Goal: Task Accomplishment & Management: Complete application form

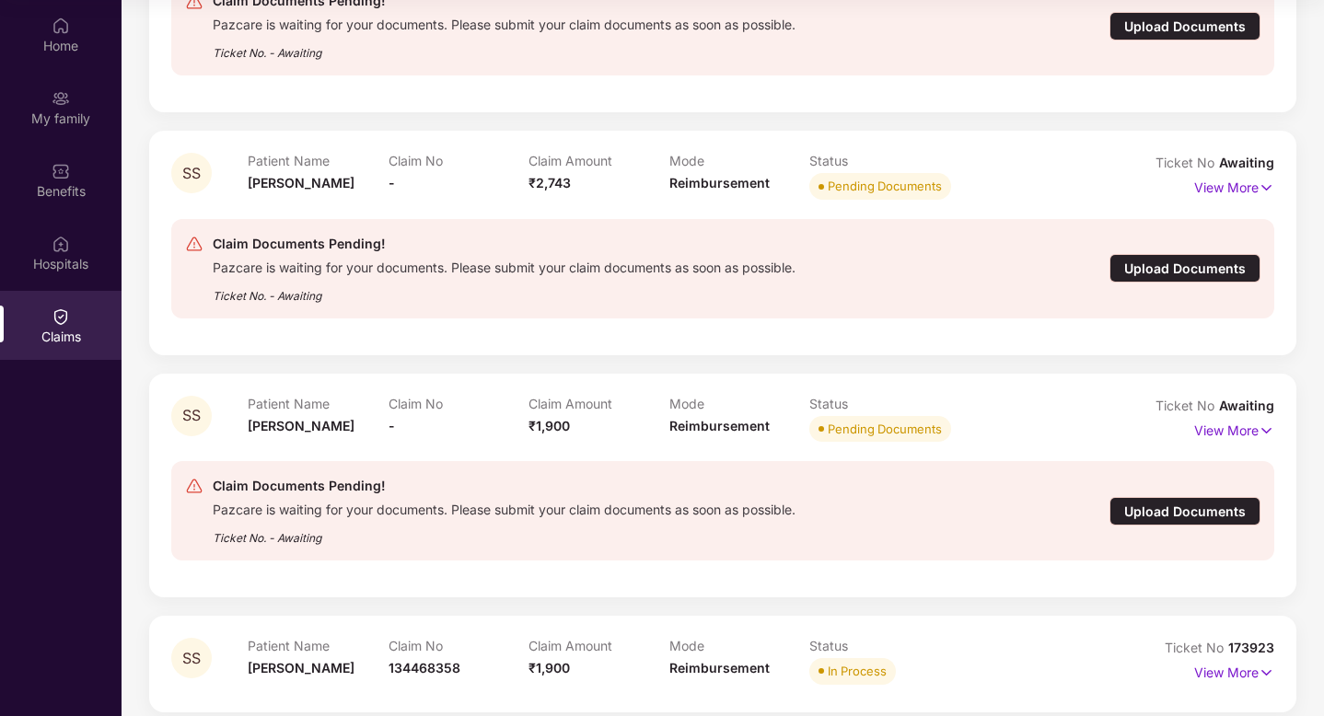
scroll to position [350, 0]
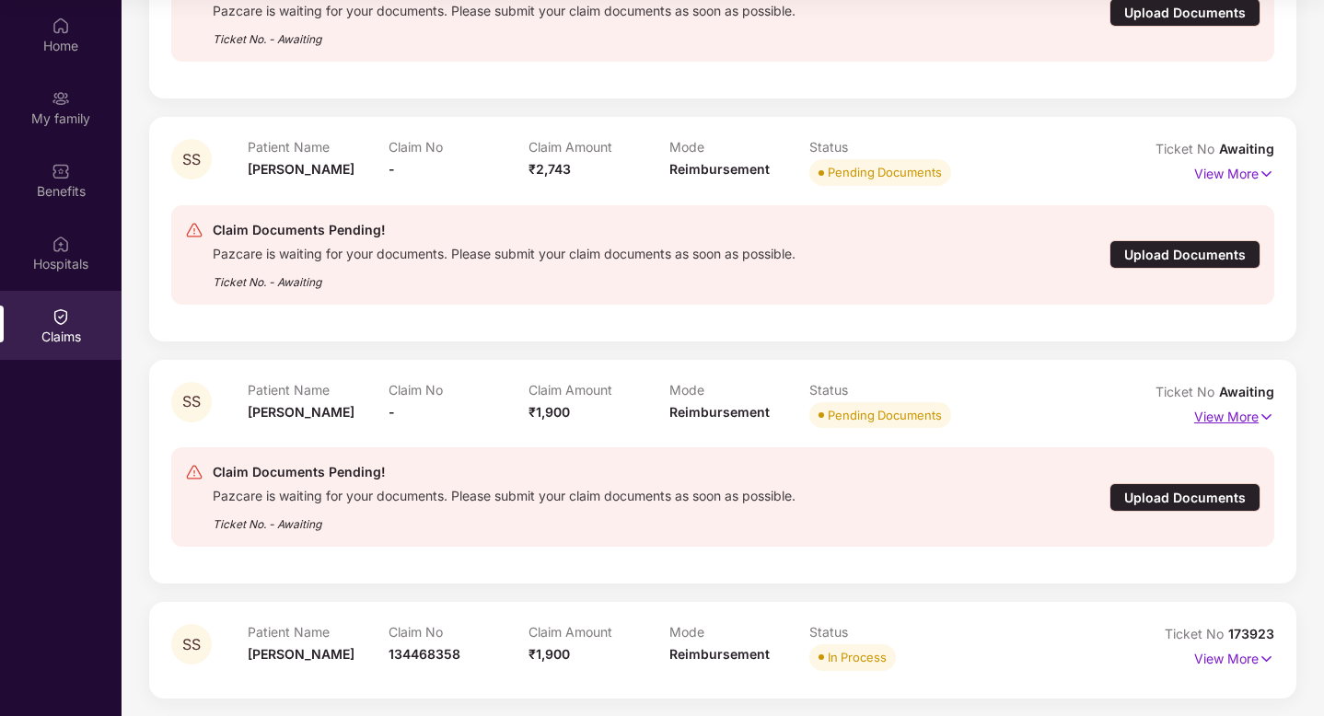
click at [1224, 412] on p "View More" at bounding box center [1234, 414] width 80 height 25
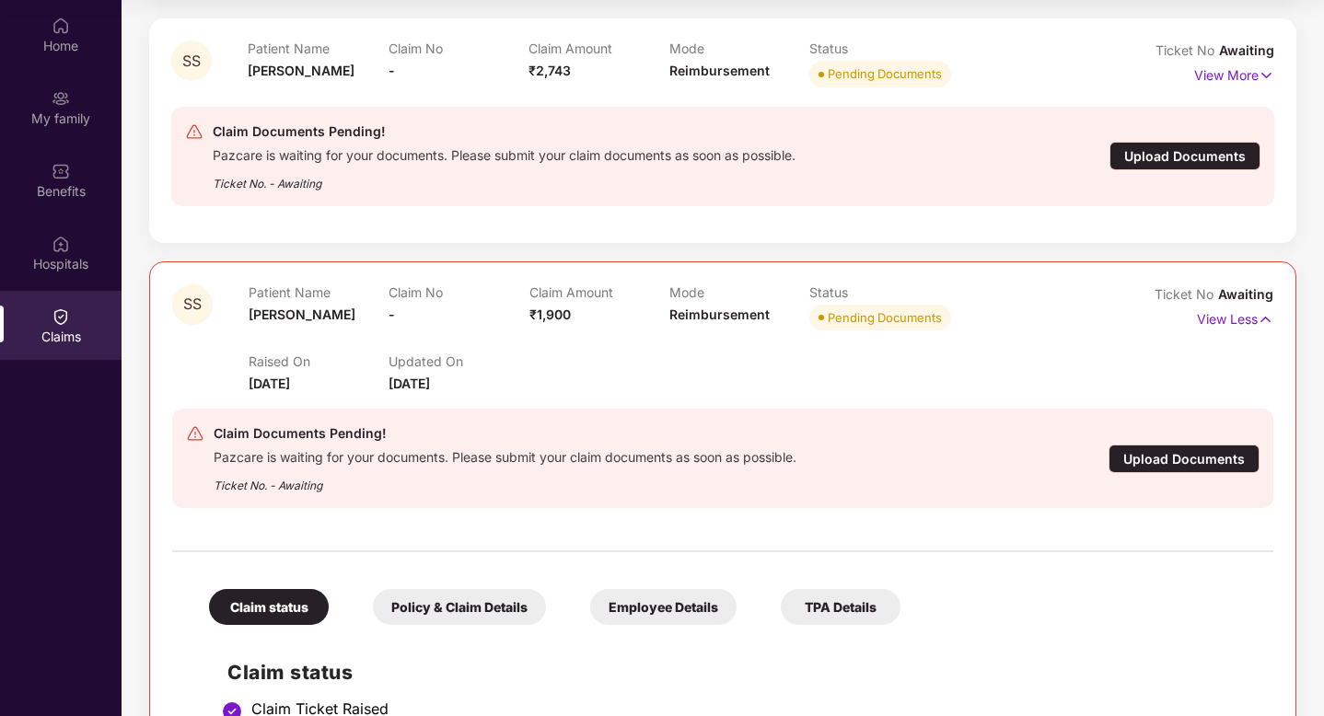
scroll to position [378, 0]
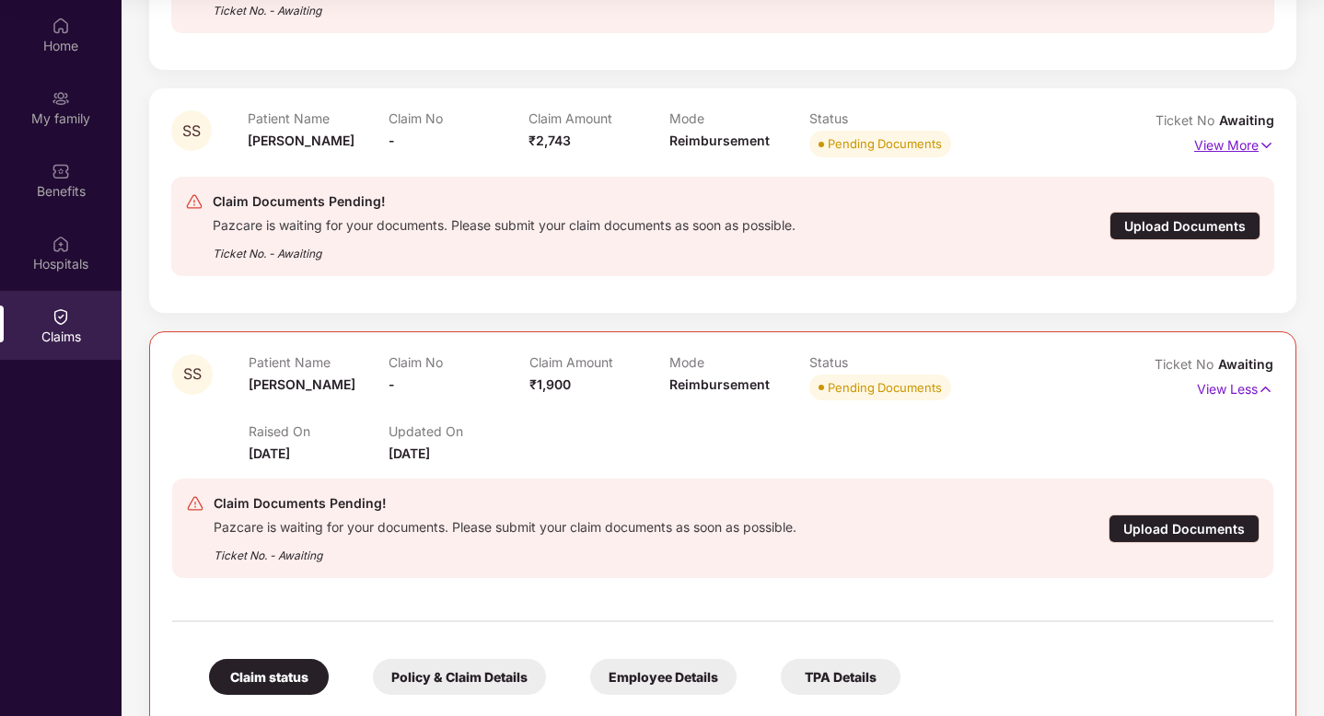
click at [1243, 152] on p "View More" at bounding box center [1234, 143] width 80 height 25
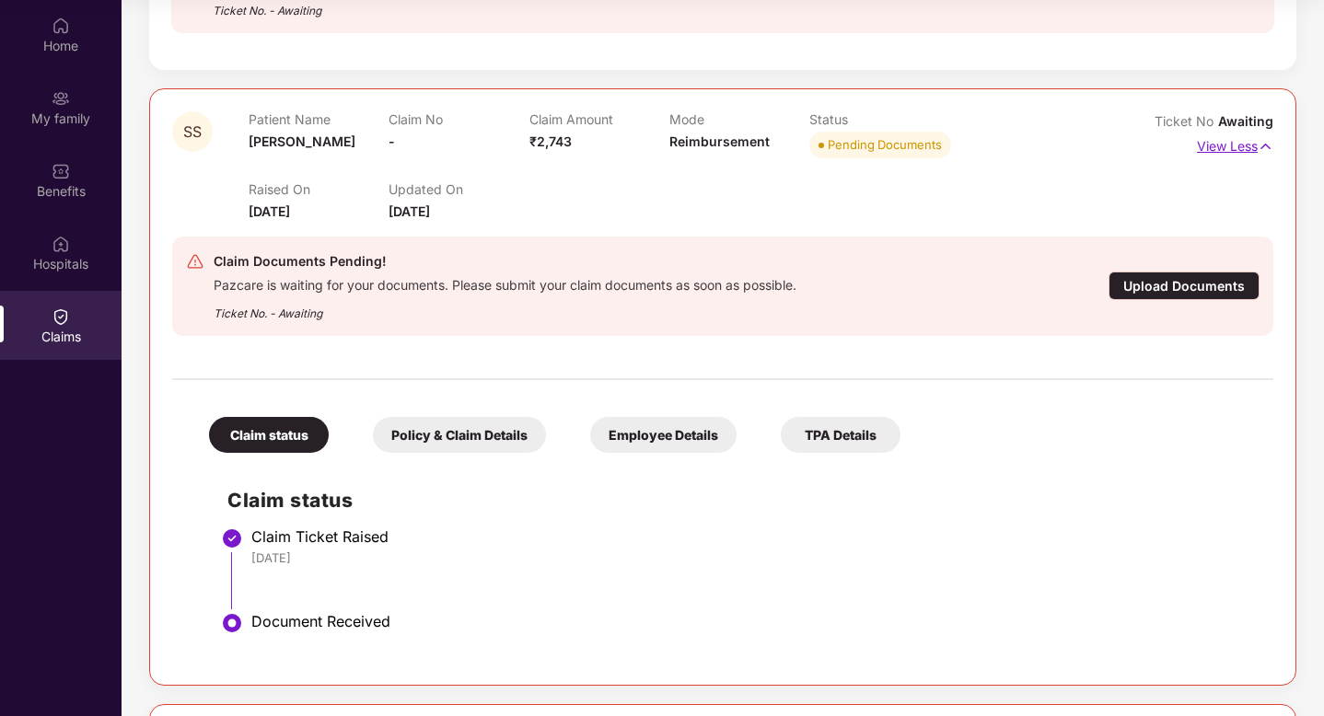
click at [1243, 152] on p "View Less" at bounding box center [1235, 144] width 76 height 25
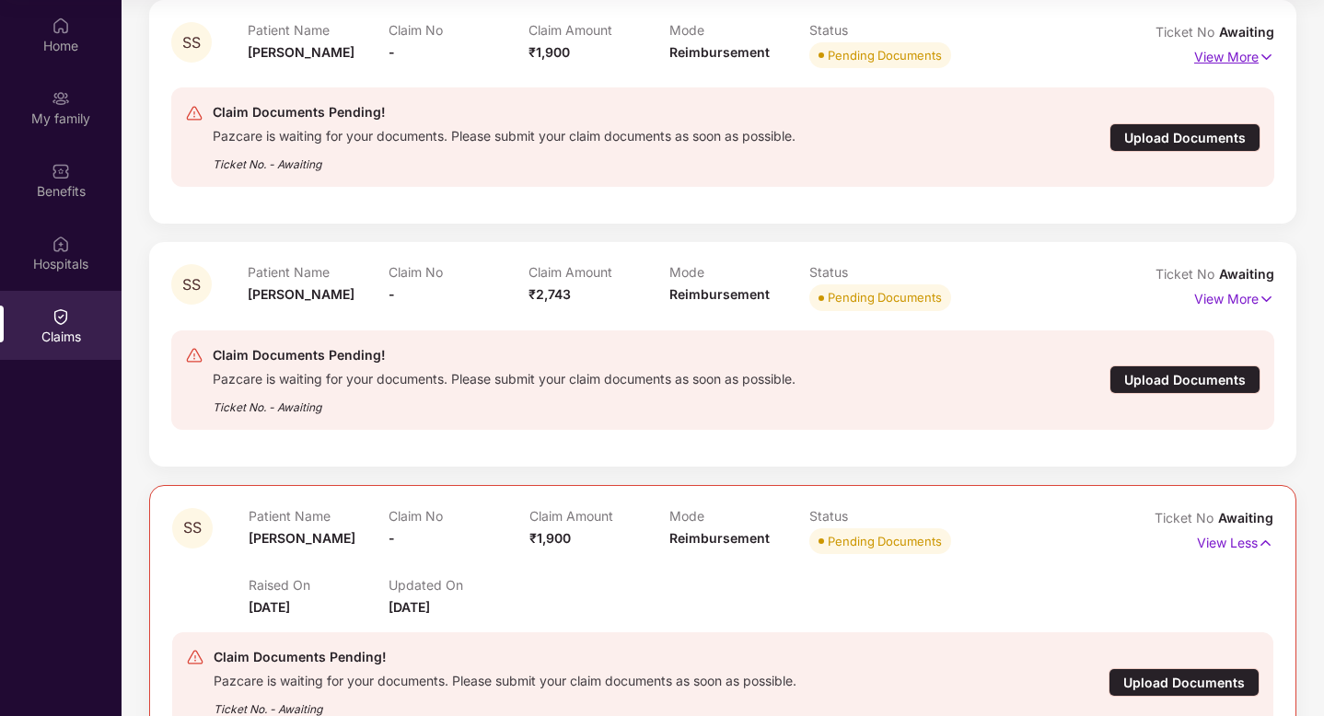
click at [1235, 61] on p "View More" at bounding box center [1234, 54] width 80 height 25
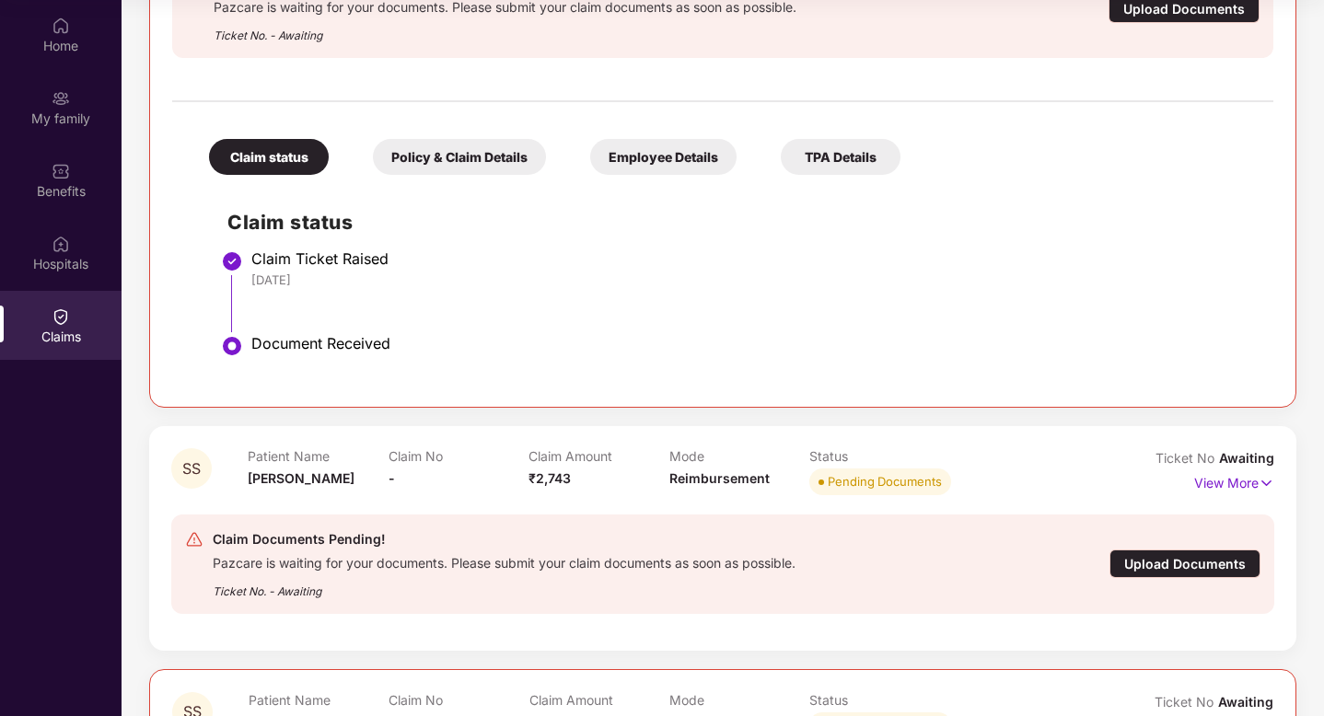
scroll to position [425, 0]
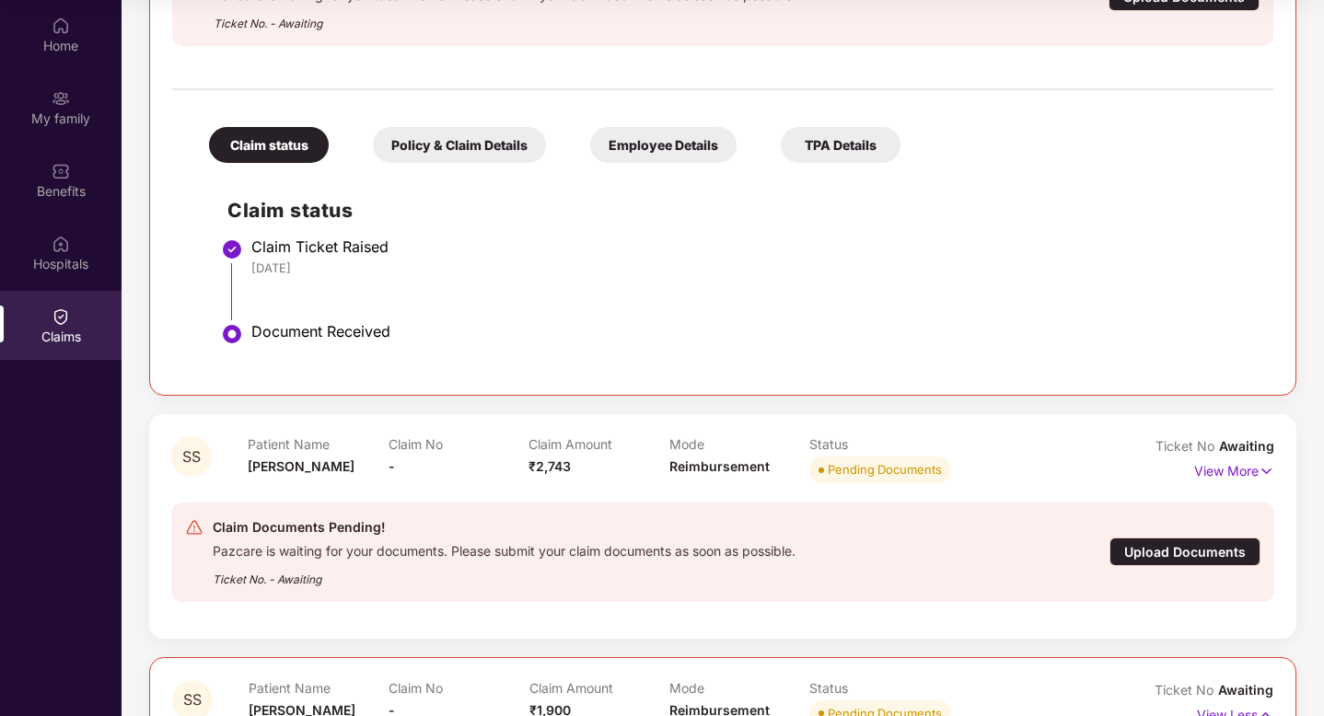
click at [517, 148] on div "Policy & Claim Details" at bounding box center [459, 145] width 173 height 36
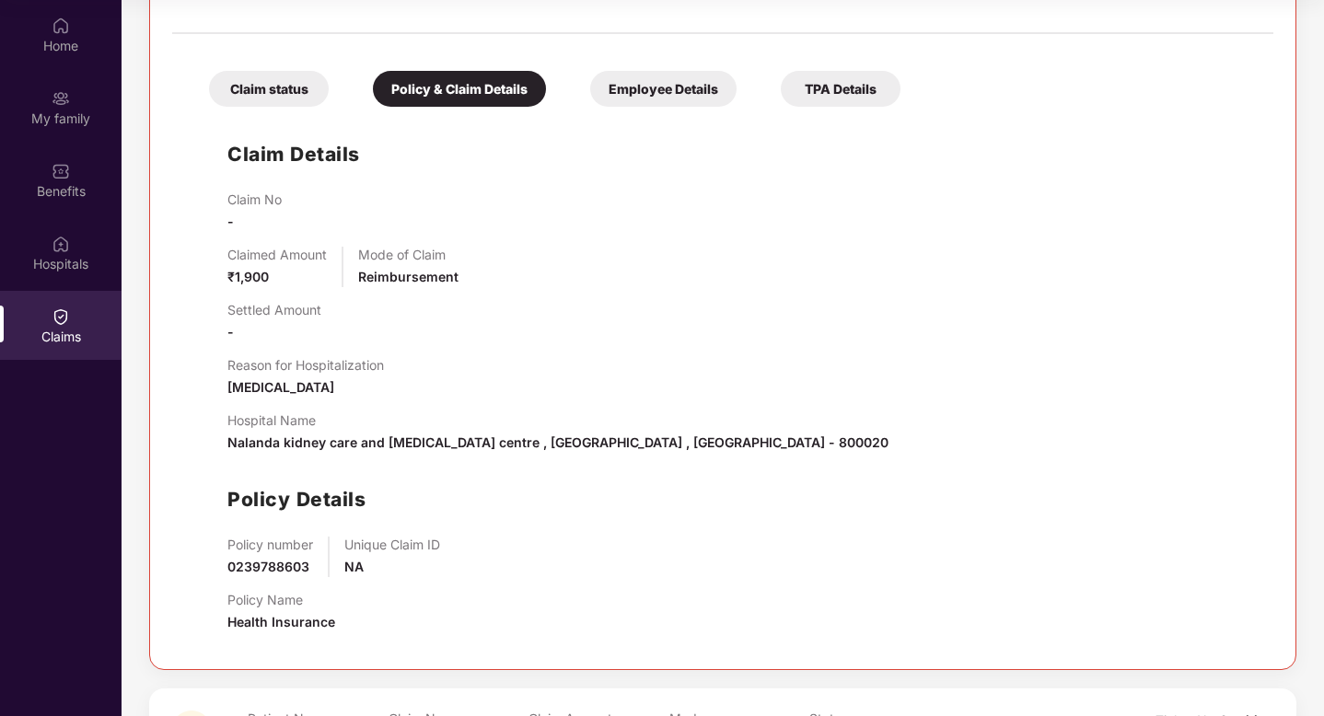
scroll to position [485, 0]
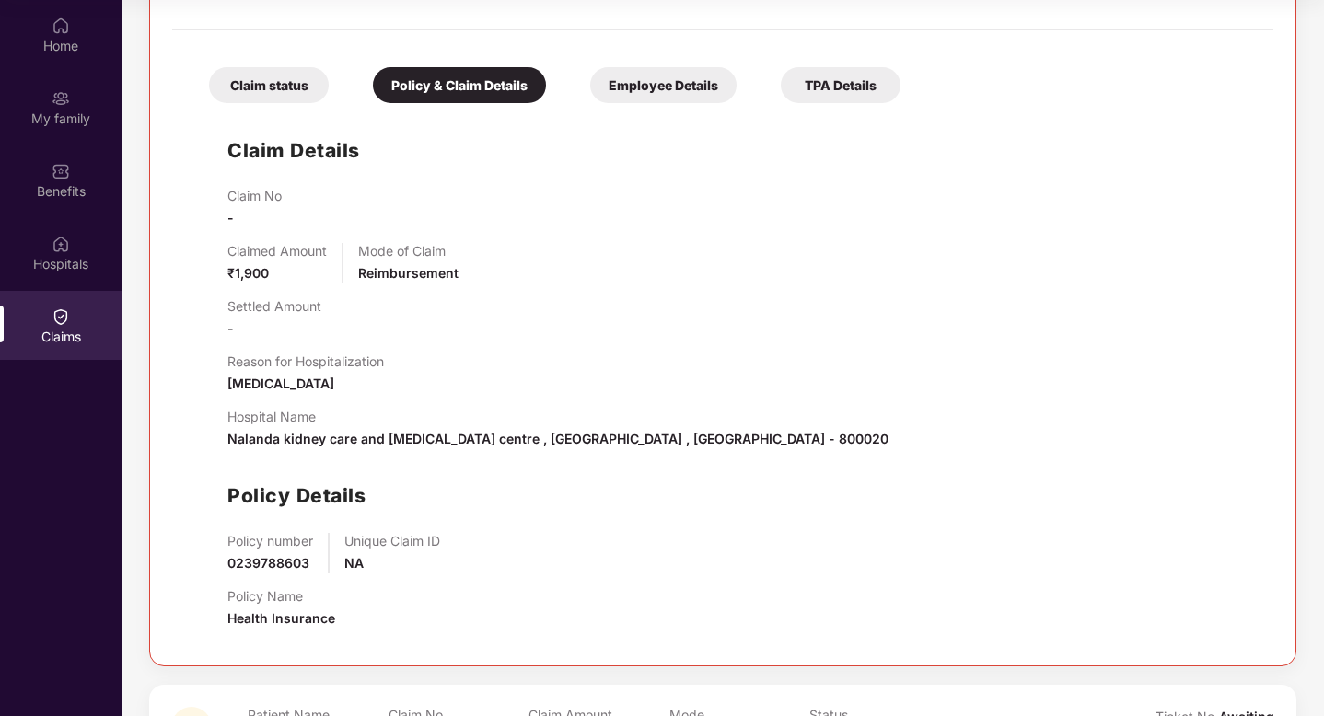
click at [763, 85] on div "Claim status Policy & Claim Details Employee Details TPA Details" at bounding box center [546, 76] width 710 height 54
click at [791, 84] on div "TPA Details" at bounding box center [841, 85] width 120 height 36
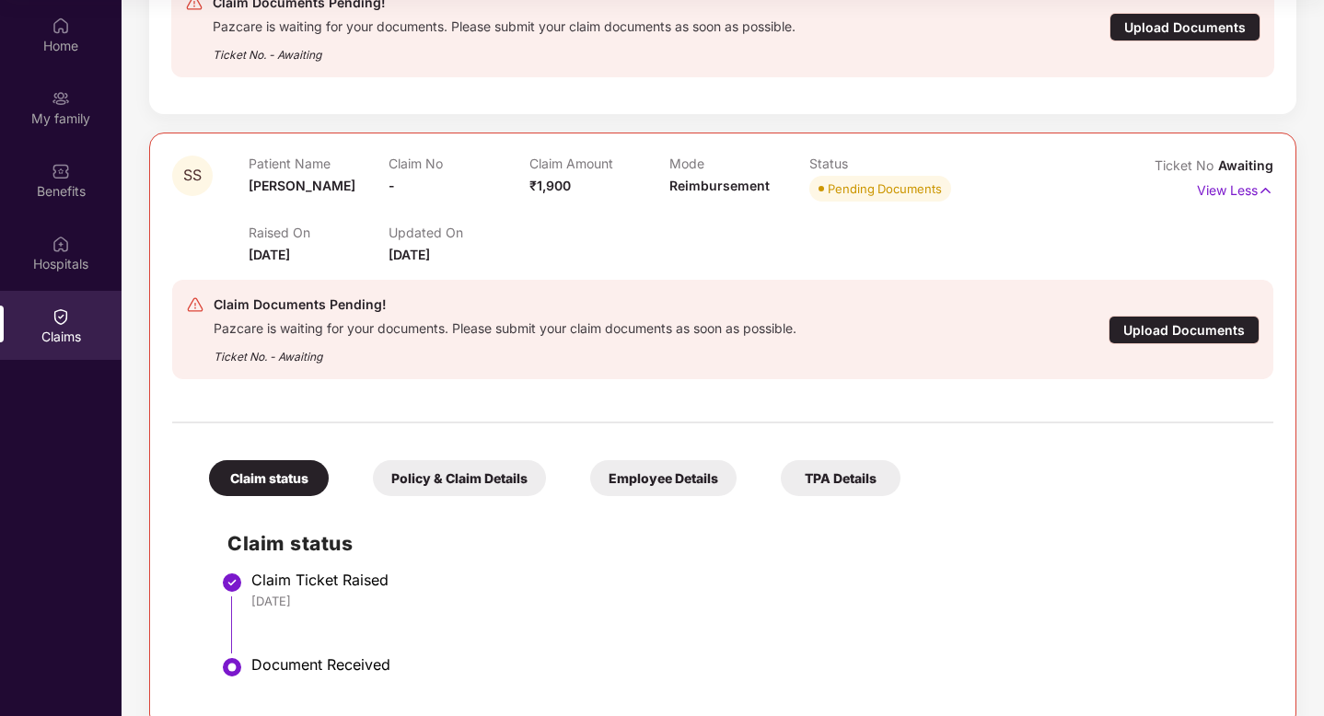
scroll to position [906, 0]
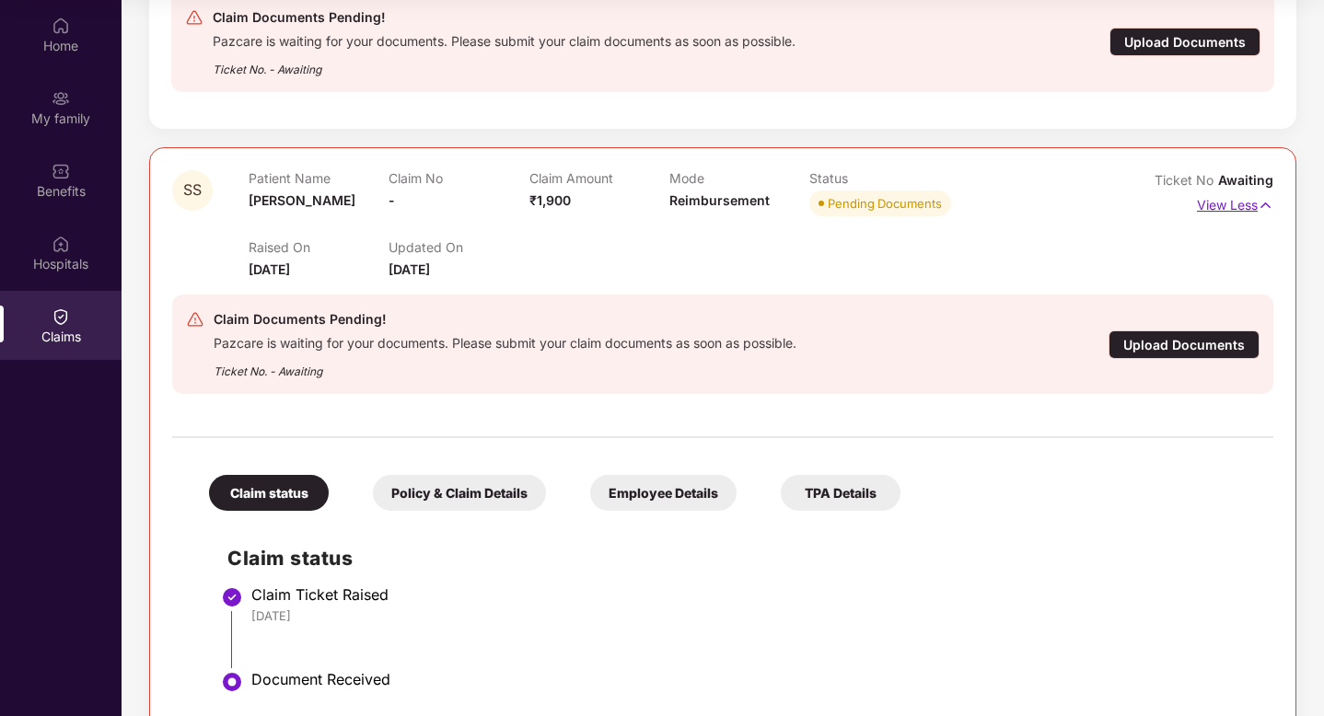
click at [1201, 204] on p "View Less" at bounding box center [1235, 203] width 76 height 25
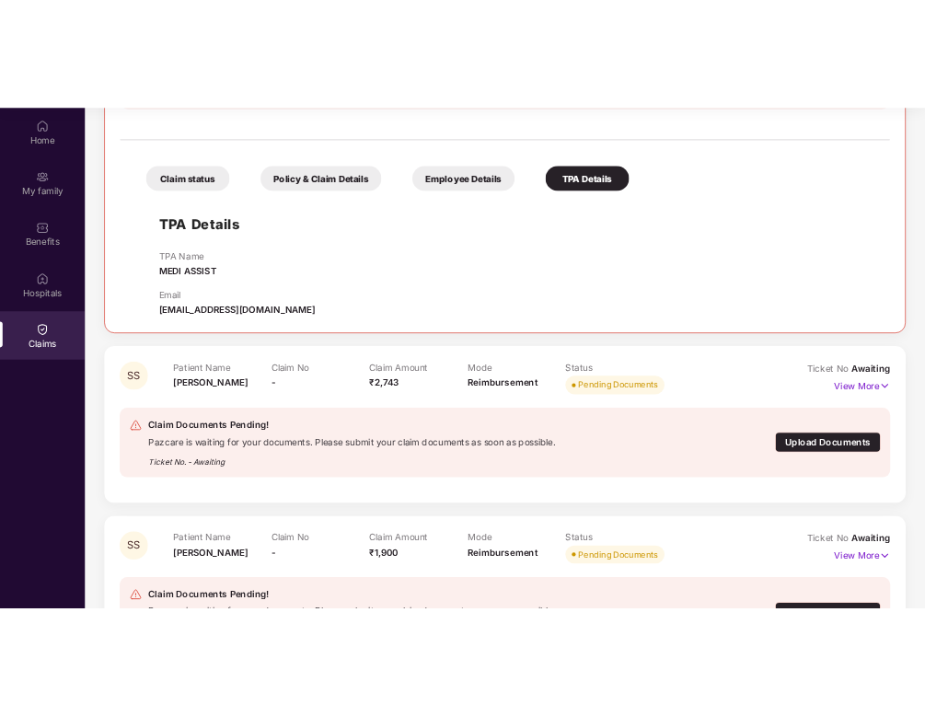
scroll to position [0, 0]
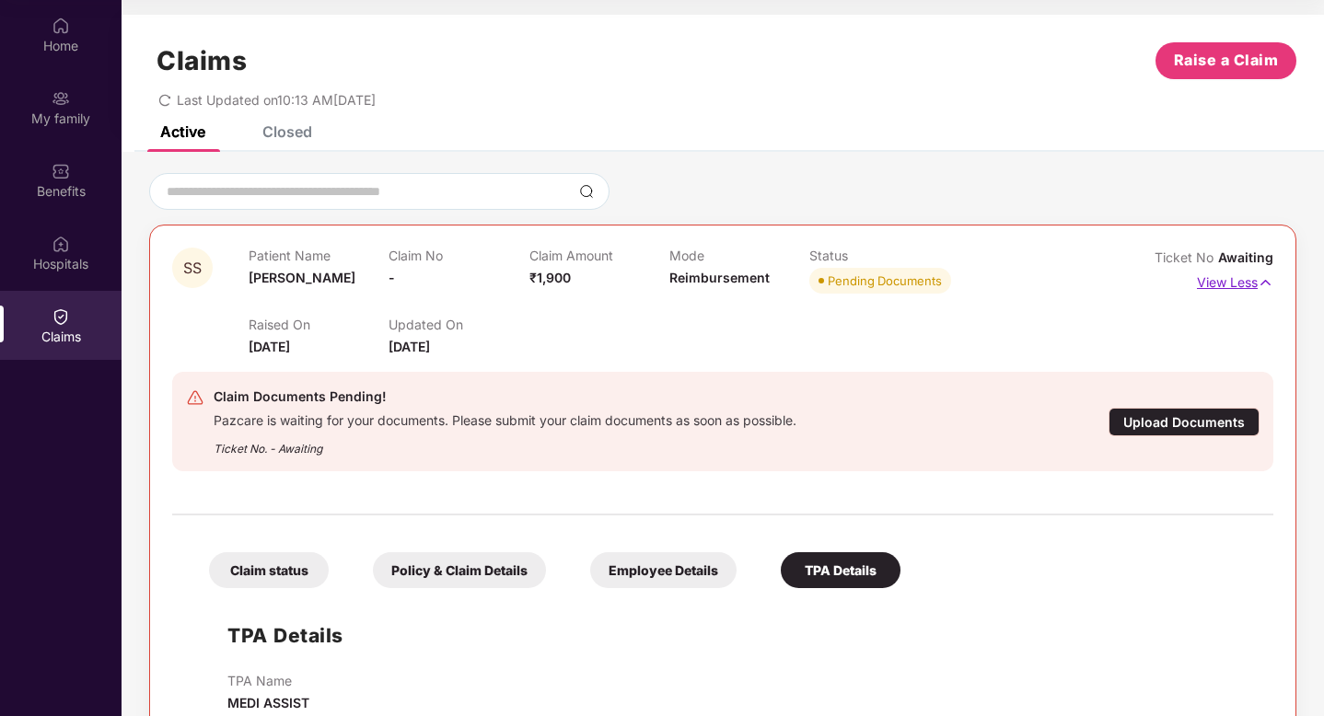
click at [1241, 286] on p "View Less" at bounding box center [1235, 280] width 76 height 25
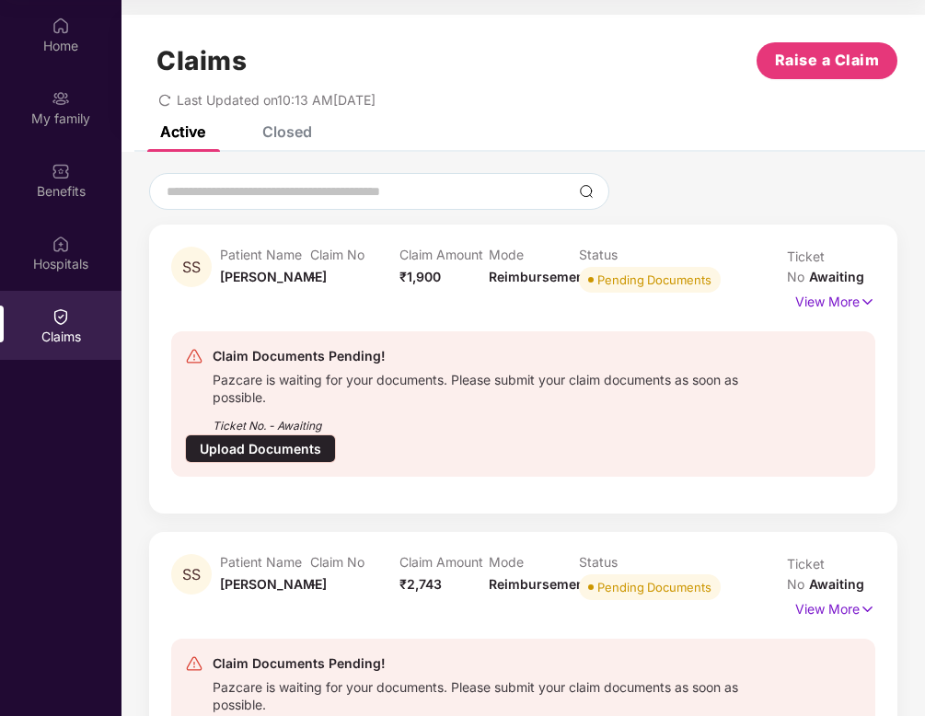
click at [564, 441] on div "Claim Documents Pending! Pazcare is waiting for your documents. Please submit y…" at bounding box center [523, 404] width 677 height 118
click at [315, 444] on div "Upload Documents" at bounding box center [260, 449] width 151 height 29
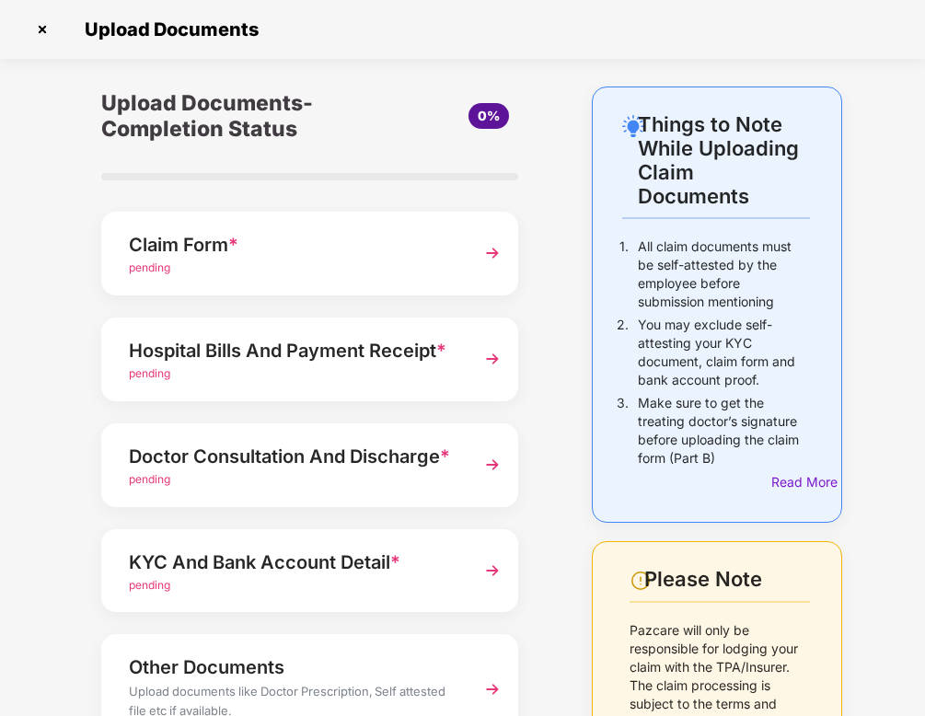
click at [432, 270] on div "pending" at bounding box center [294, 268] width 331 height 17
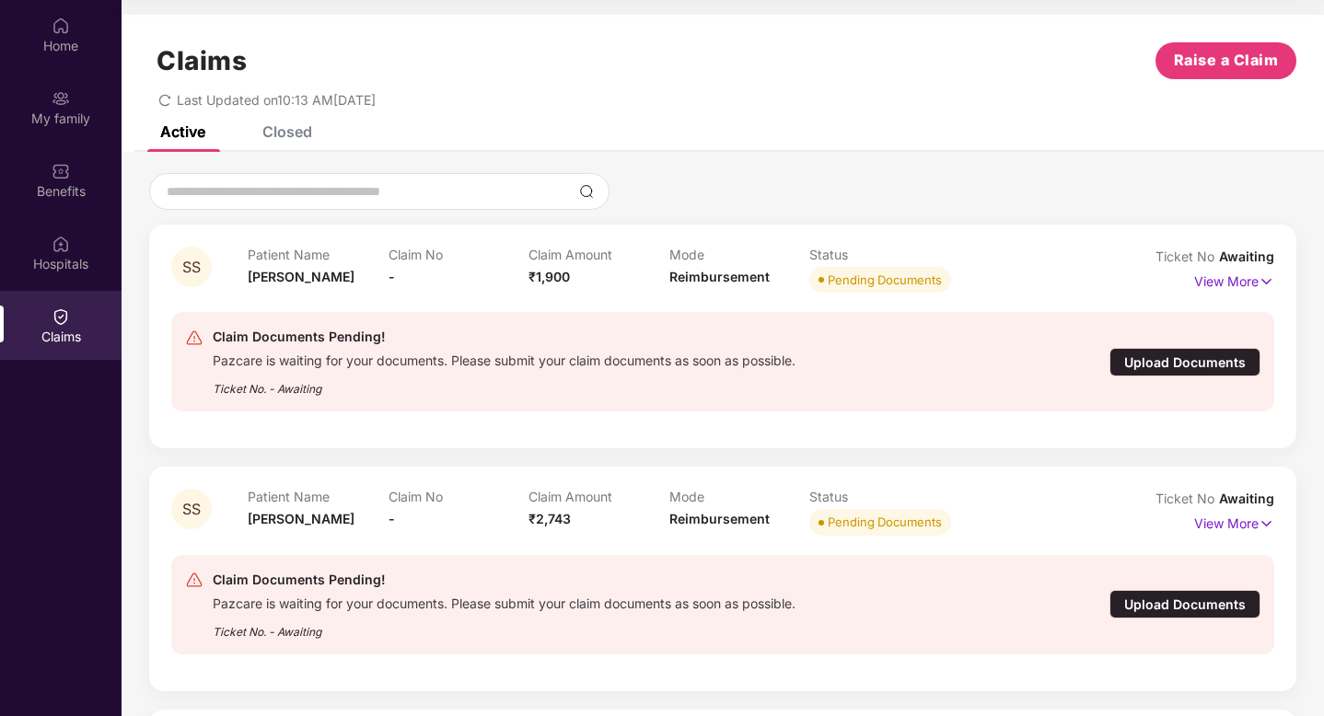
scroll to position [350, 0]
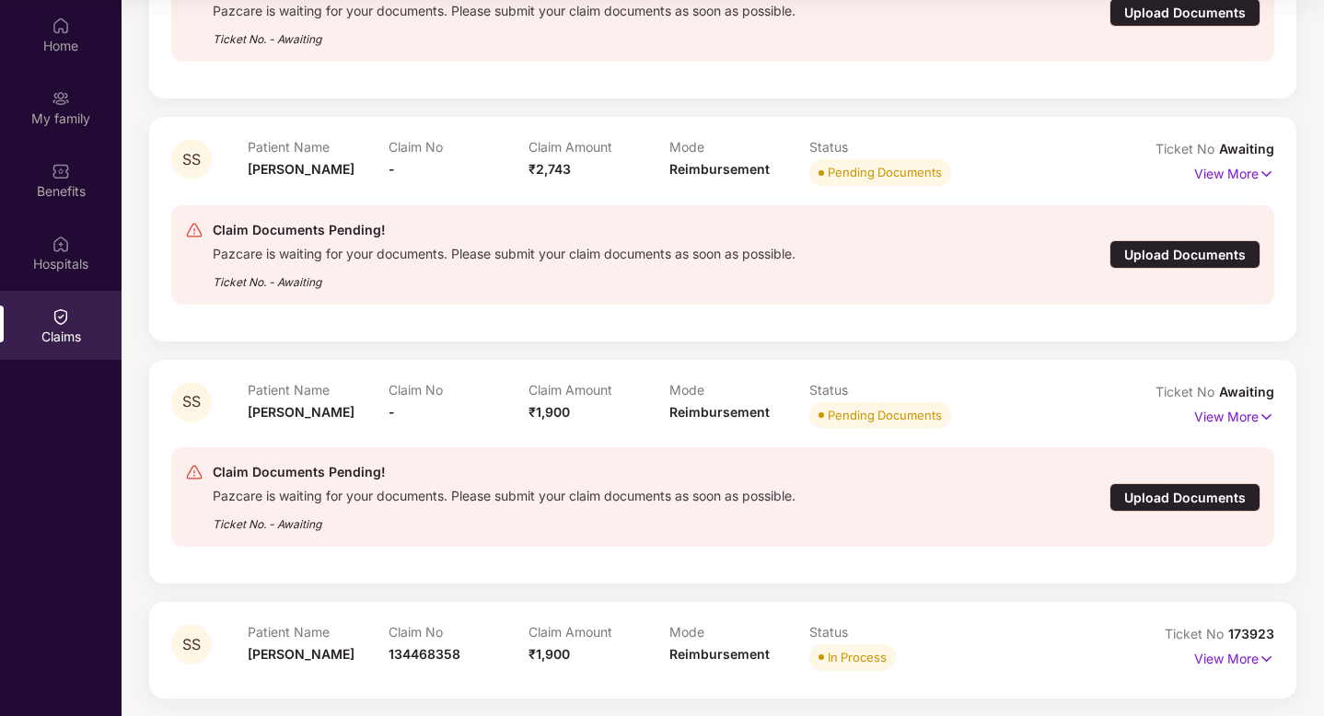
click at [1170, 254] on div "Upload Documents" at bounding box center [1184, 254] width 151 height 29
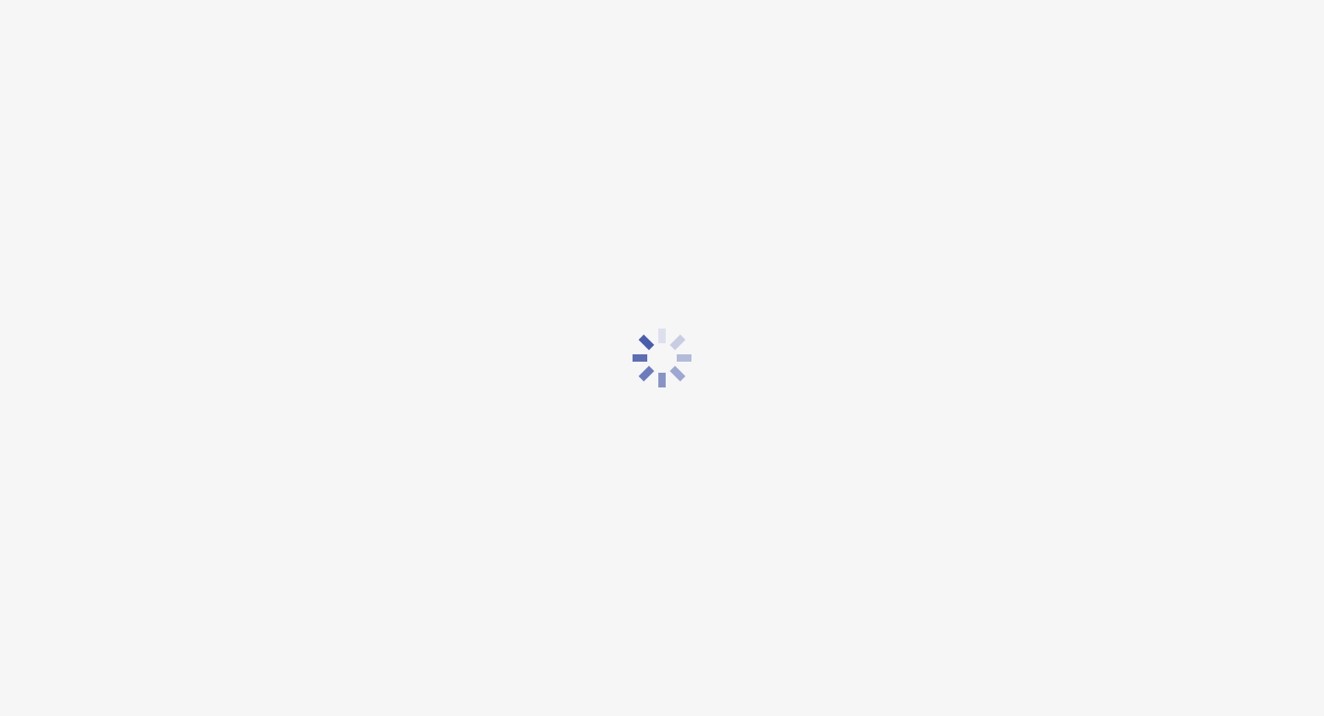
scroll to position [0, 0]
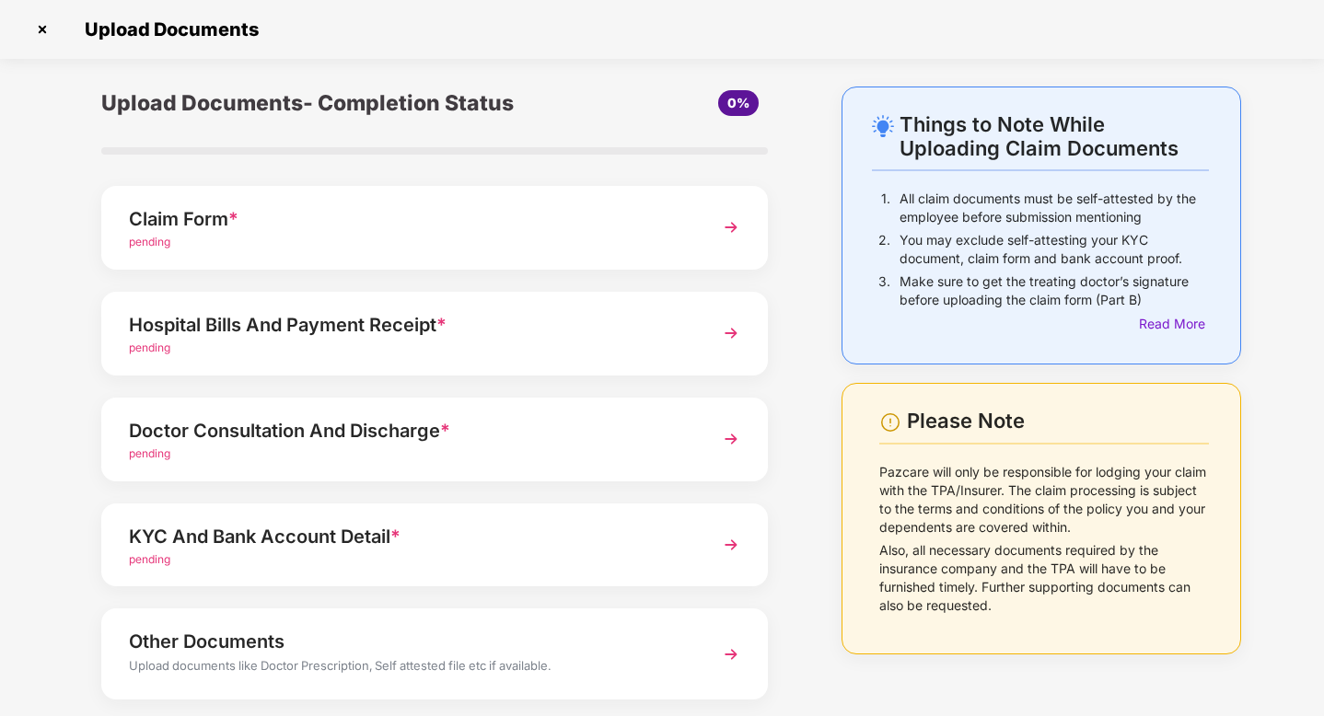
click at [373, 245] on div "pending" at bounding box center [409, 242] width 560 height 17
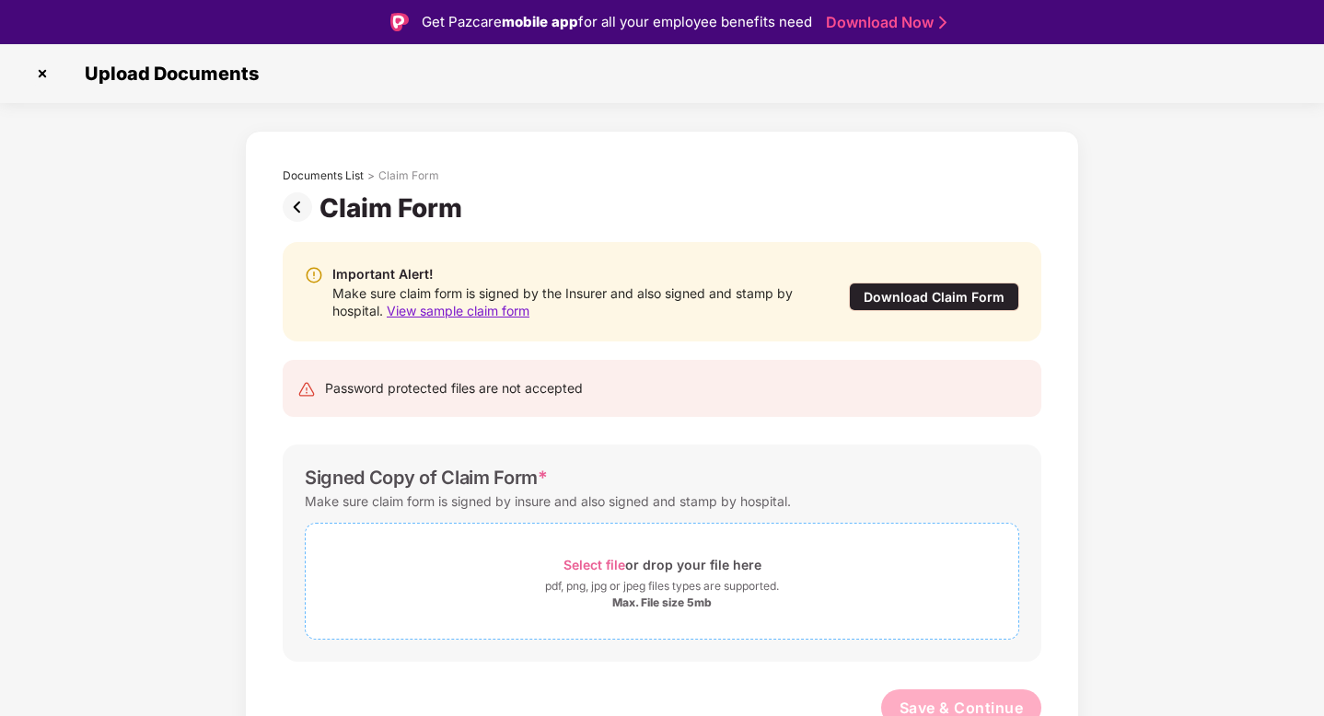
click at [521, 595] on div "pdf, png, jpg or jpeg files types are supported." at bounding box center [662, 586] width 713 height 18
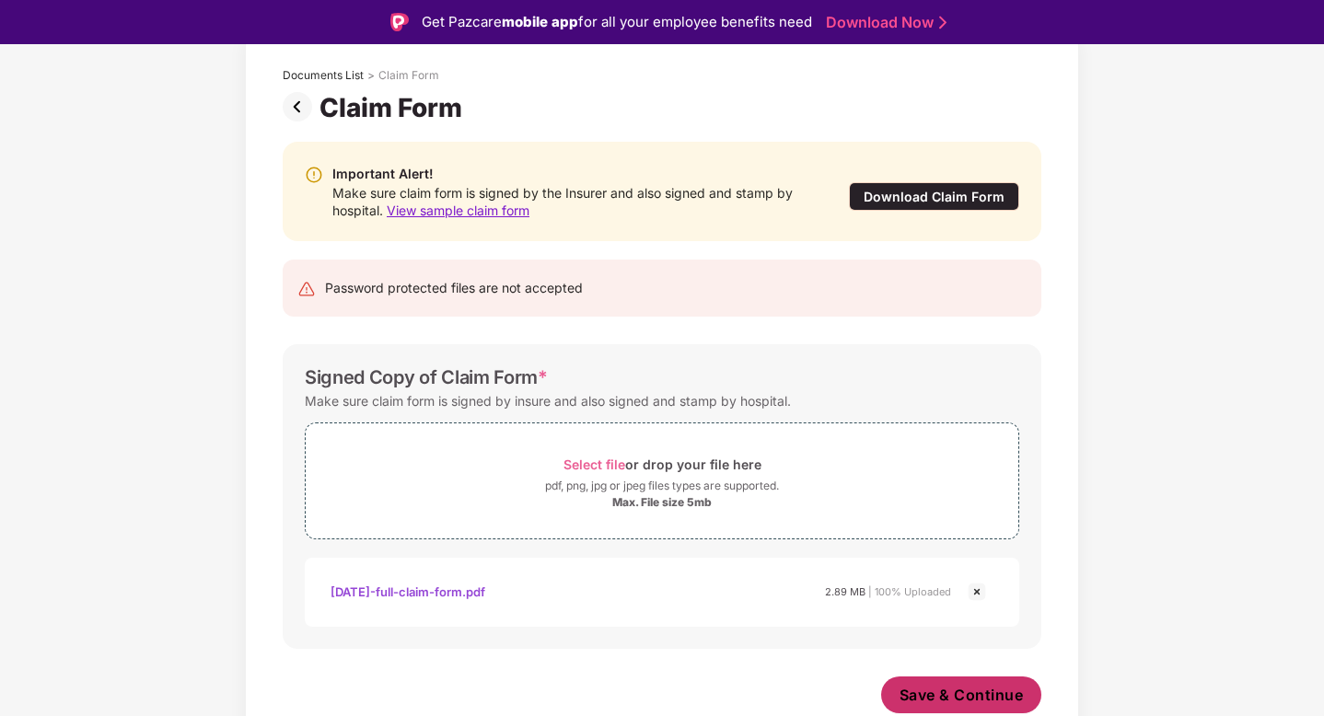
scroll to position [100, 0]
click at [940, 689] on span "Save & Continue" at bounding box center [961, 695] width 124 height 20
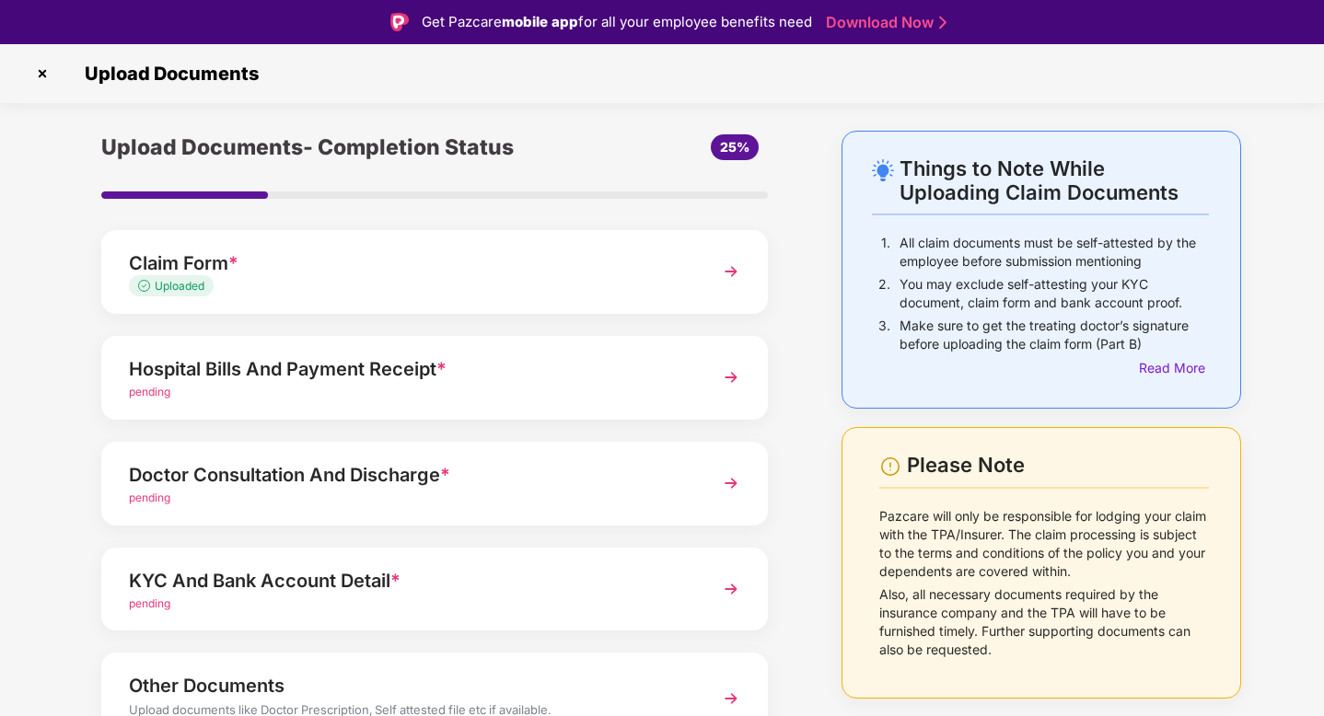
click at [438, 393] on div "pending" at bounding box center [409, 392] width 560 height 17
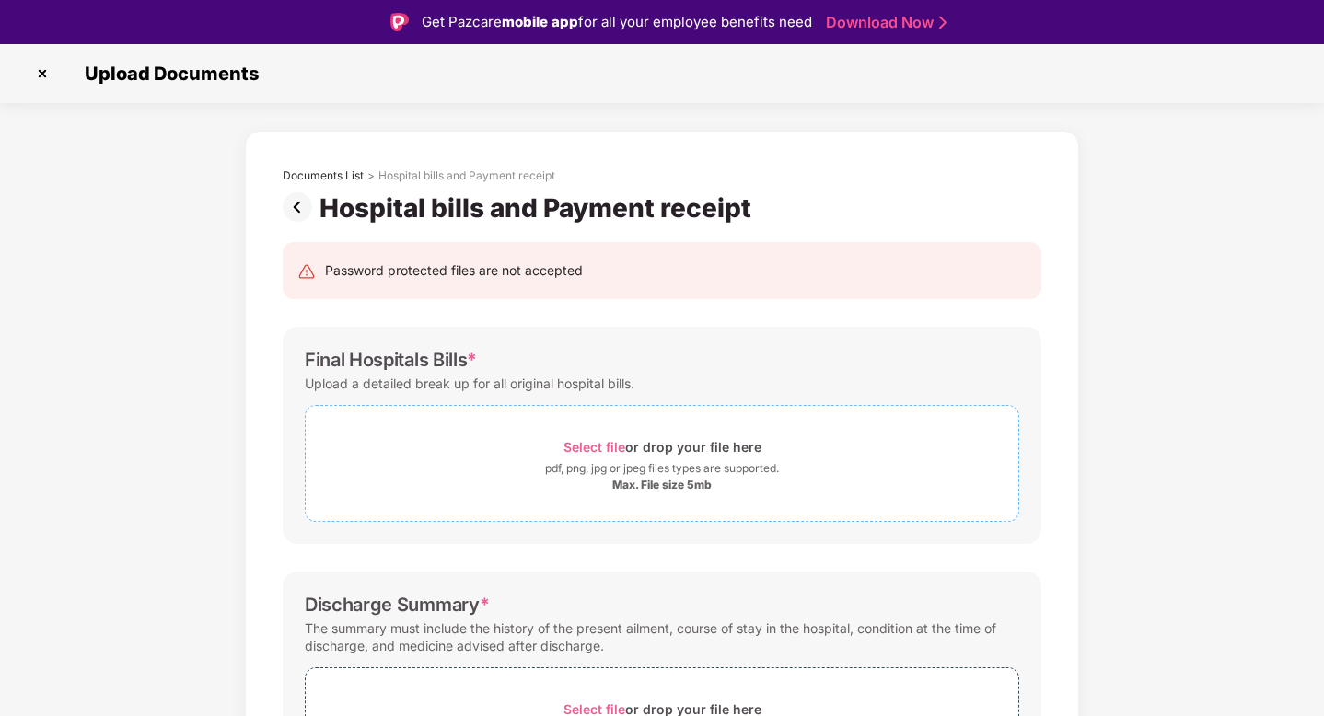
click at [584, 441] on span "Select file" at bounding box center [594, 447] width 62 height 16
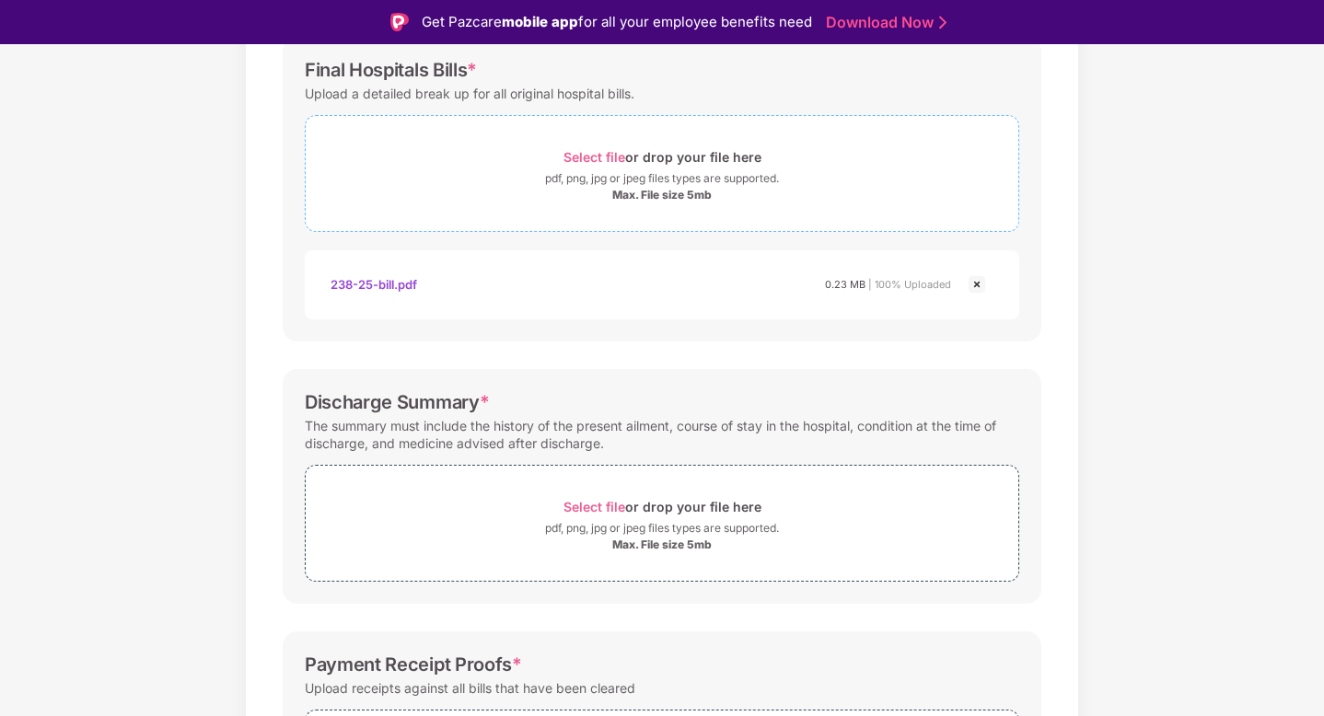
scroll to position [310, 0]
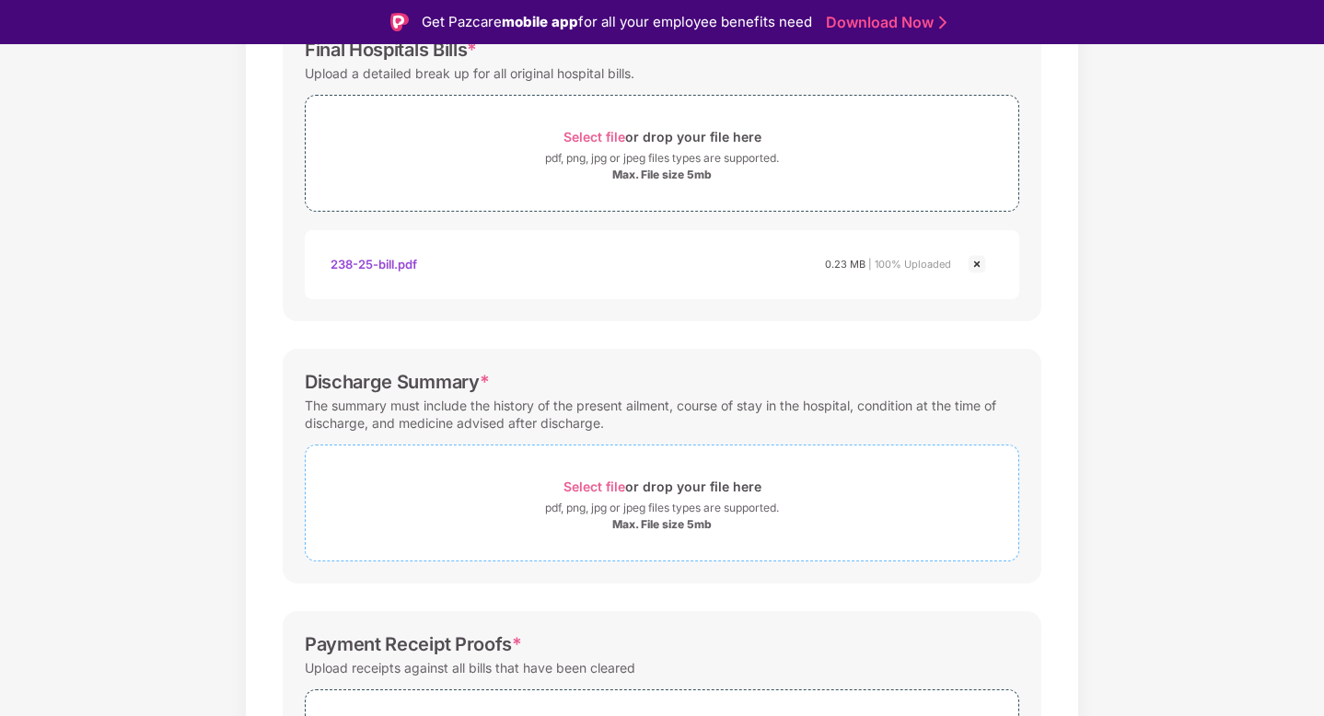
click at [597, 488] on span "Select file" at bounding box center [594, 487] width 62 height 16
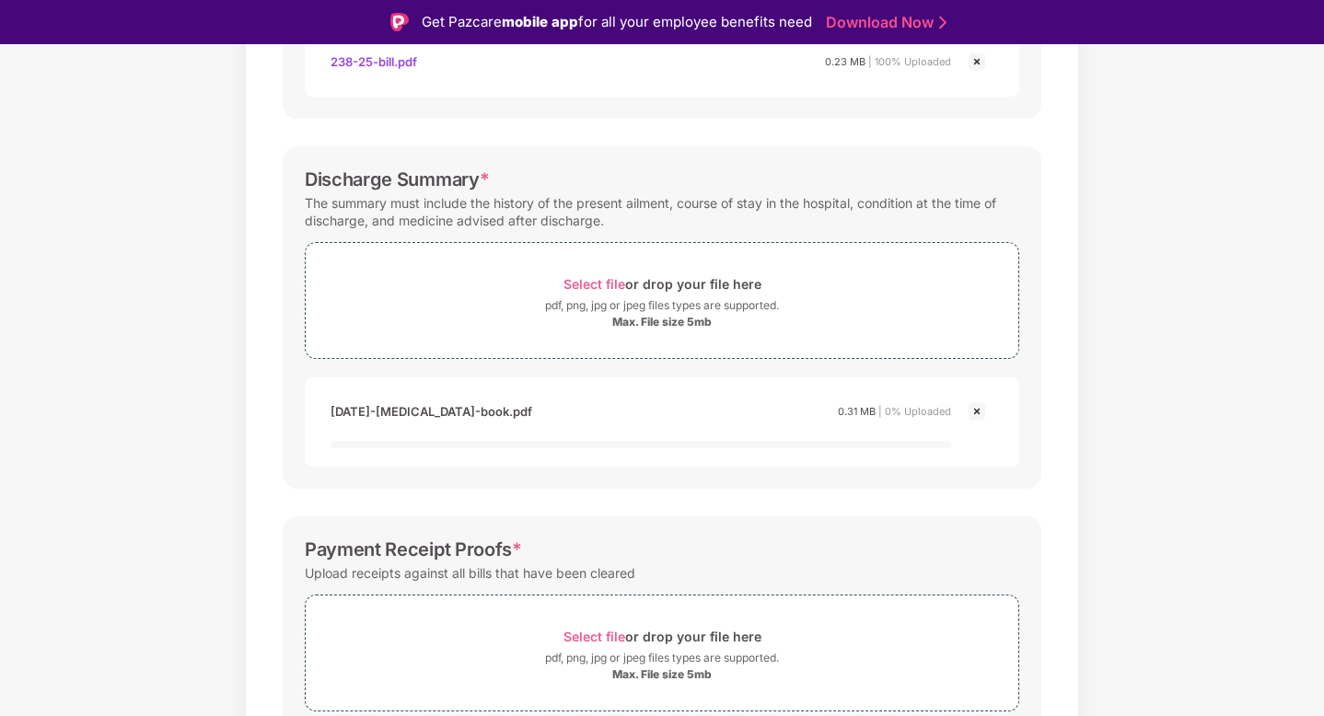
scroll to position [596, 0]
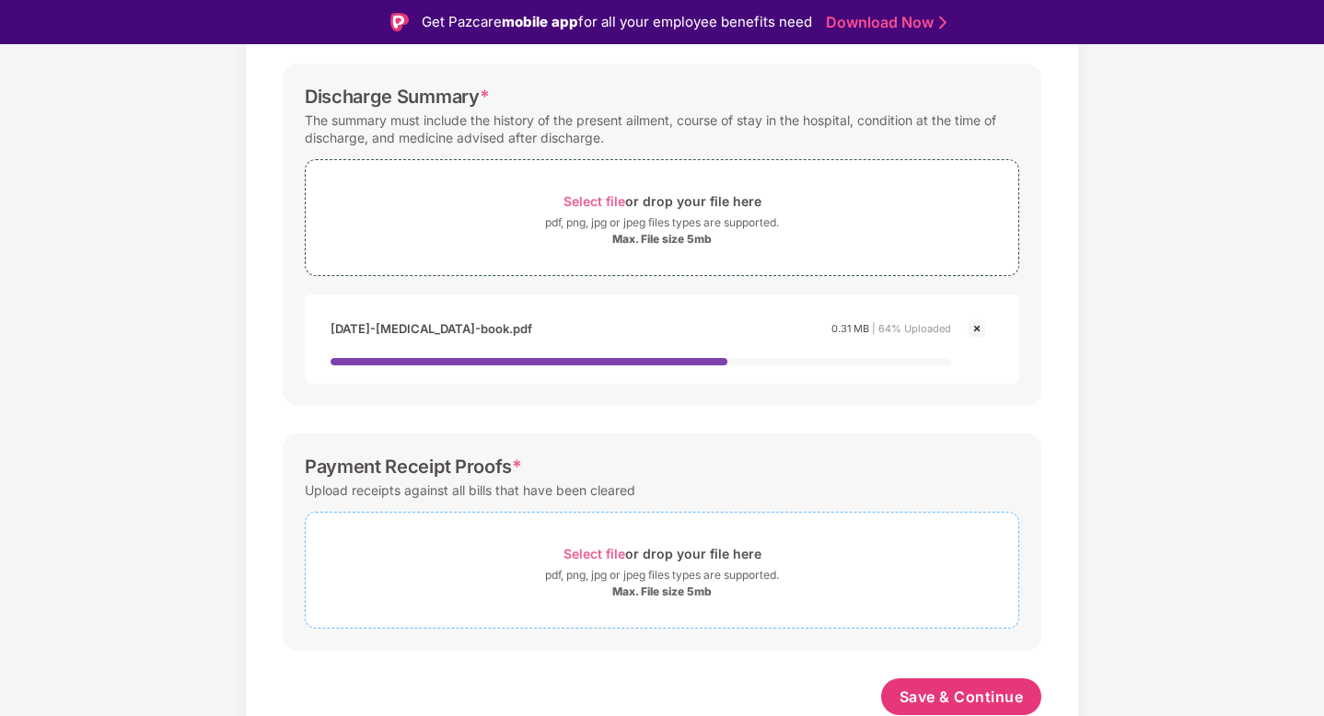
click at [595, 543] on div "Select file or drop your file here" at bounding box center [662, 553] width 198 height 25
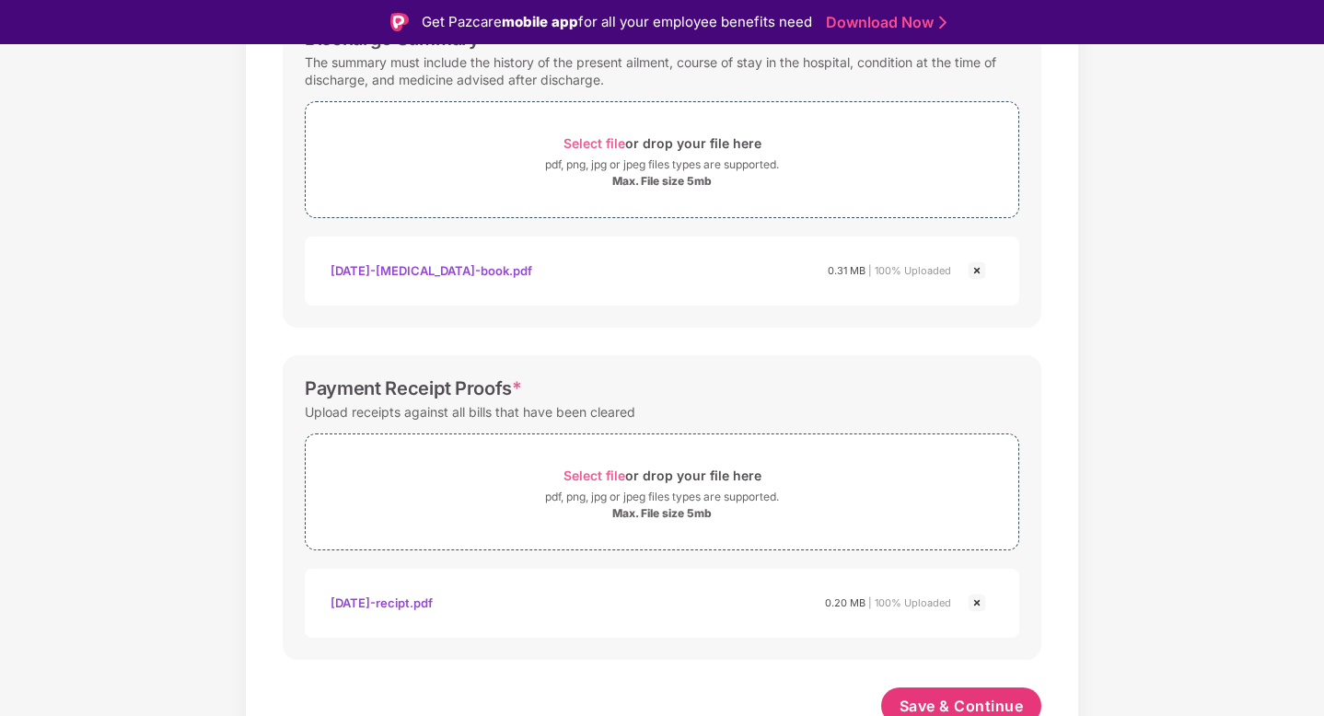
scroll to position [665, 0]
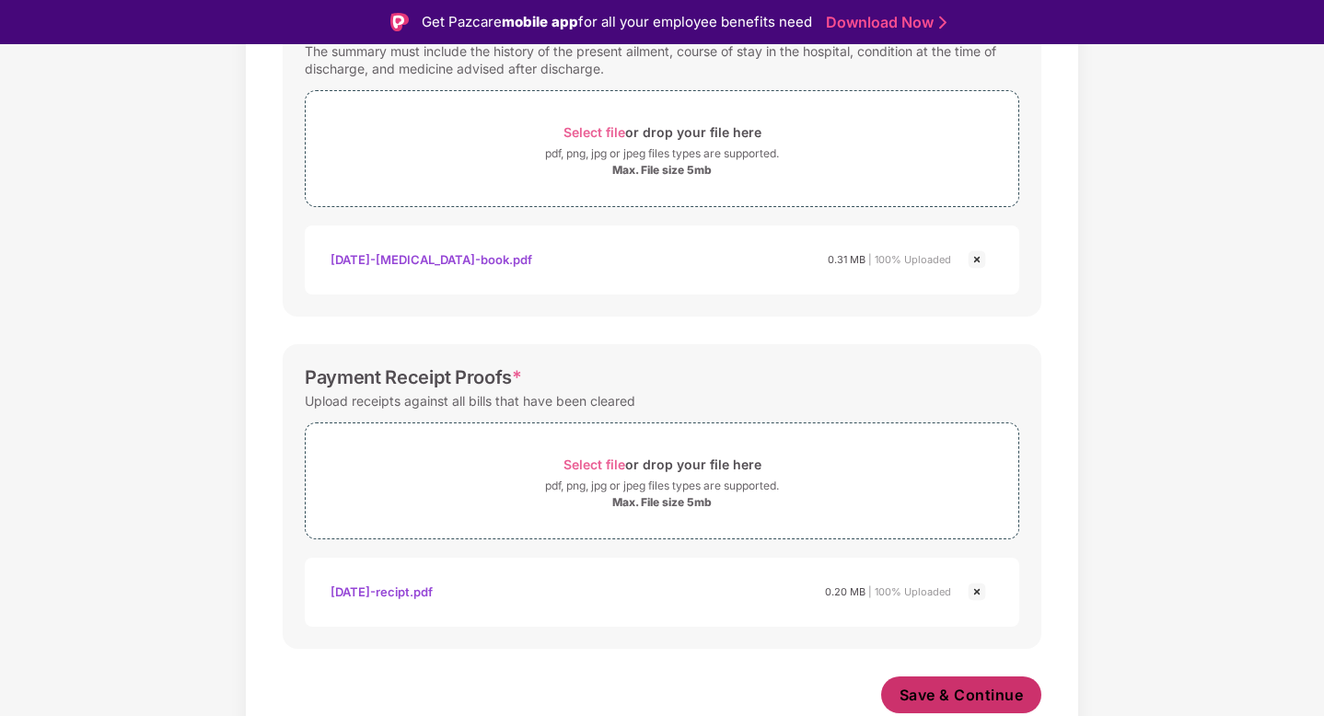
click at [993, 696] on span "Save & Continue" at bounding box center [961, 695] width 124 height 20
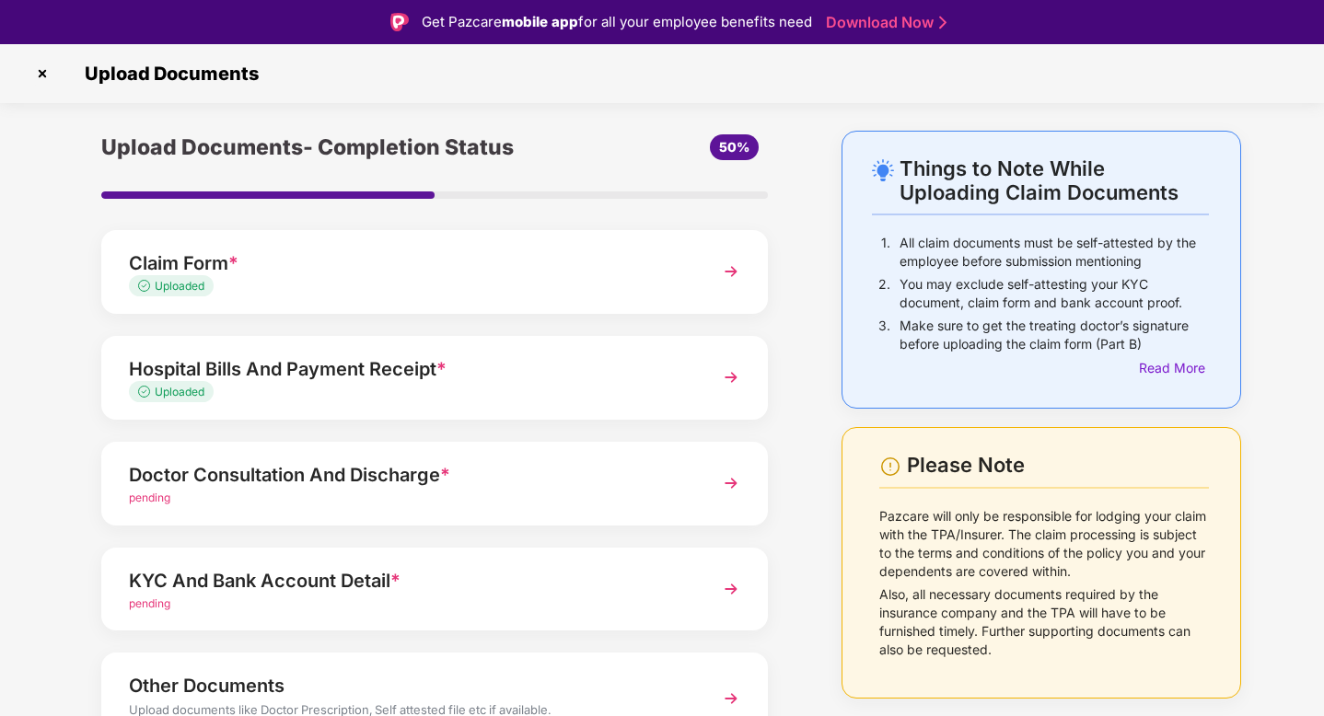
click at [322, 487] on div "Doctor Consultation And Discharge *" at bounding box center [409, 474] width 560 height 29
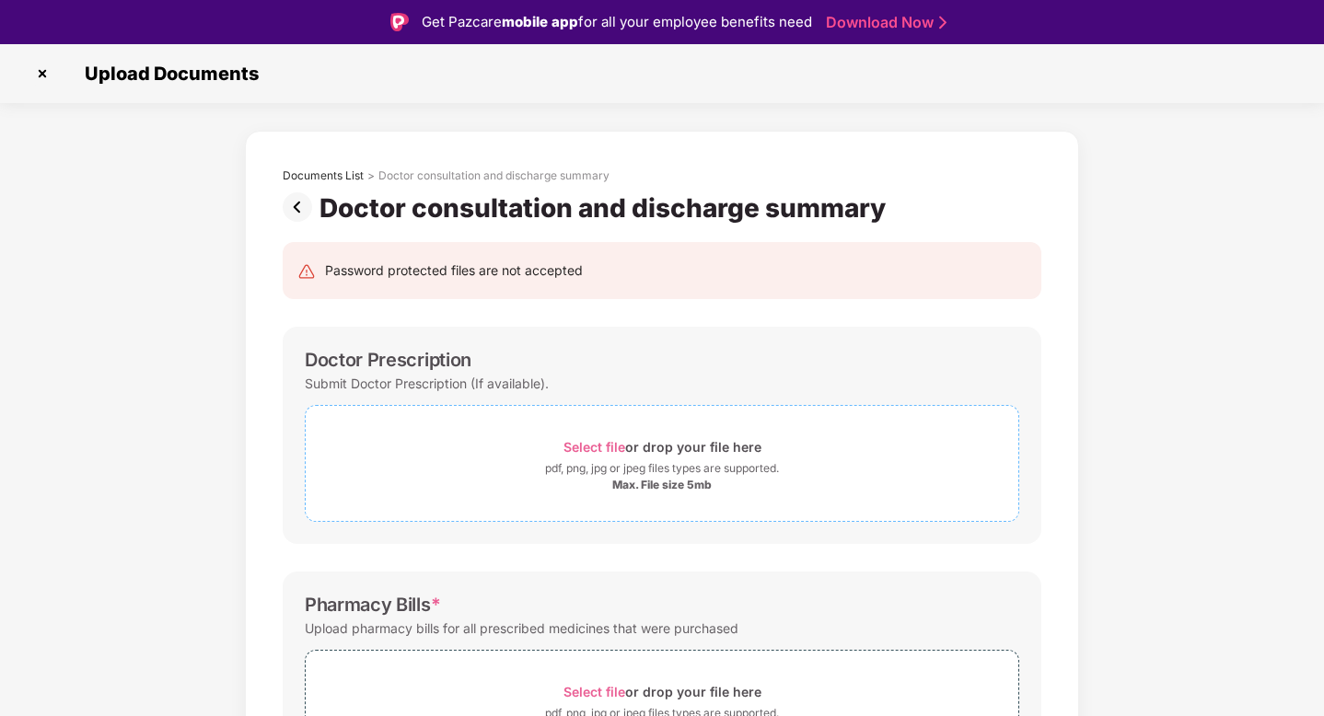
click at [578, 451] on span "Select file" at bounding box center [594, 447] width 62 height 16
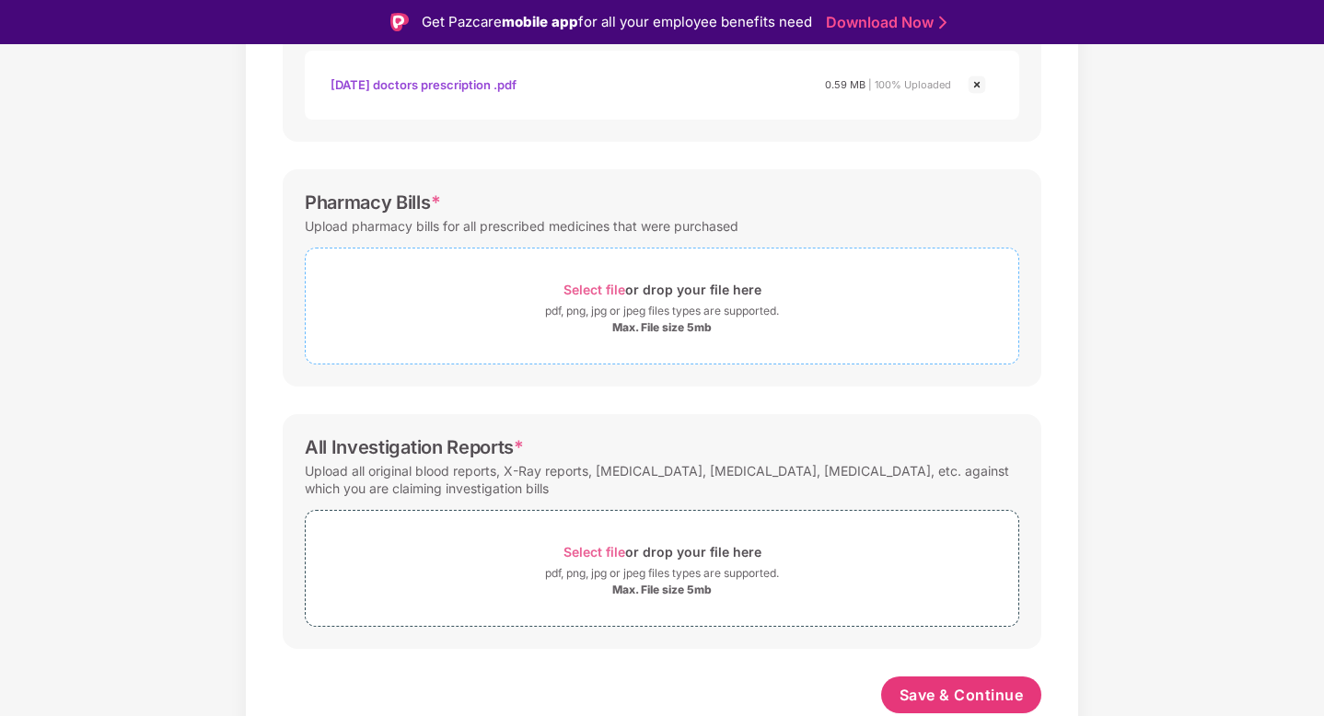
scroll to position [490, 0]
click at [601, 284] on span "Select file" at bounding box center [594, 290] width 62 height 16
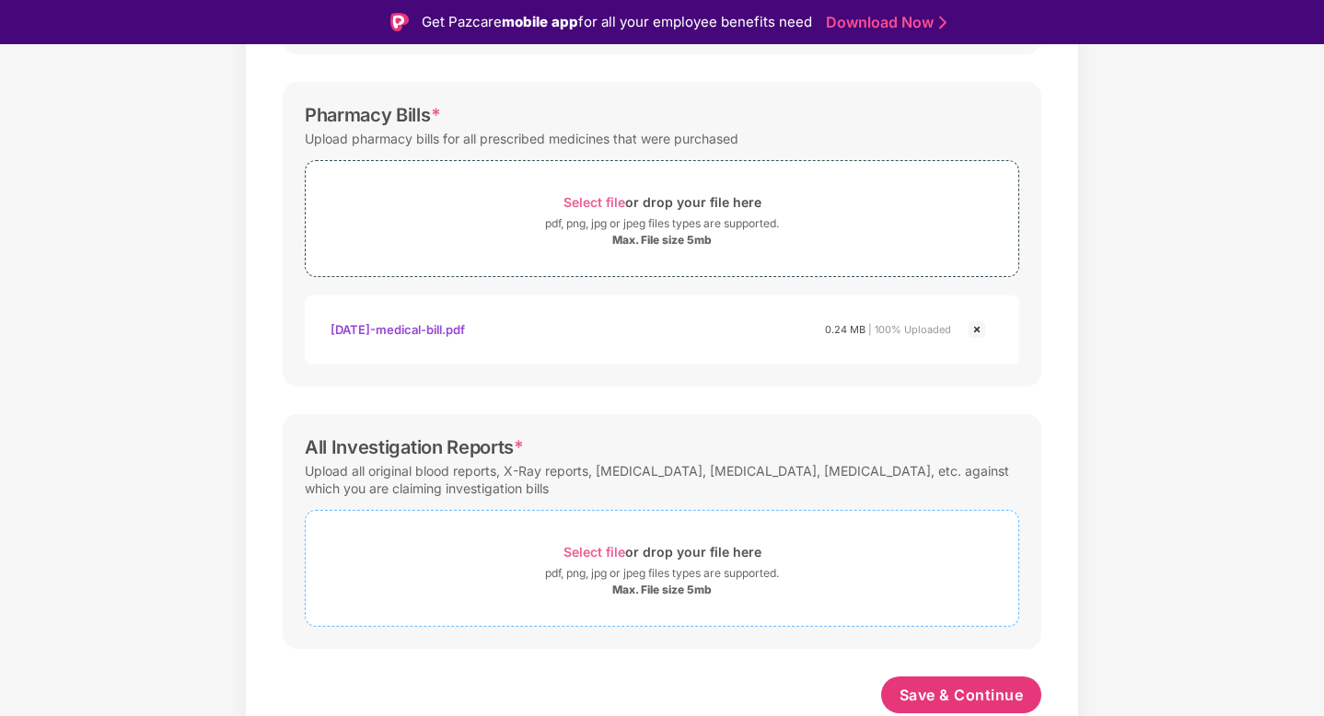
scroll to position [577, 0]
click at [988, 325] on div at bounding box center [980, 327] width 29 height 27
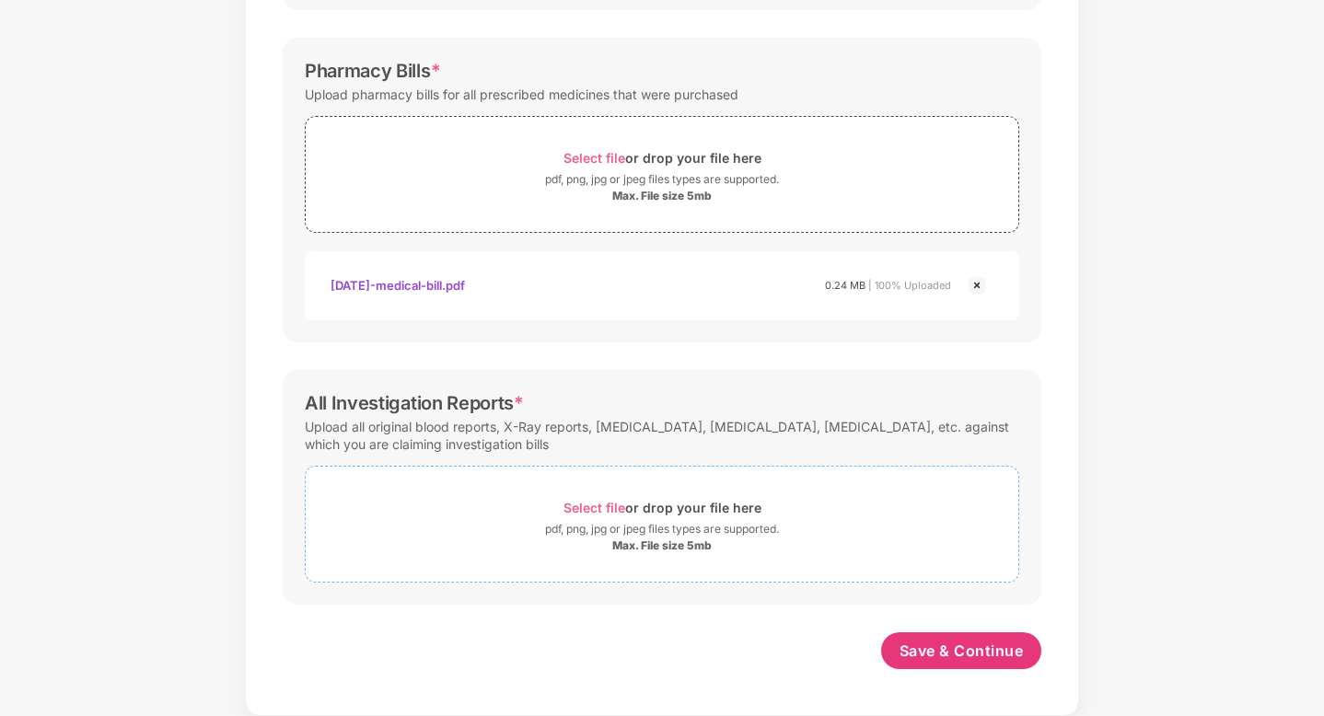
click at [626, 497] on div "Select file or drop your file here" at bounding box center [662, 507] width 198 height 25
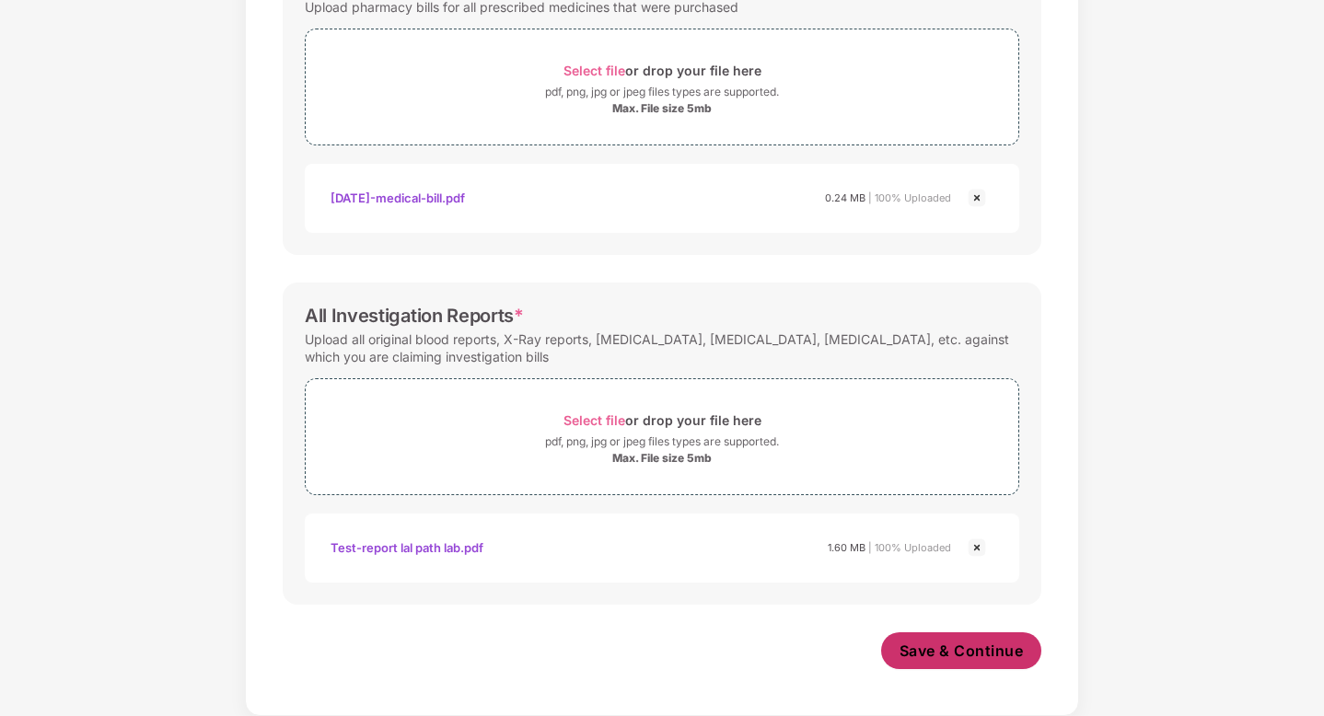
scroll to position [665, 0]
click at [958, 652] on span "Save & Continue" at bounding box center [961, 651] width 124 height 20
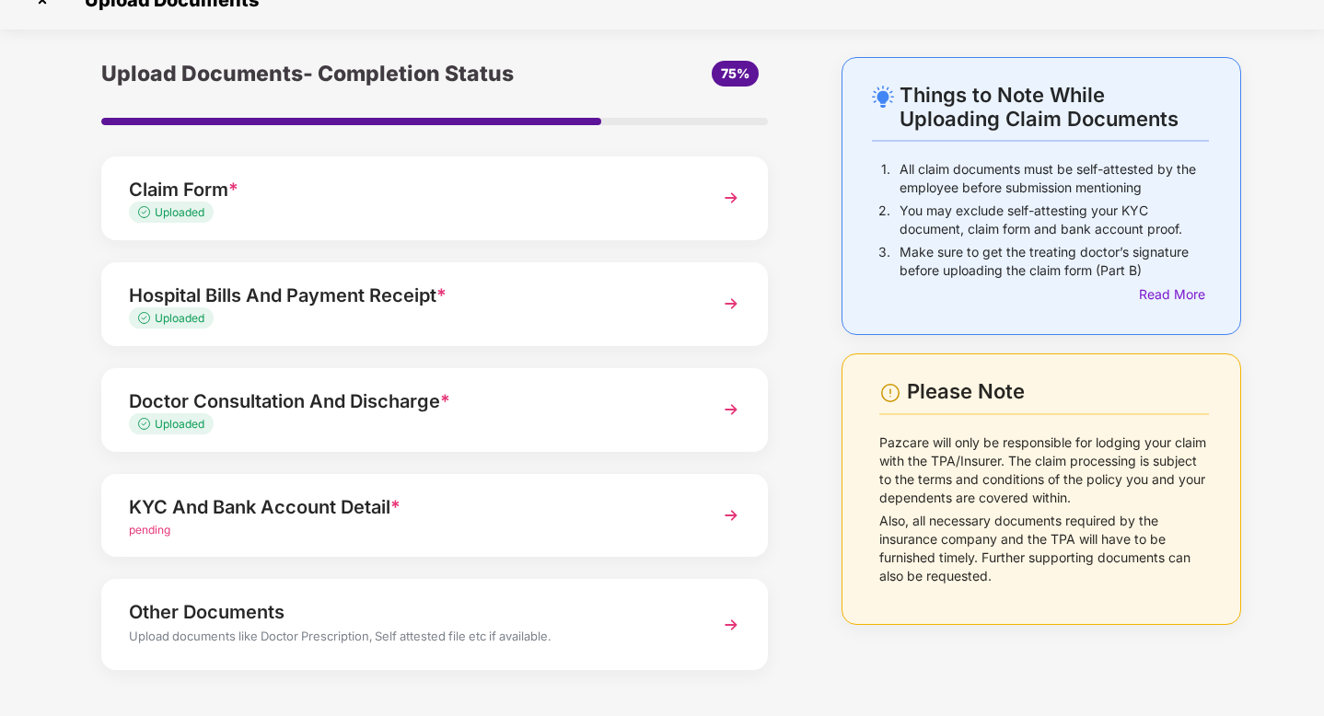
scroll to position [30, 0]
click at [424, 528] on div "pending" at bounding box center [409, 529] width 560 height 17
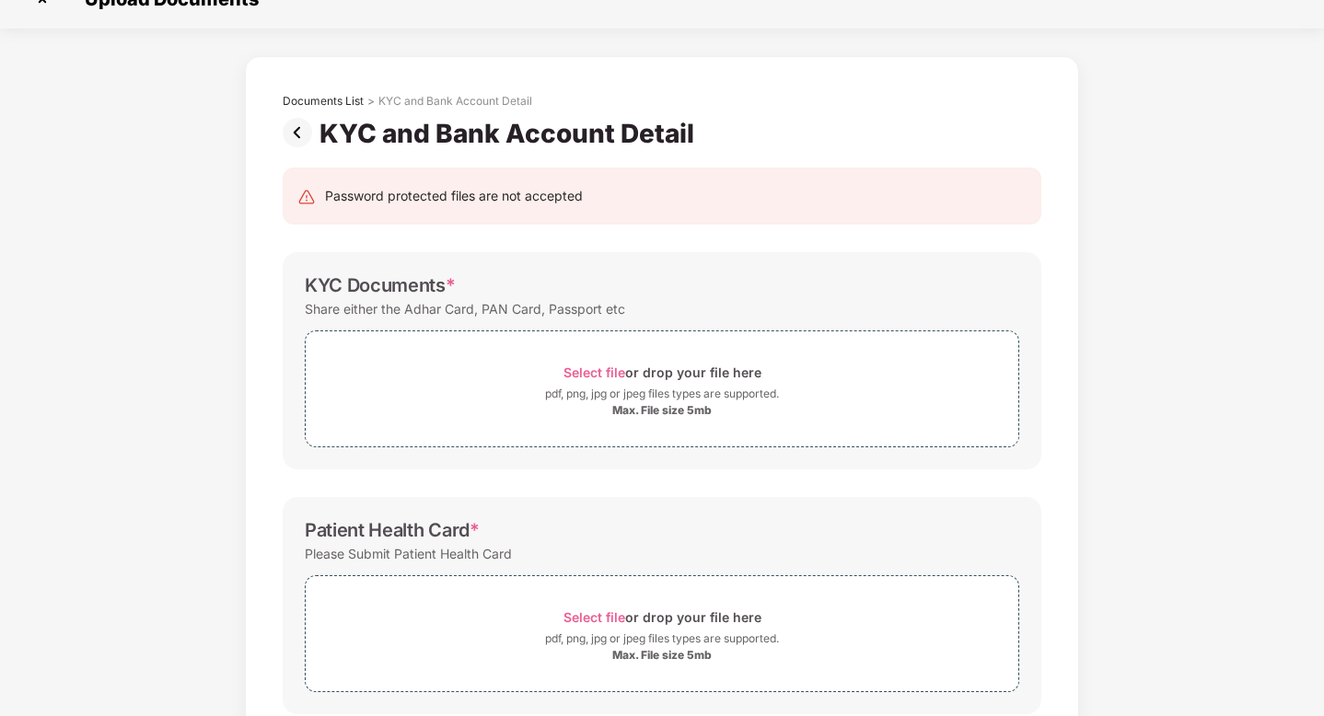
scroll to position [0, 0]
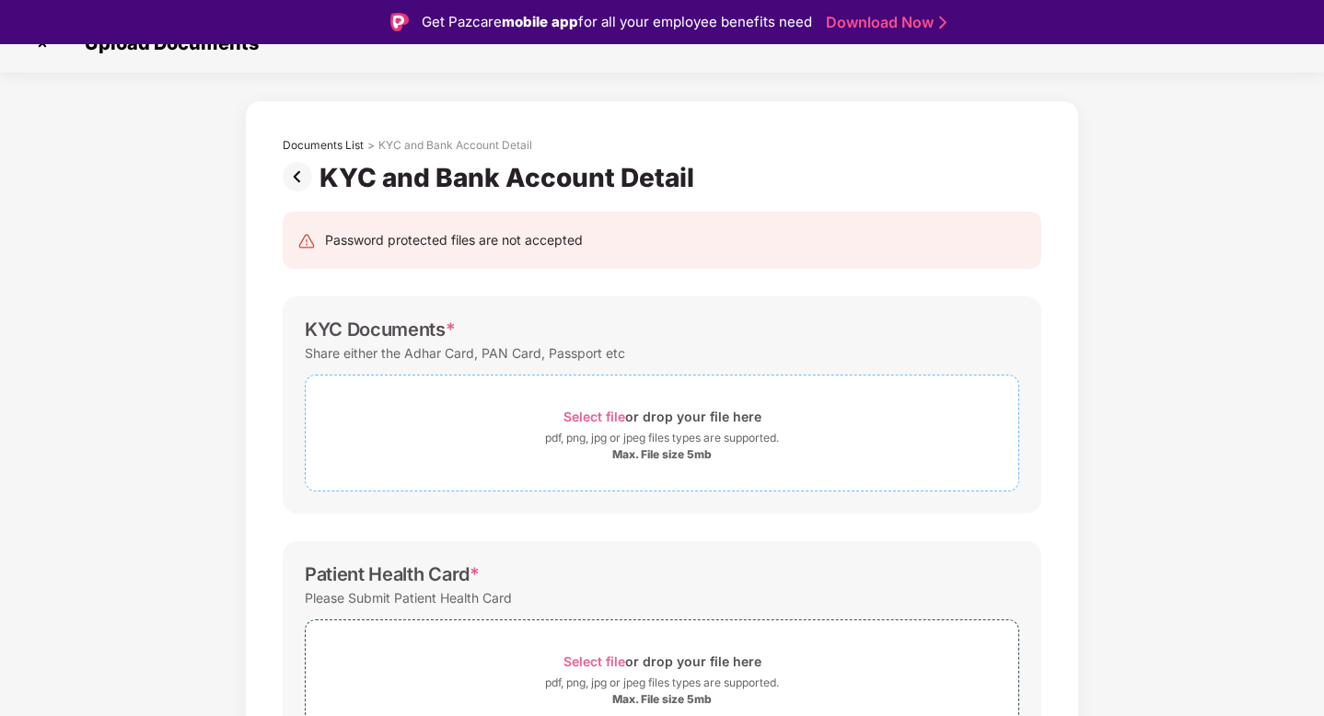
click at [503, 415] on div "Select file or drop your file here" at bounding box center [662, 416] width 713 height 25
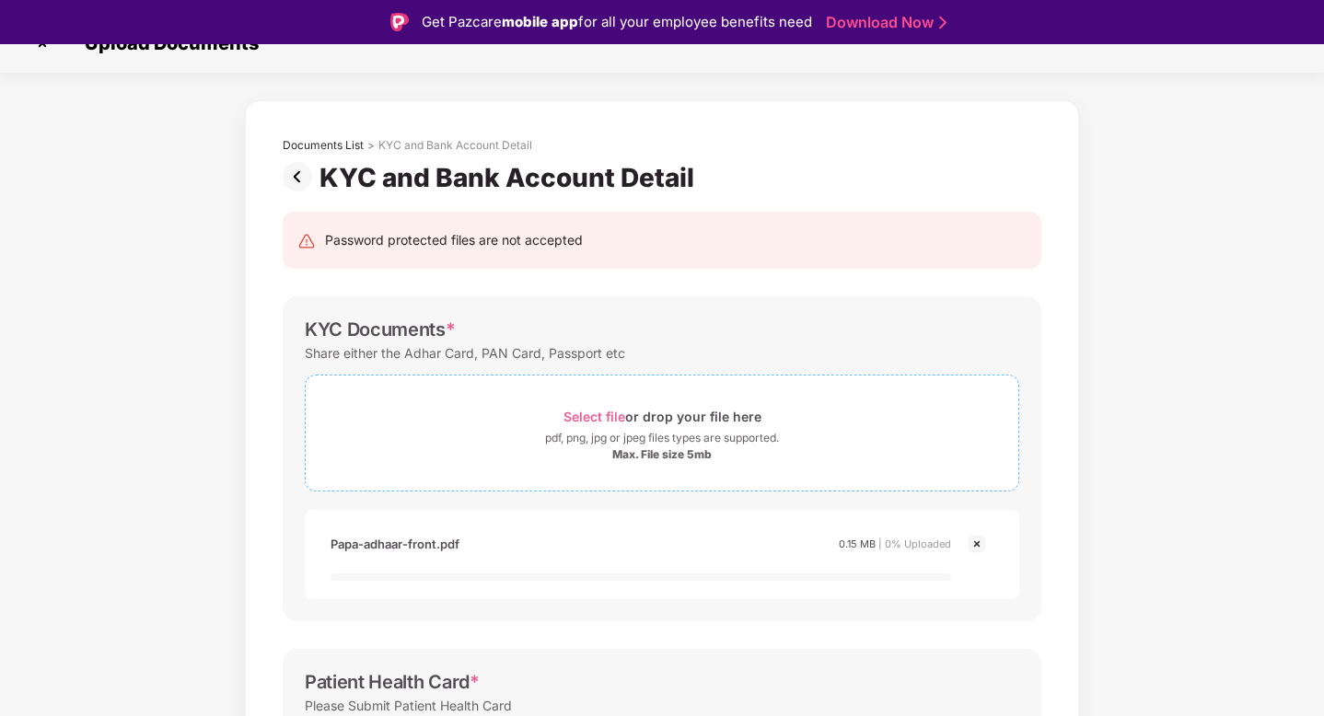
click at [559, 443] on div "pdf, png, jpg or jpeg files types are supported." at bounding box center [662, 438] width 234 height 18
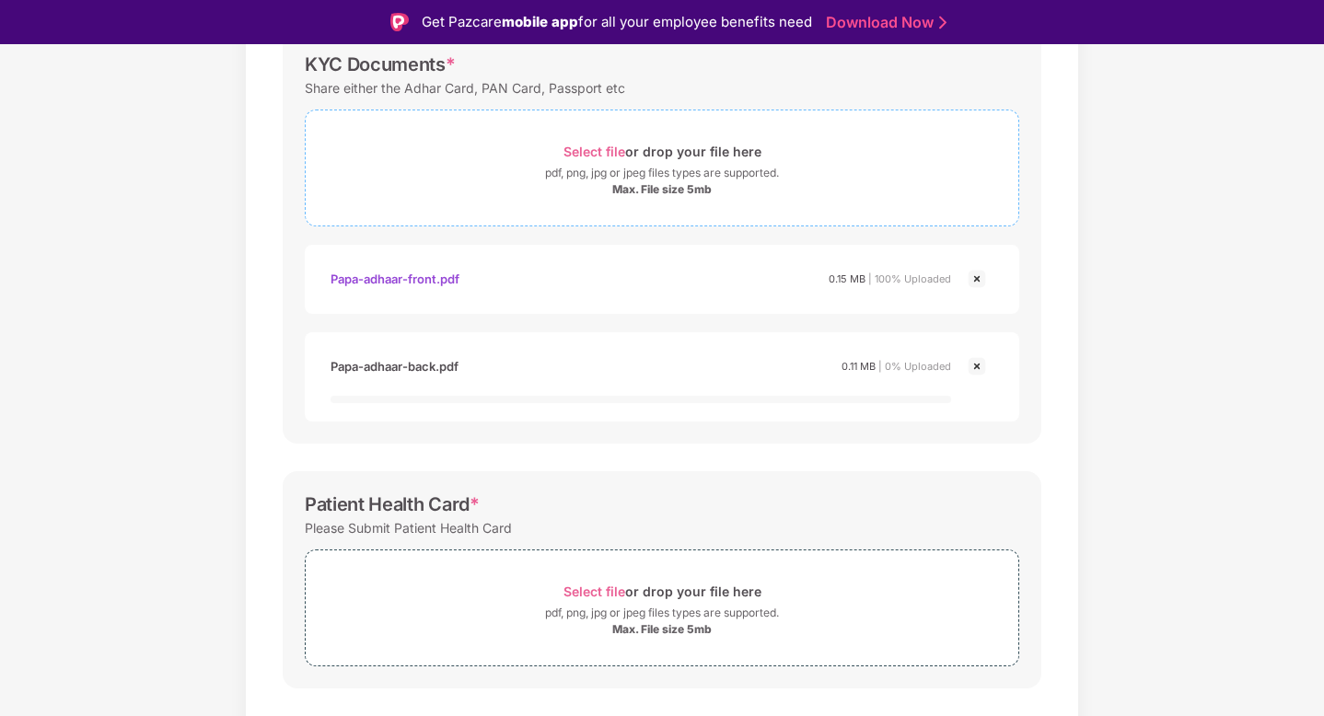
scroll to position [391, 0]
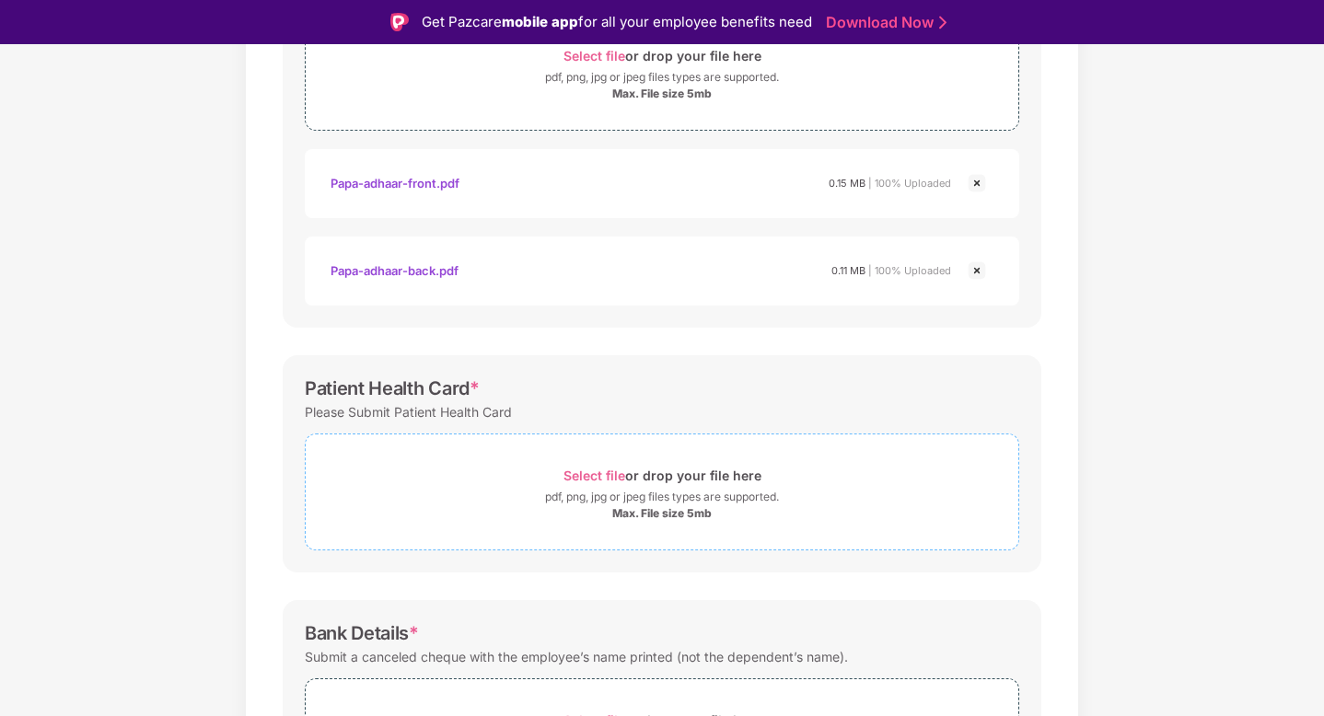
click at [582, 480] on span "Select file" at bounding box center [594, 476] width 62 height 16
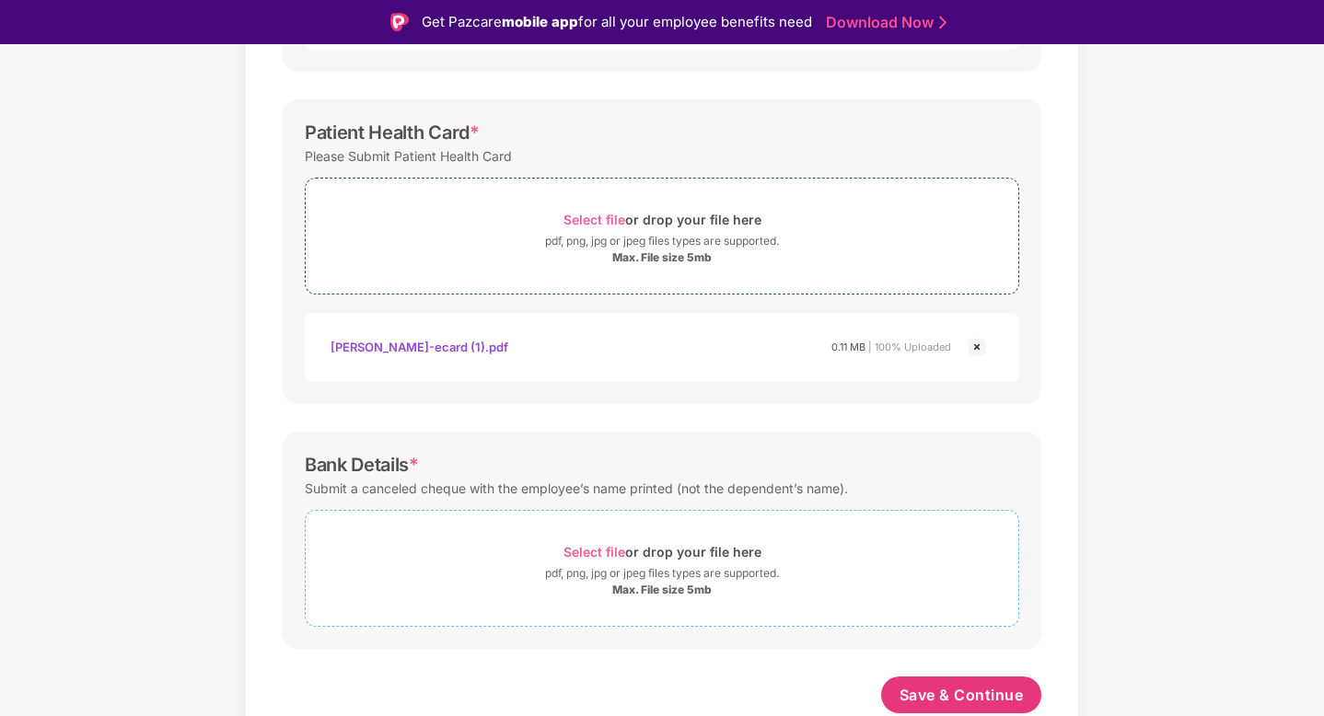
click at [607, 544] on span "Select file" at bounding box center [594, 552] width 62 height 16
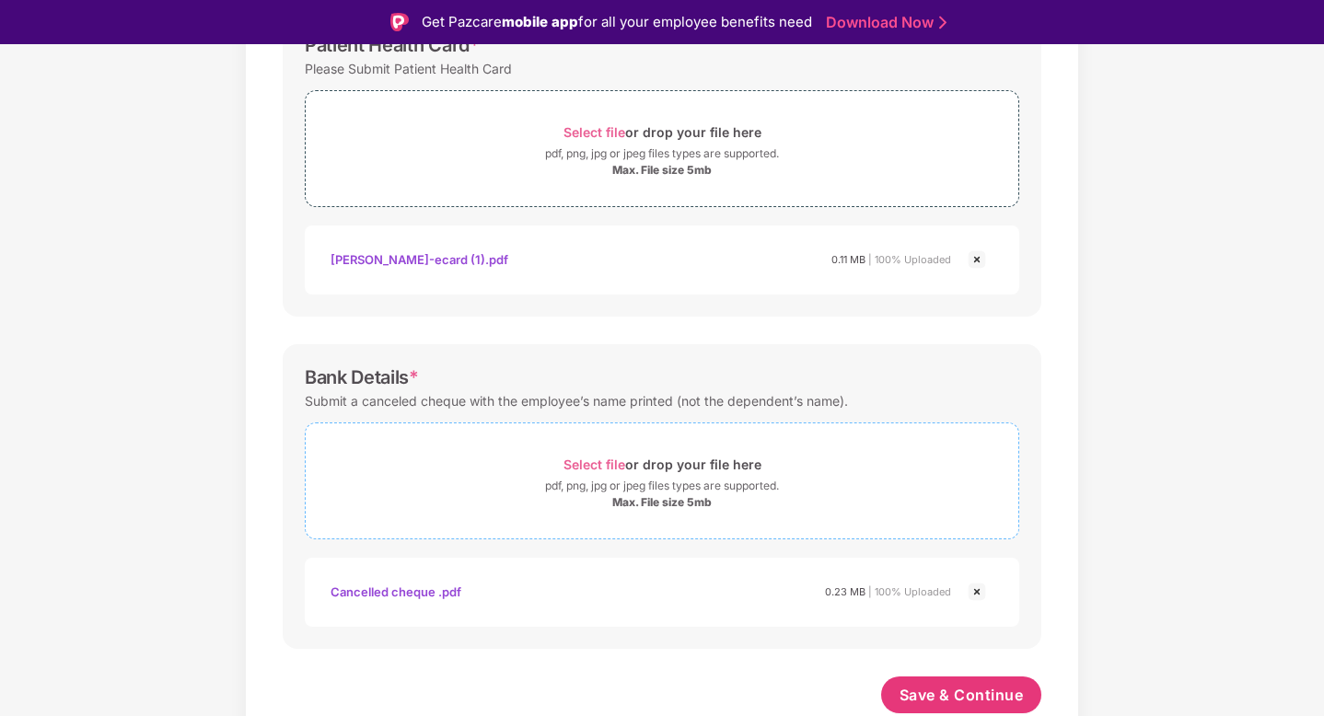
scroll to position [735, 0]
click at [934, 692] on span "Save & Continue" at bounding box center [961, 695] width 124 height 20
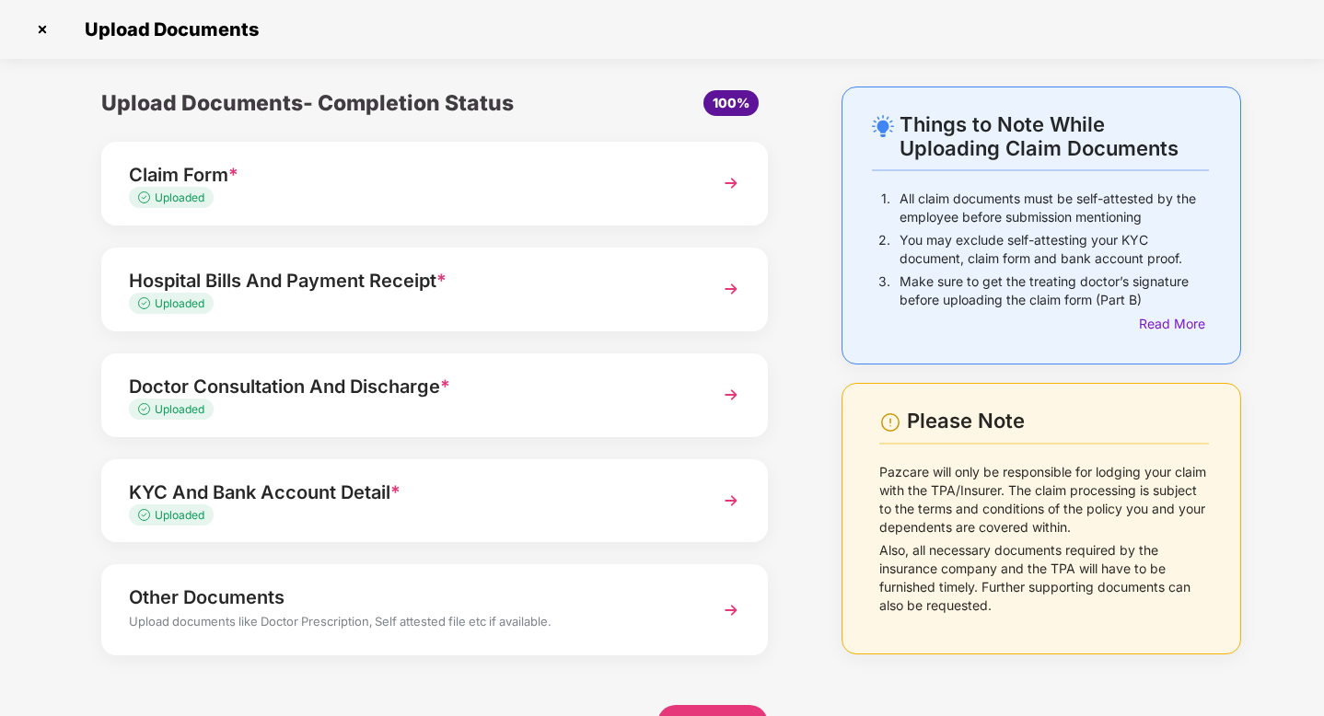
scroll to position [53, 0]
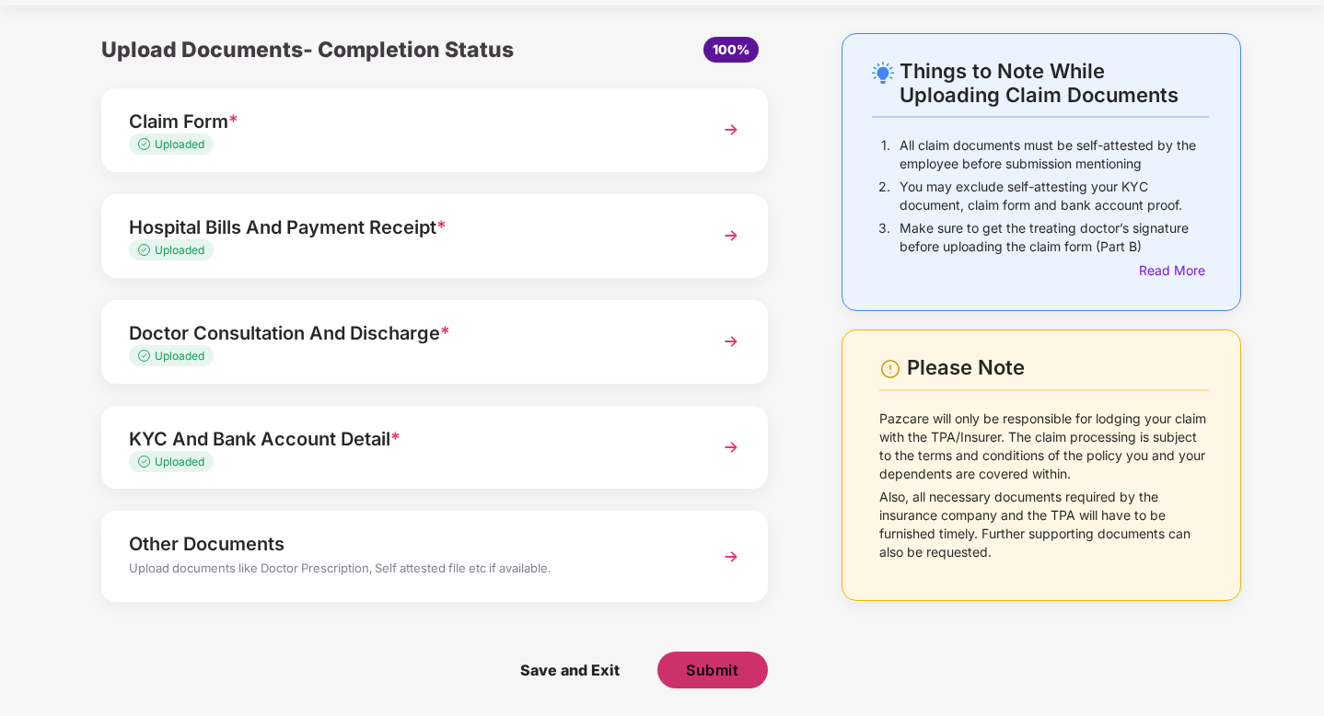
click at [729, 668] on span "Submit" at bounding box center [712, 670] width 52 height 20
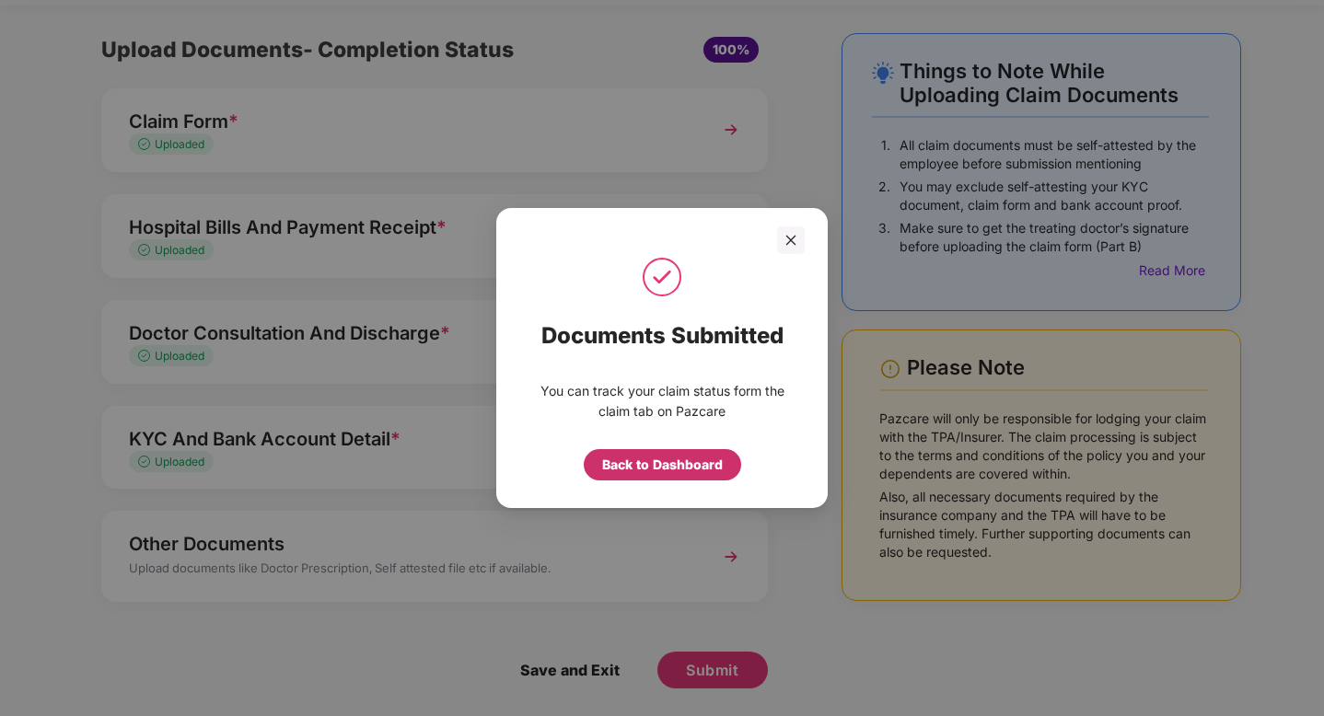
click at [699, 458] on div "Back to Dashboard" at bounding box center [662, 465] width 121 height 20
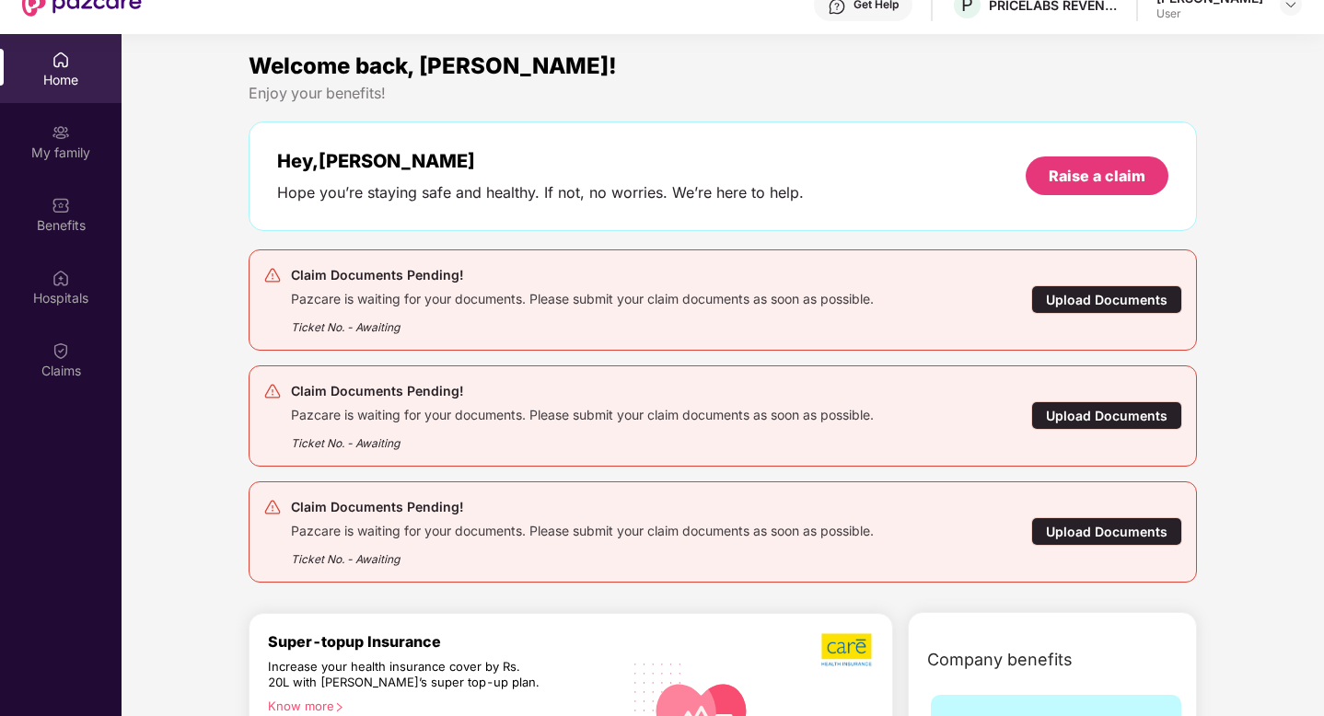
scroll to position [103, 0]
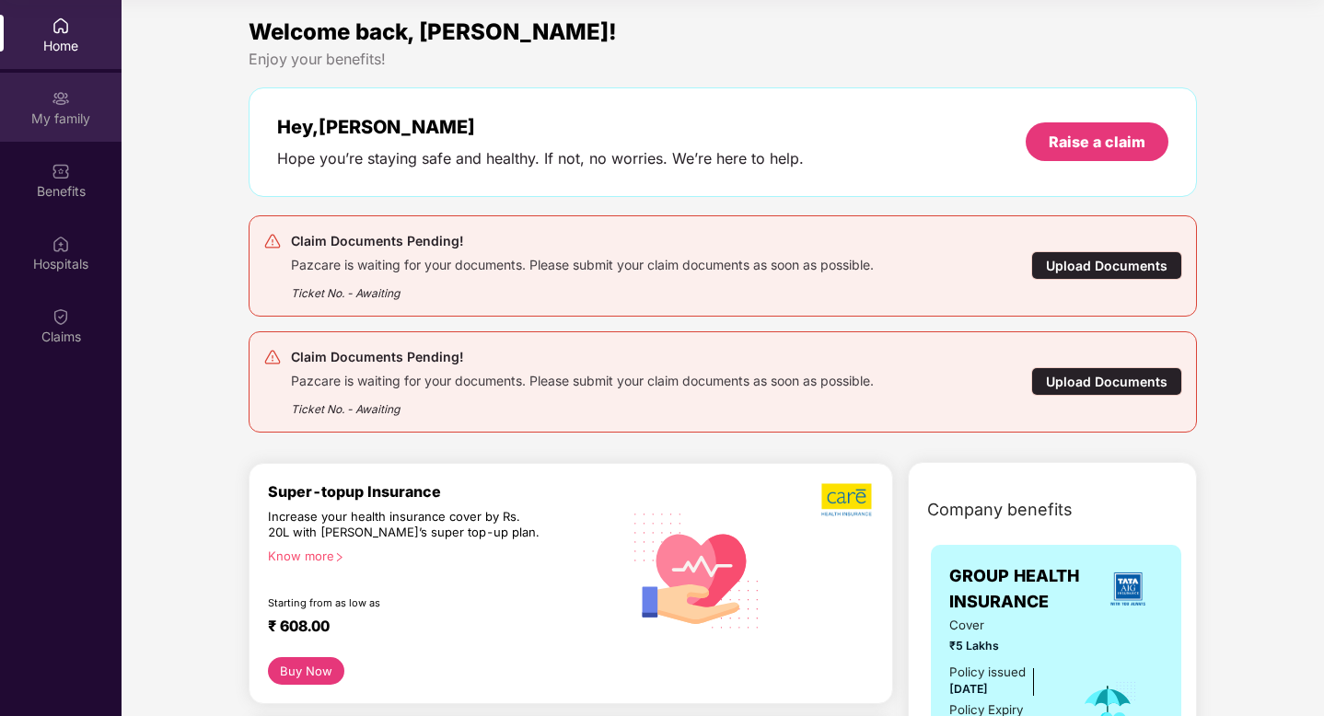
click at [51, 136] on div "My family" at bounding box center [61, 107] width 122 height 69
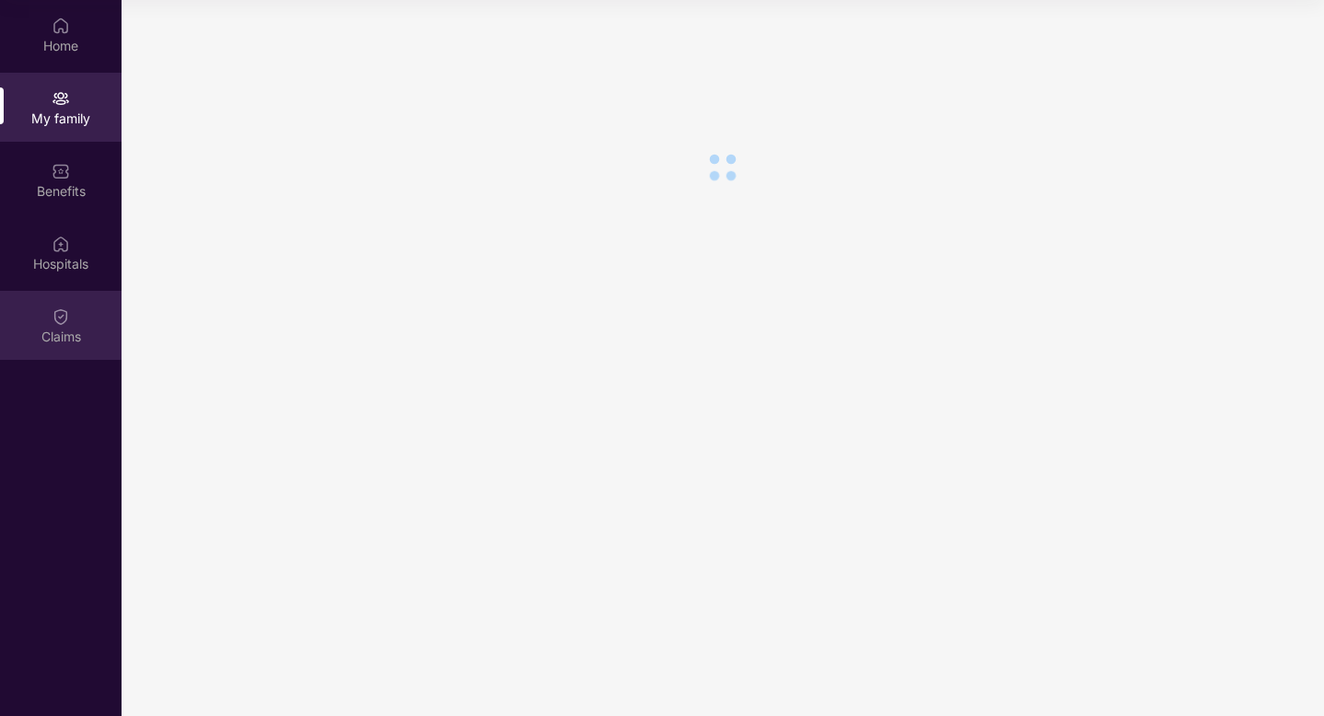
click at [71, 314] on div "Claims" at bounding box center [61, 325] width 122 height 69
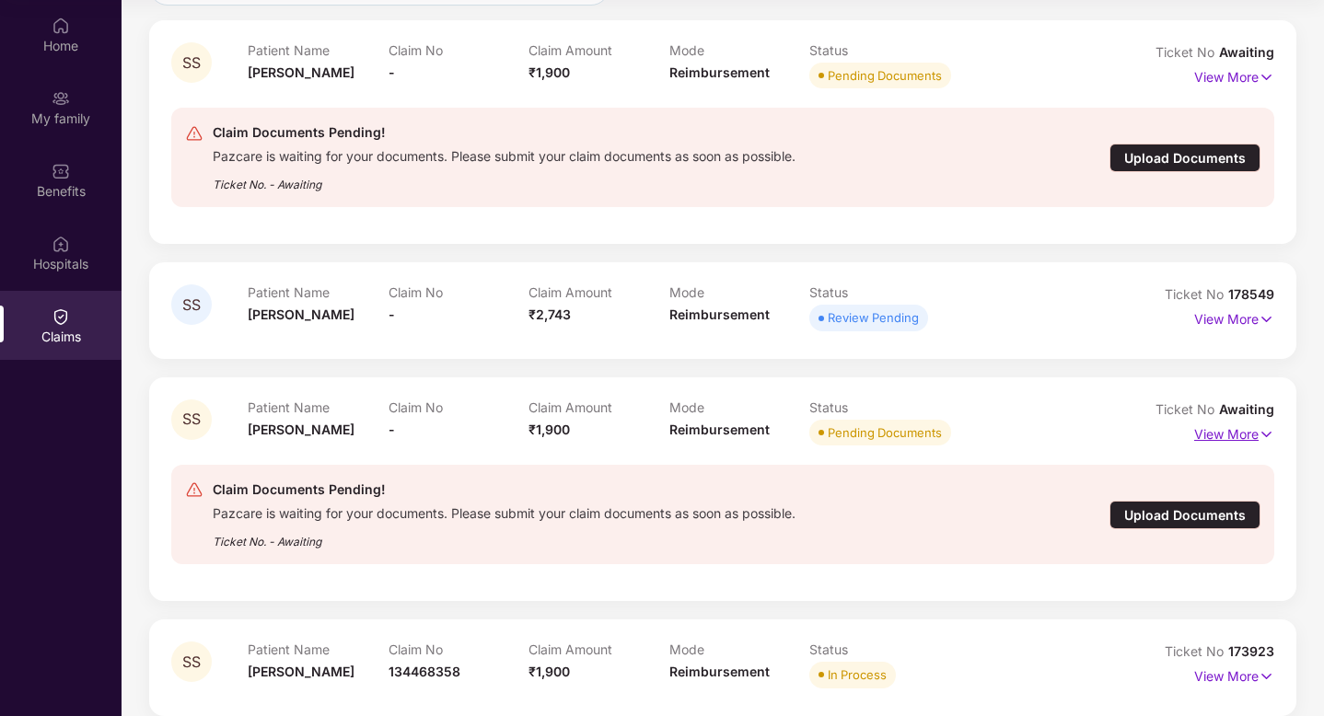
scroll to position [207, 0]
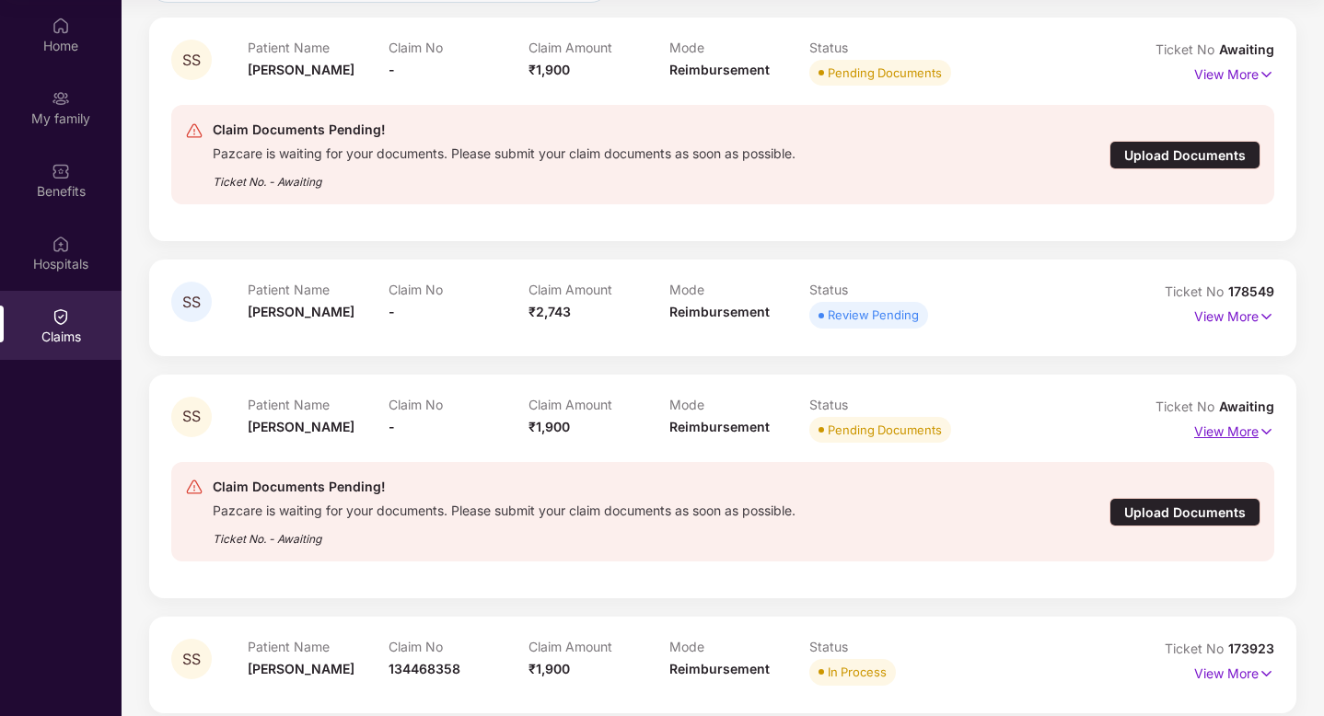
click at [1212, 433] on p "View More" at bounding box center [1234, 429] width 80 height 25
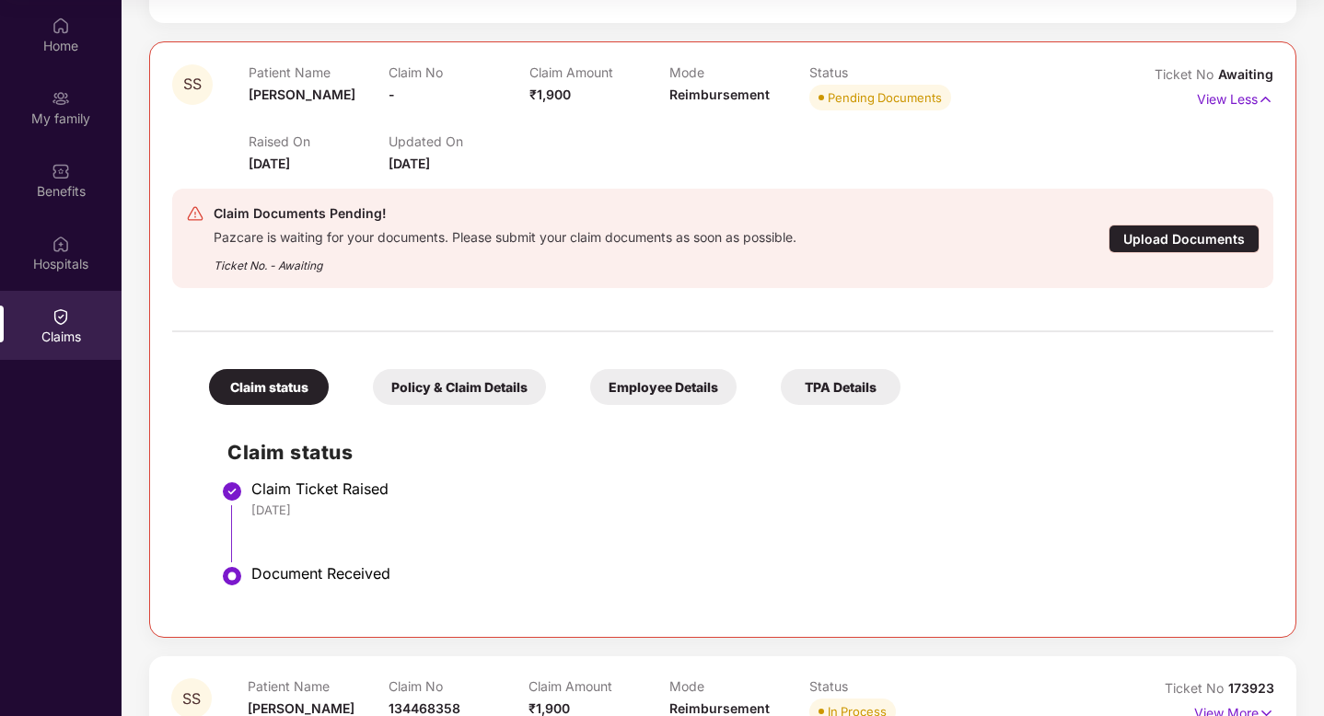
click at [482, 401] on div "Policy & Claim Details" at bounding box center [459, 387] width 173 height 36
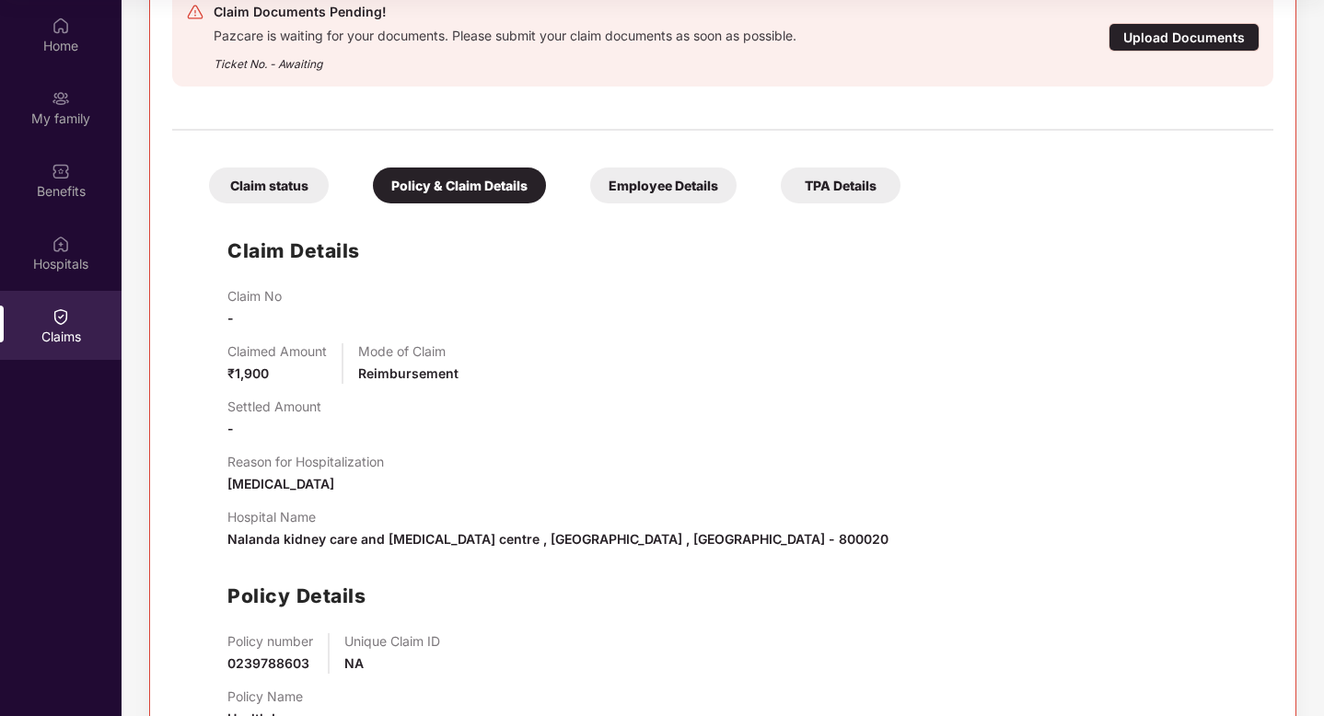
scroll to position [746, 0]
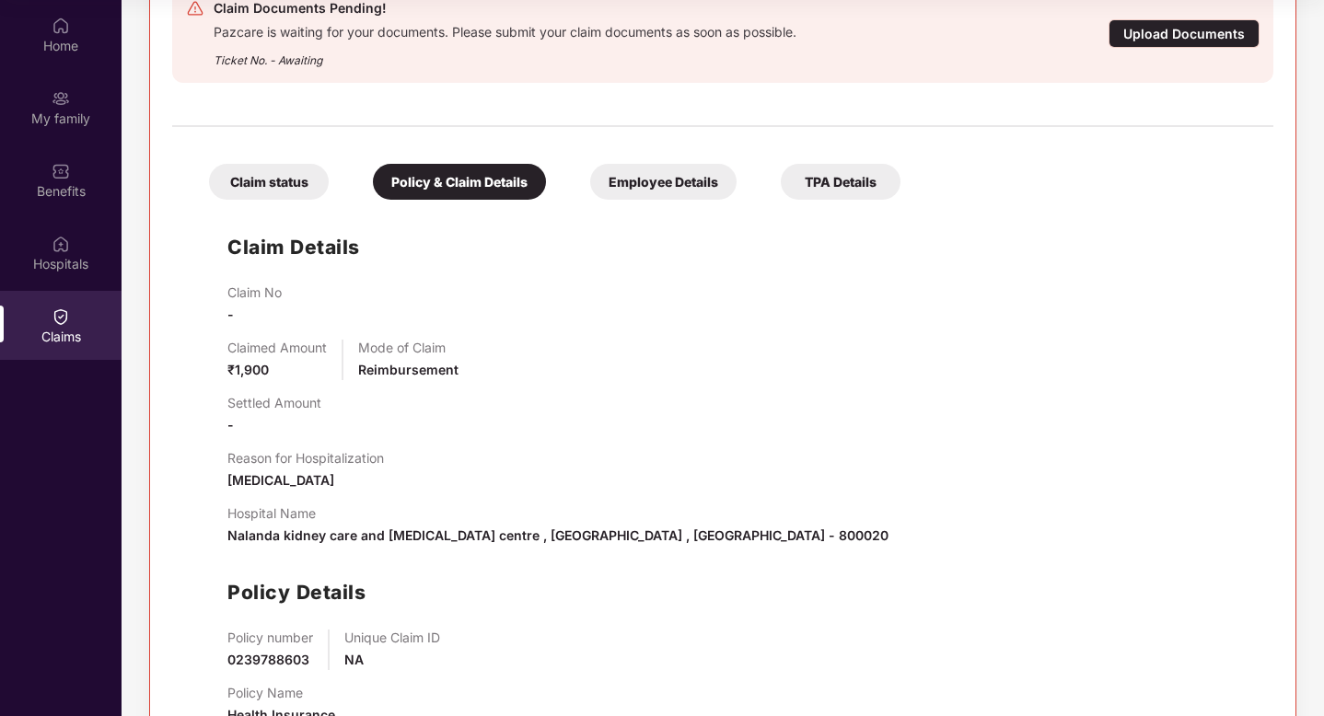
click at [612, 194] on div "Employee Details" at bounding box center [663, 182] width 146 height 36
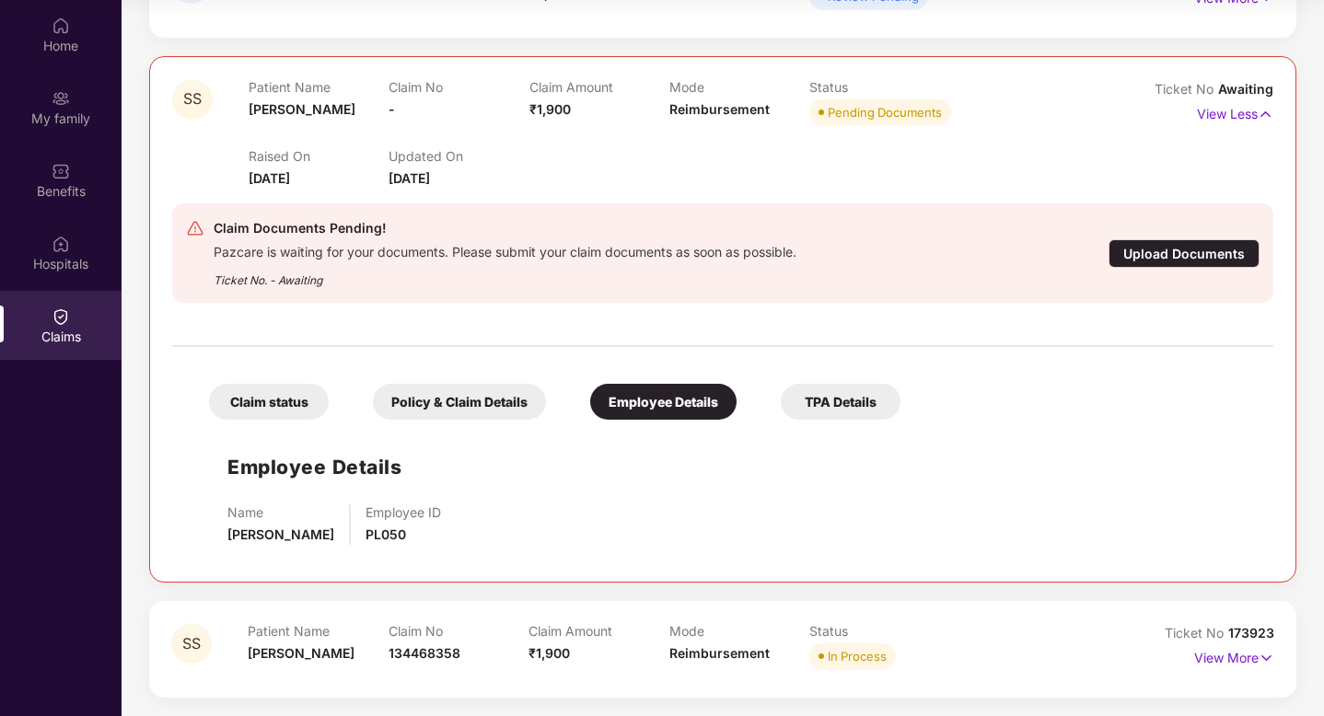
scroll to position [525, 0]
click at [837, 409] on div "TPA Details" at bounding box center [841, 403] width 120 height 36
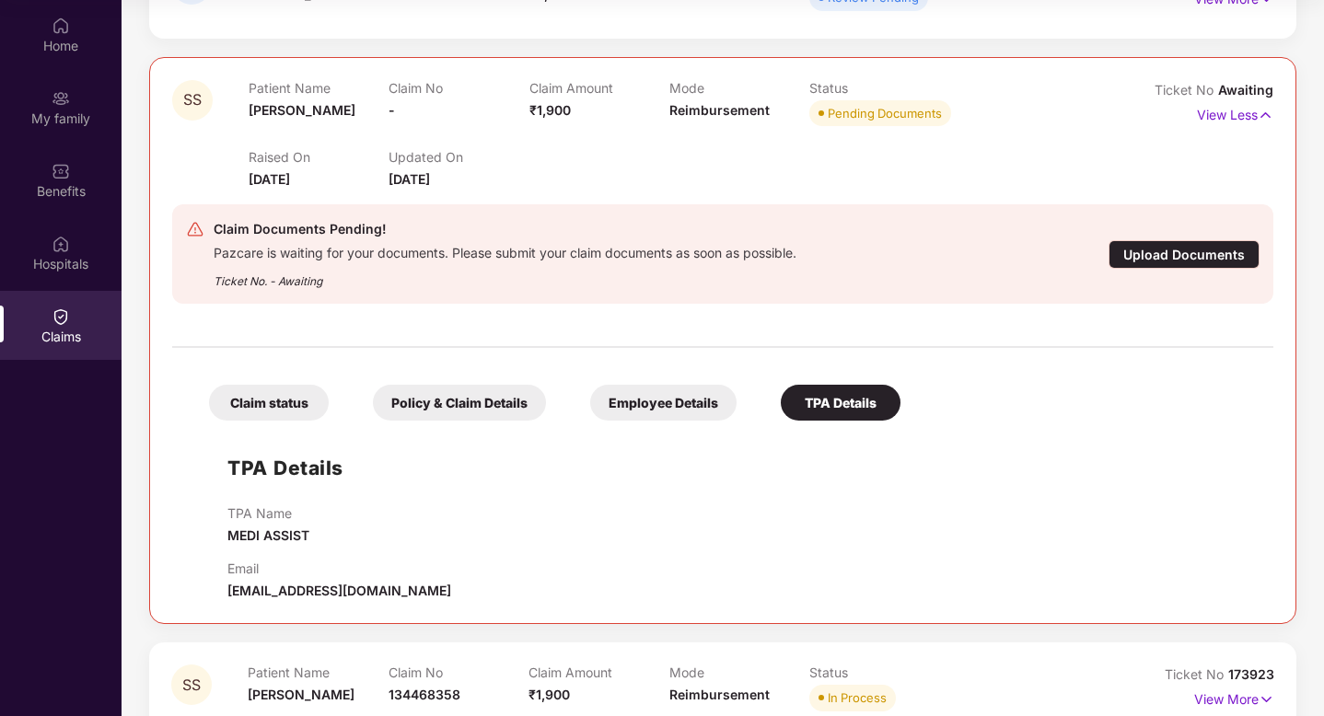
scroll to position [565, 0]
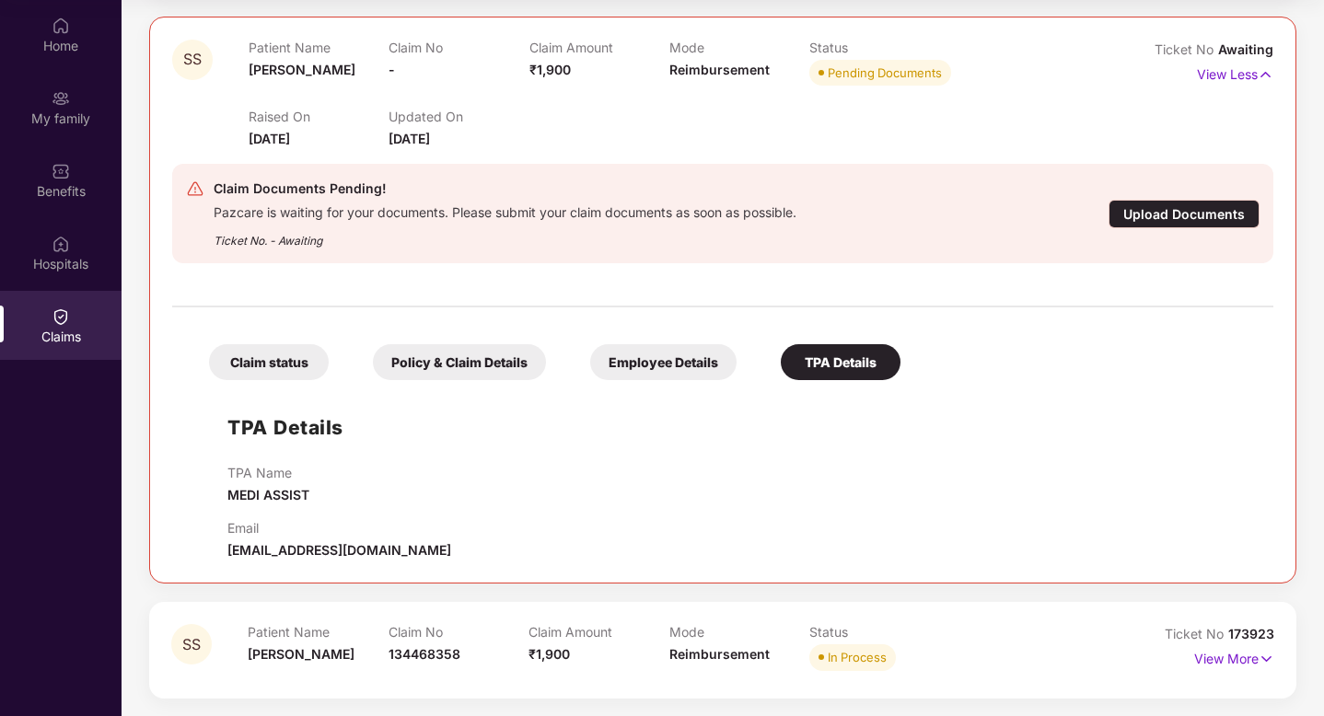
click at [516, 357] on div "Policy & Claim Details" at bounding box center [459, 362] width 173 height 36
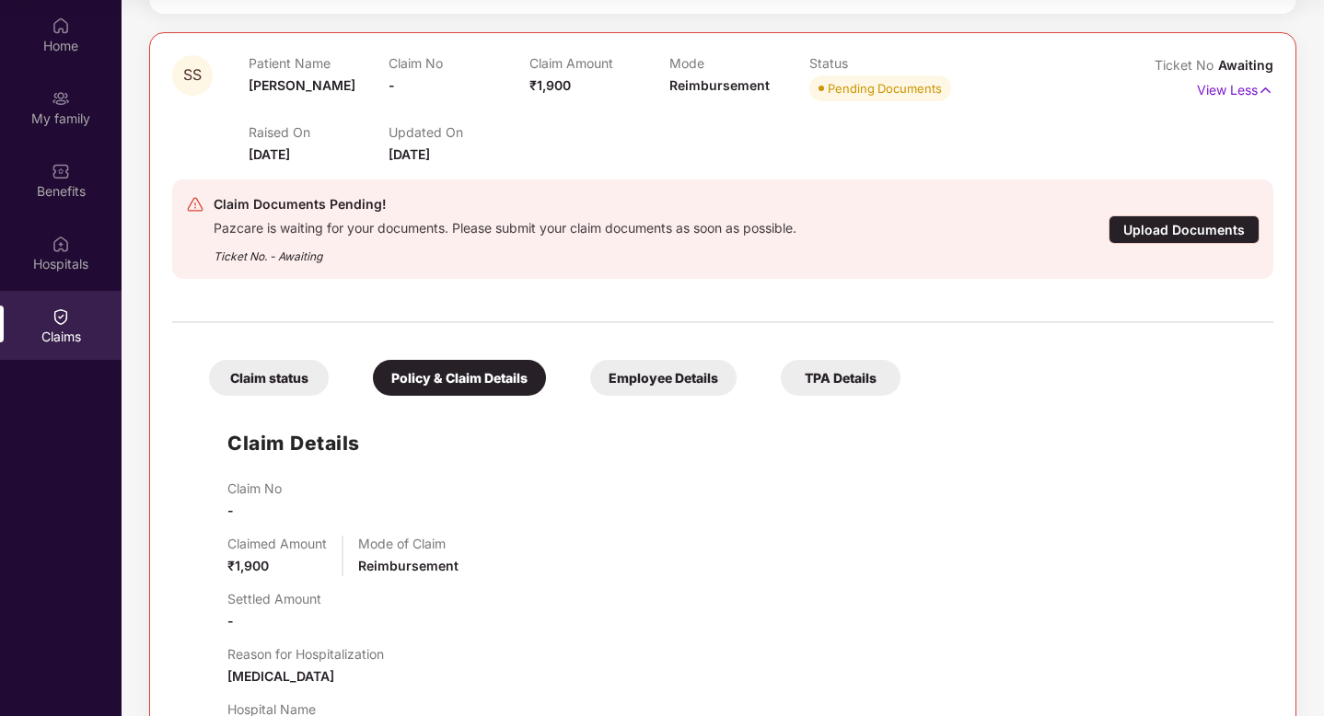
scroll to position [545, 0]
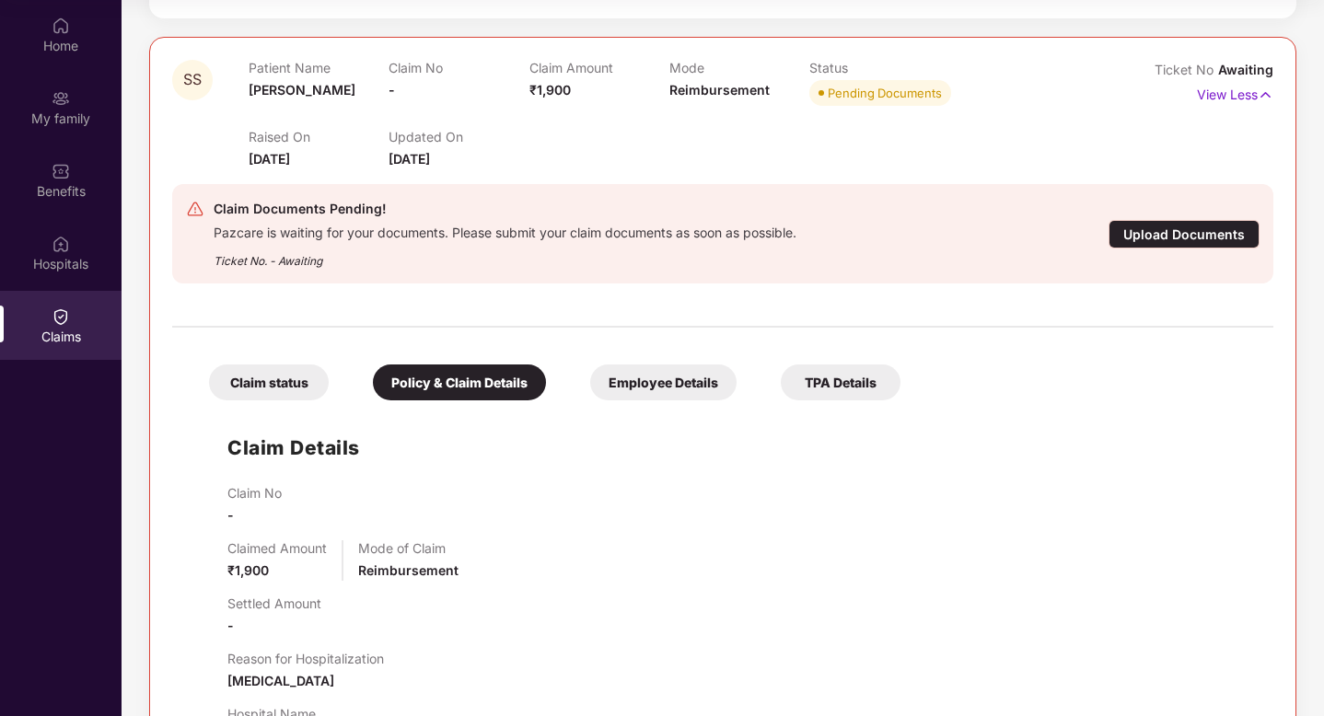
click at [281, 375] on div "Claim status" at bounding box center [269, 383] width 120 height 36
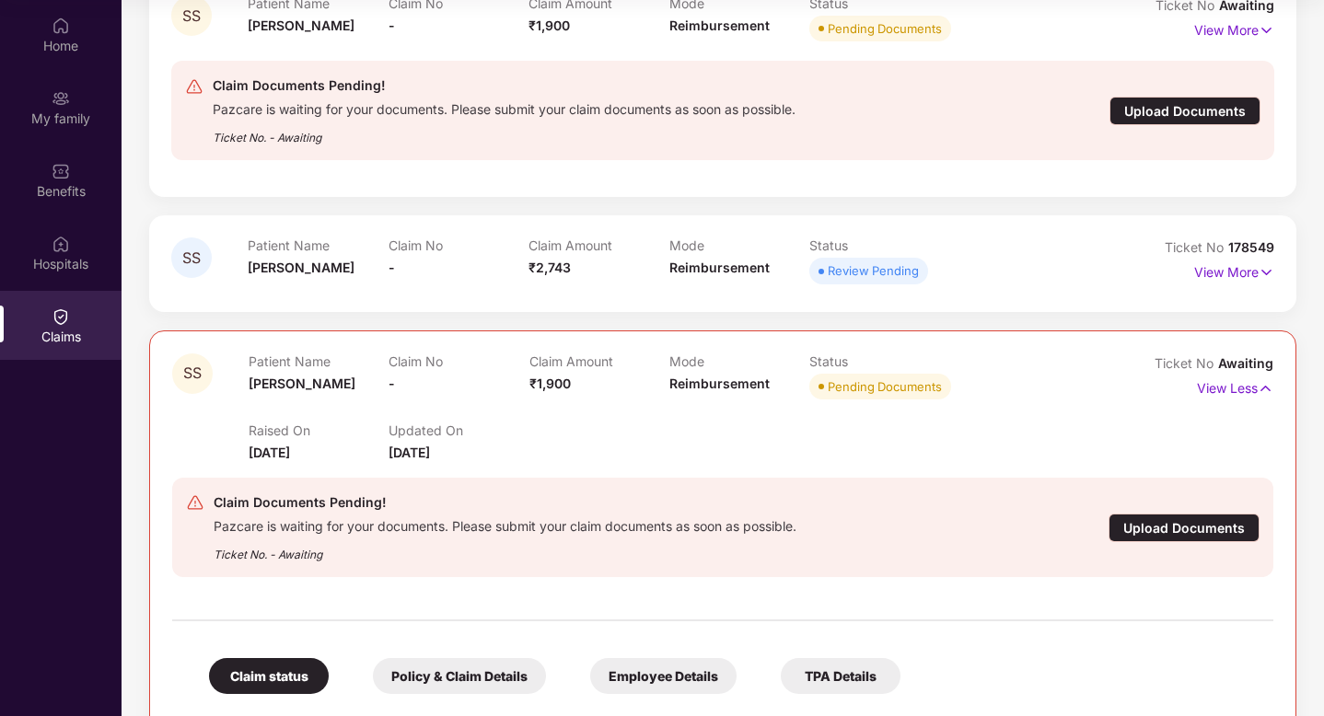
scroll to position [434, 0]
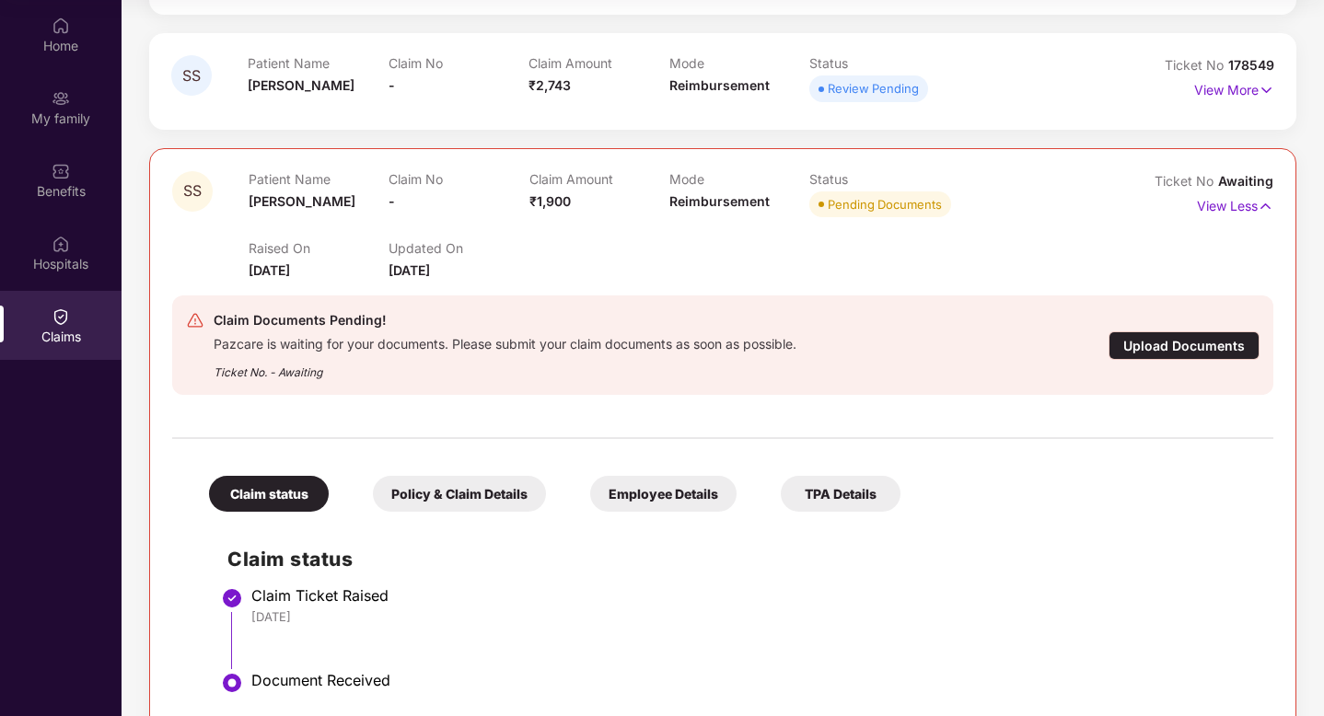
click at [1121, 340] on div "Upload Documents" at bounding box center [1183, 345] width 151 height 29
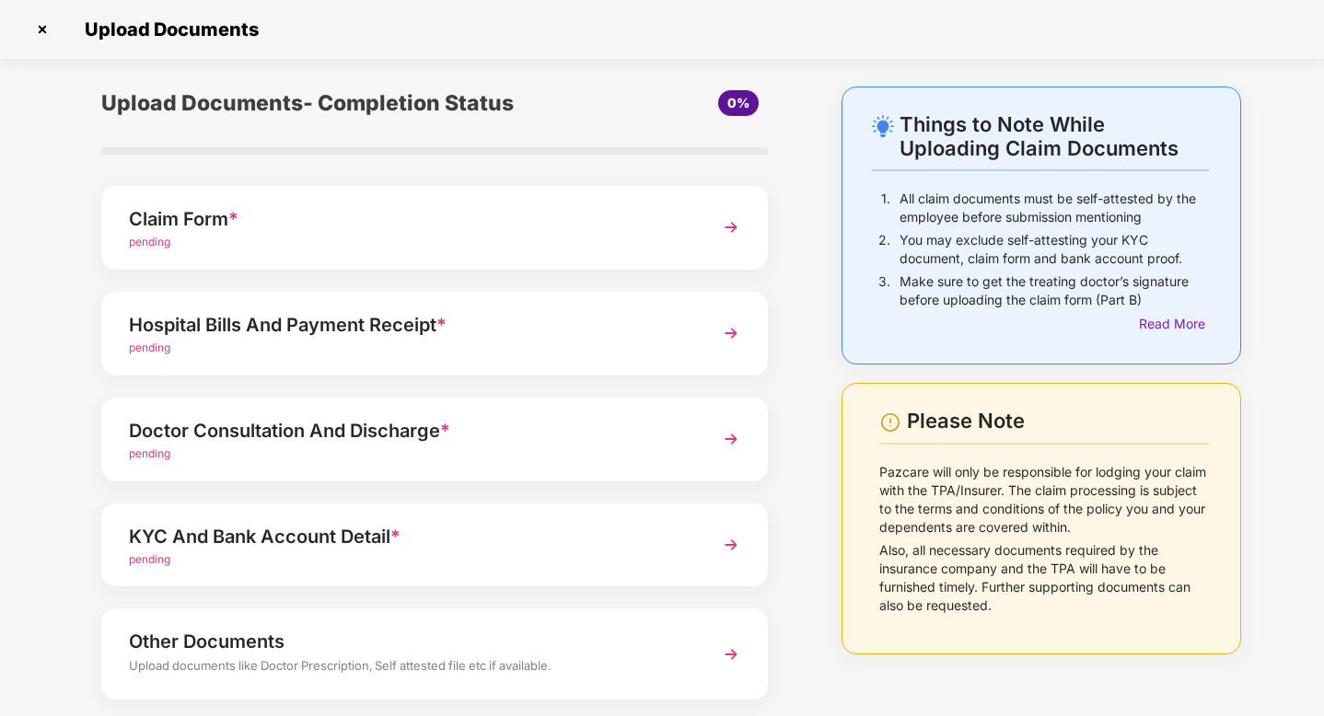
click at [575, 249] on div "pending" at bounding box center [409, 242] width 560 height 17
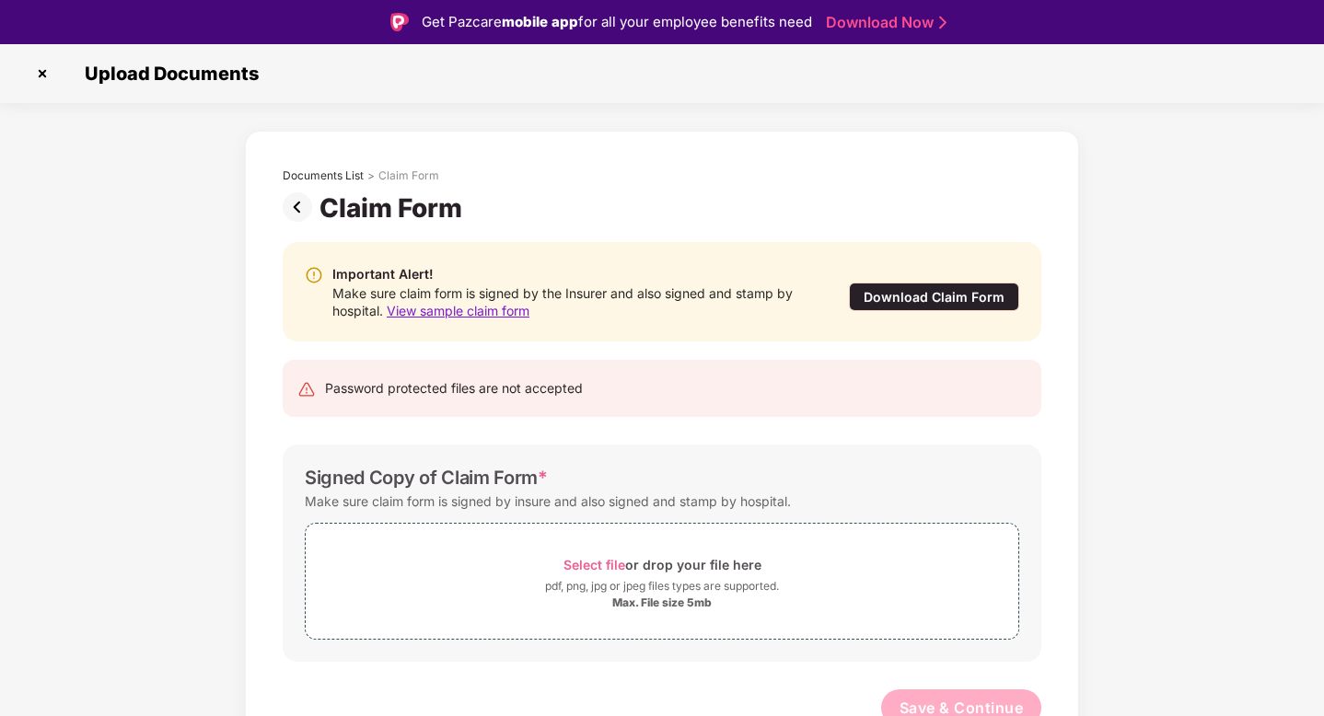
scroll to position [13, 0]
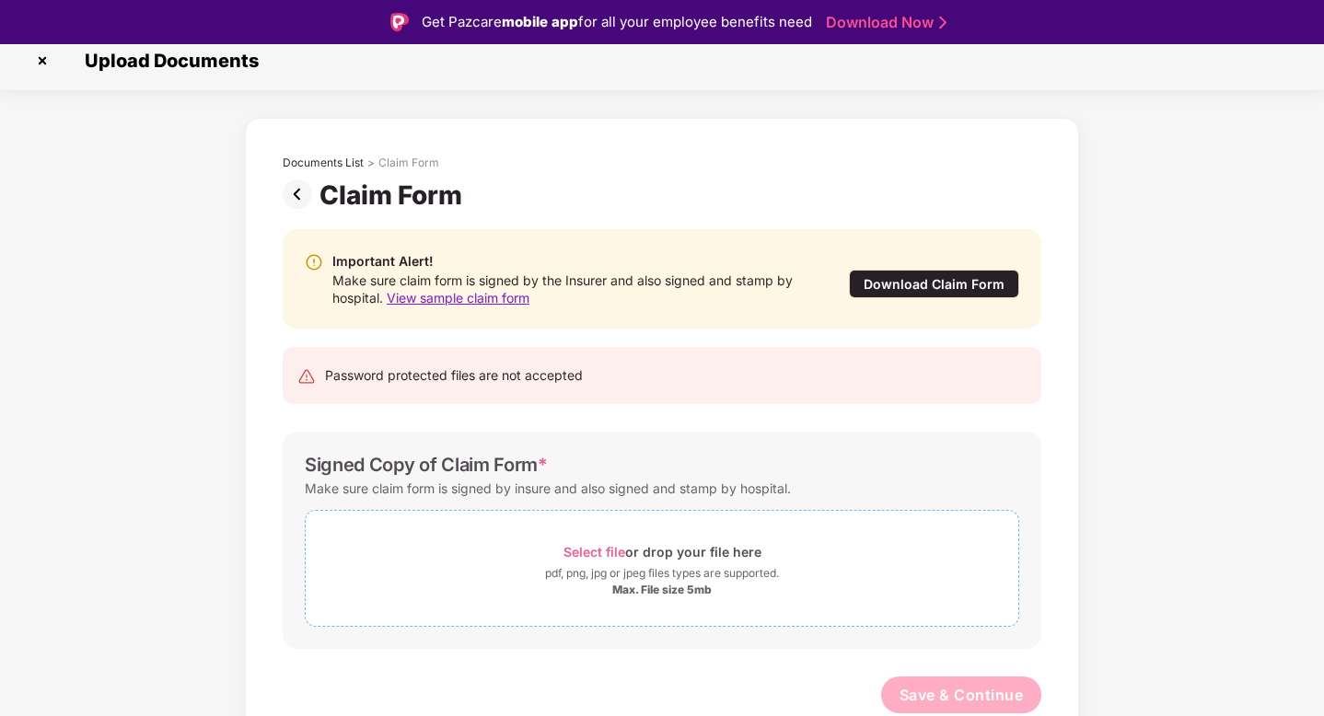
click at [581, 557] on span "Select file" at bounding box center [594, 552] width 62 height 16
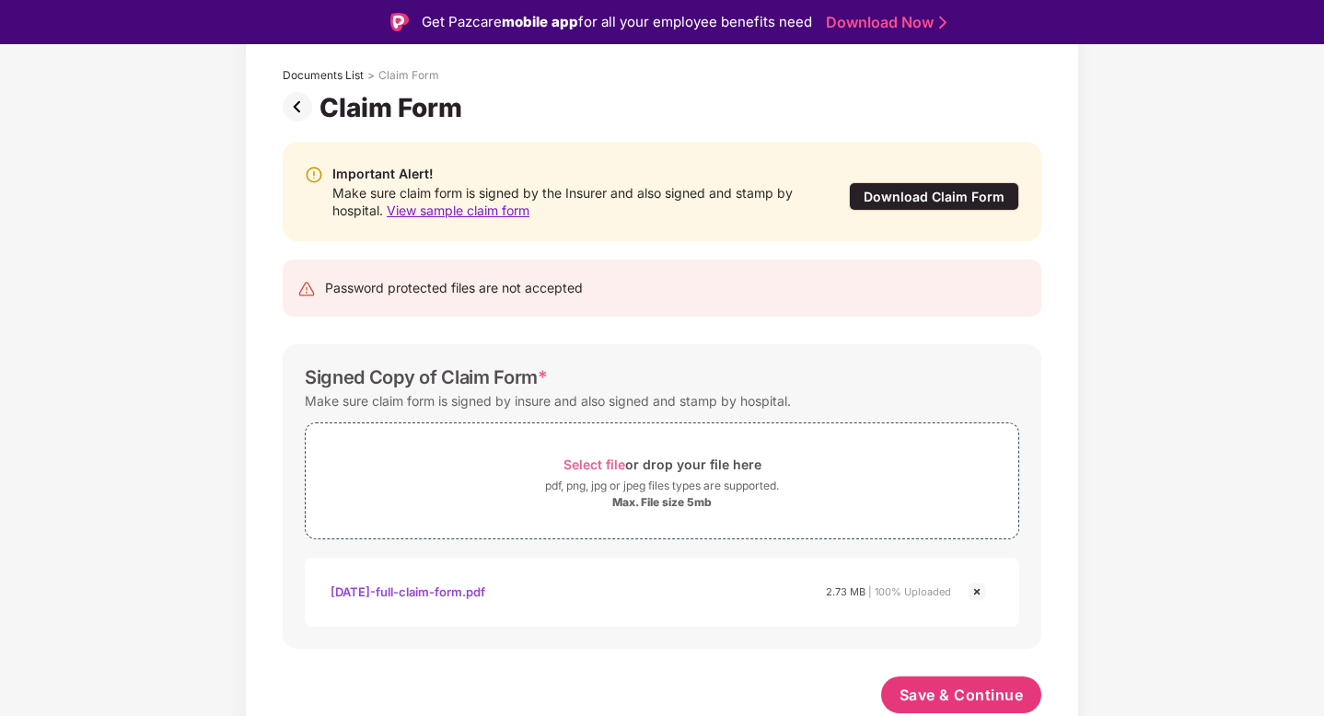
scroll to position [100, 0]
click at [987, 693] on span "Save & Continue" at bounding box center [961, 695] width 124 height 20
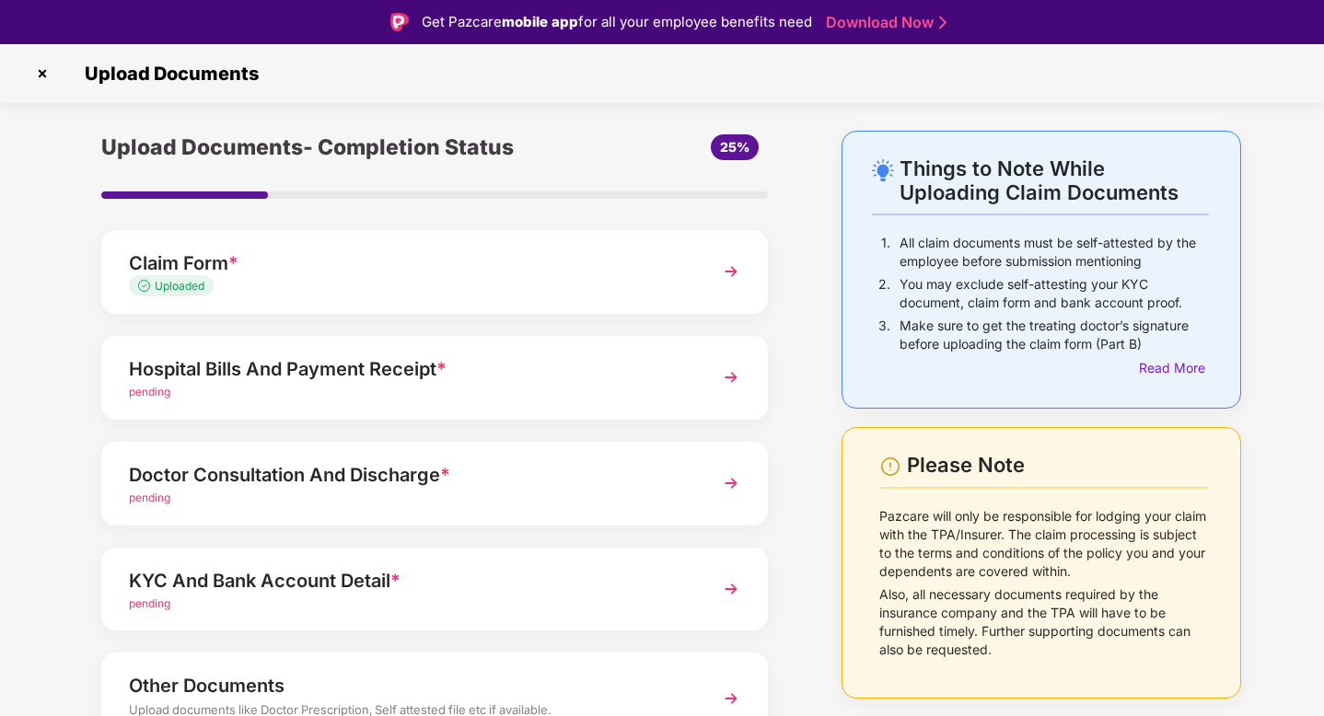
click at [573, 398] on div "pending" at bounding box center [409, 392] width 560 height 17
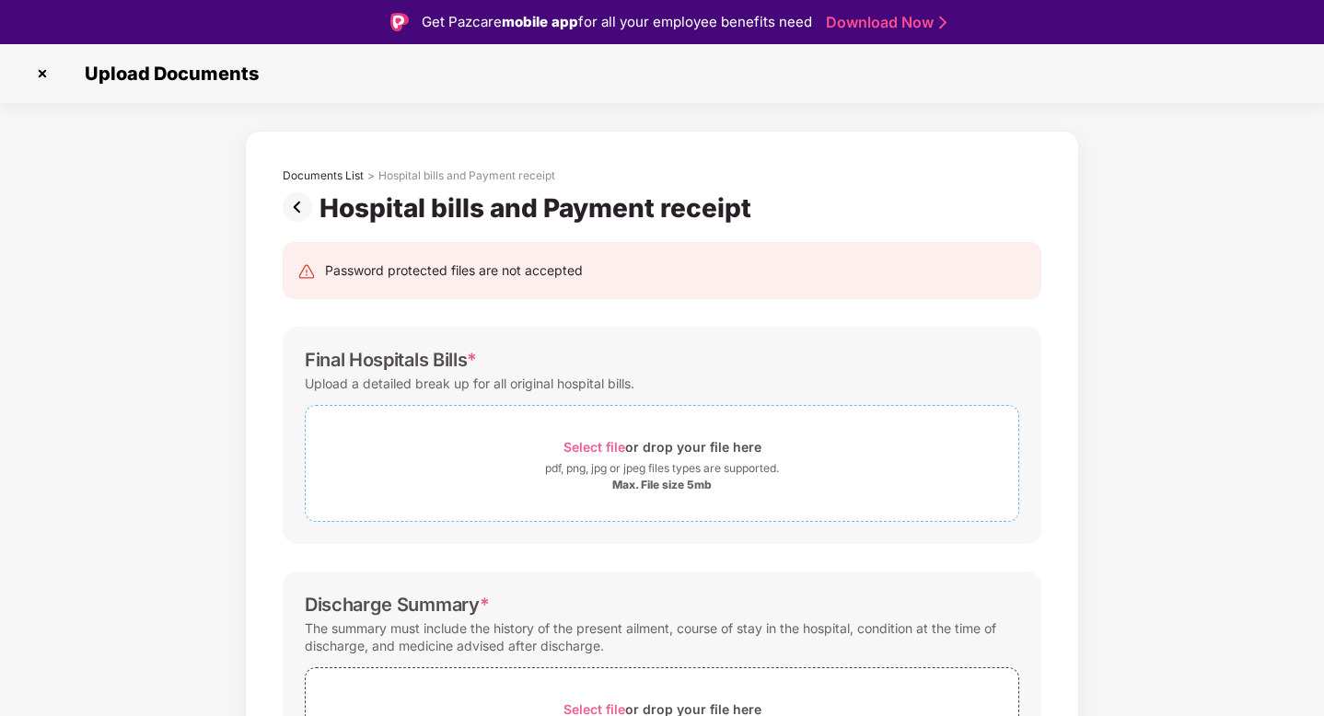
click at [572, 447] on span "Select file" at bounding box center [594, 447] width 62 height 16
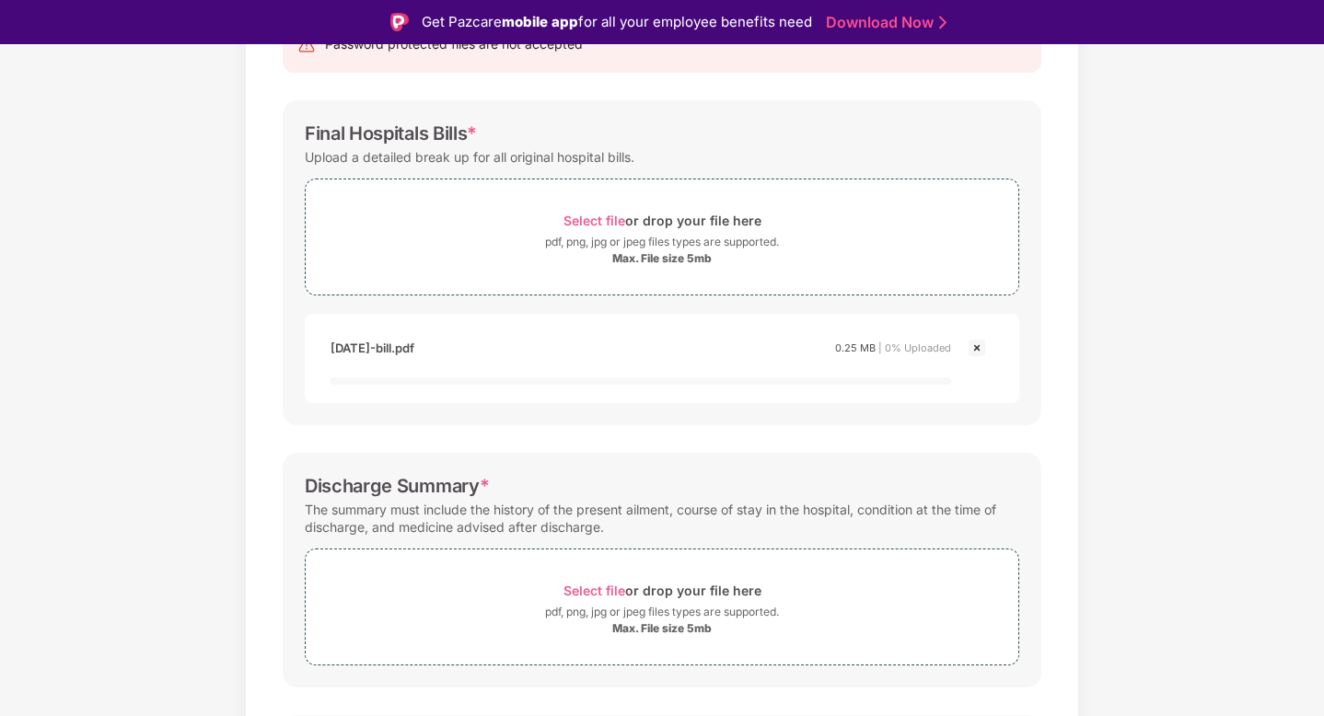
scroll to position [343, 0]
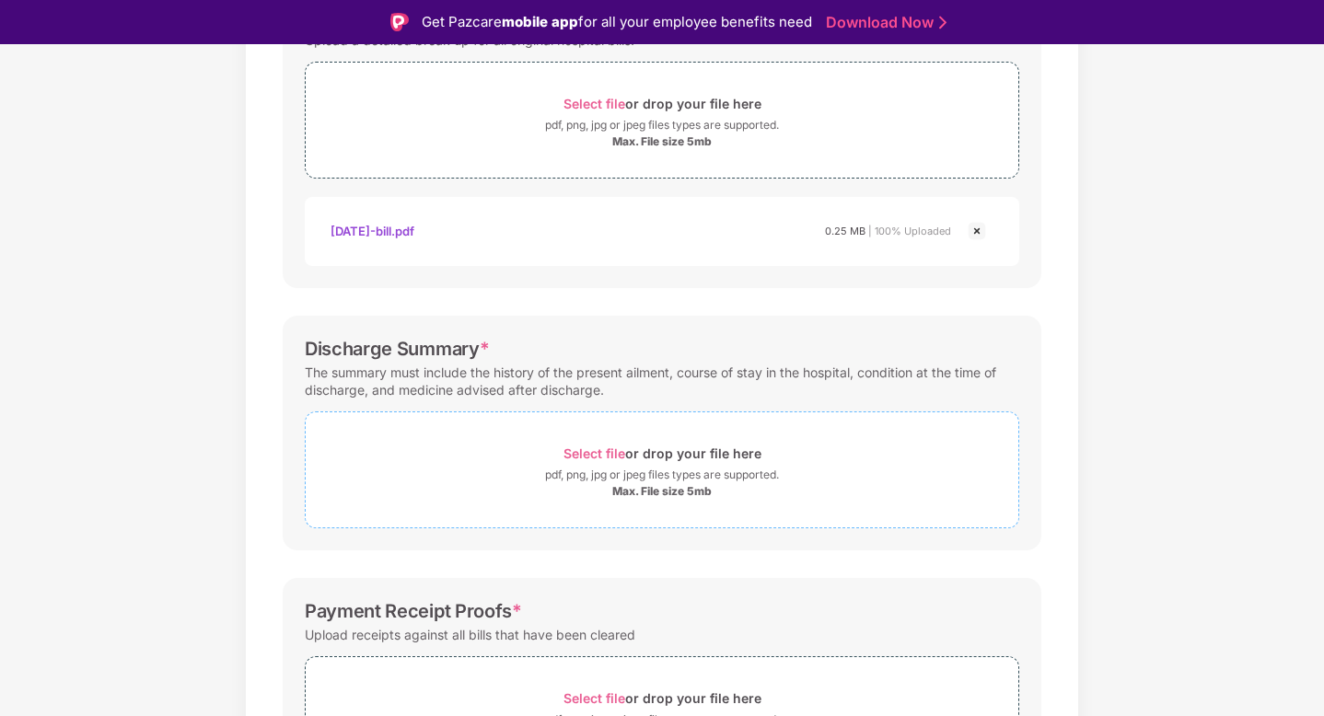
click at [583, 452] on span "Select file" at bounding box center [594, 454] width 62 height 16
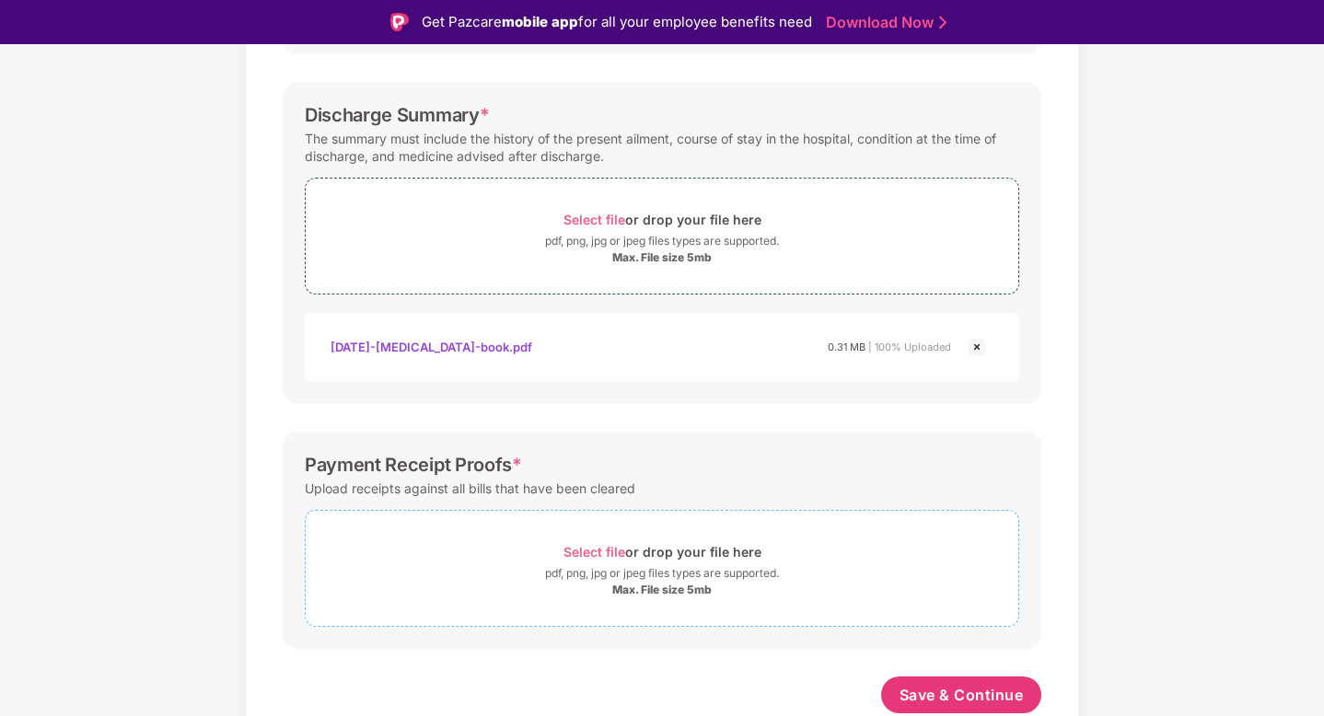
click at [606, 556] on span "Select file" at bounding box center [594, 552] width 62 height 16
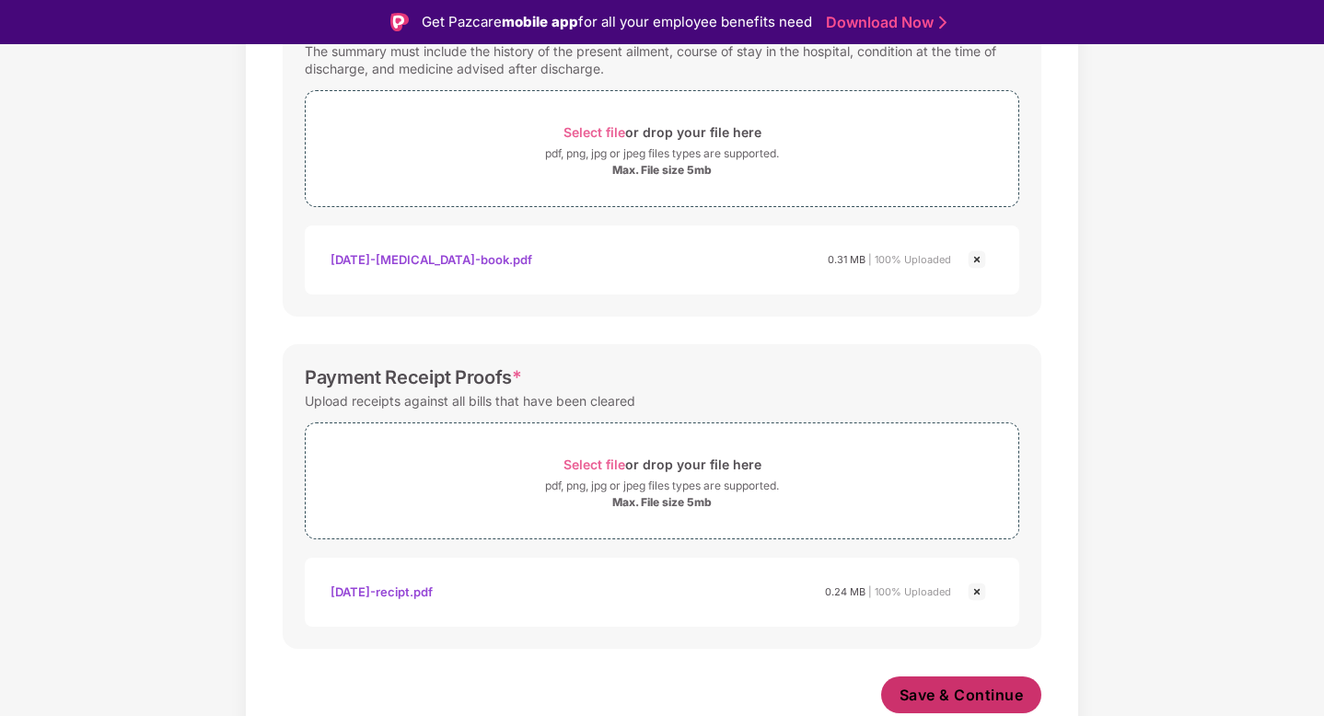
scroll to position [665, 0]
click at [970, 699] on span "Save & Continue" at bounding box center [961, 695] width 124 height 20
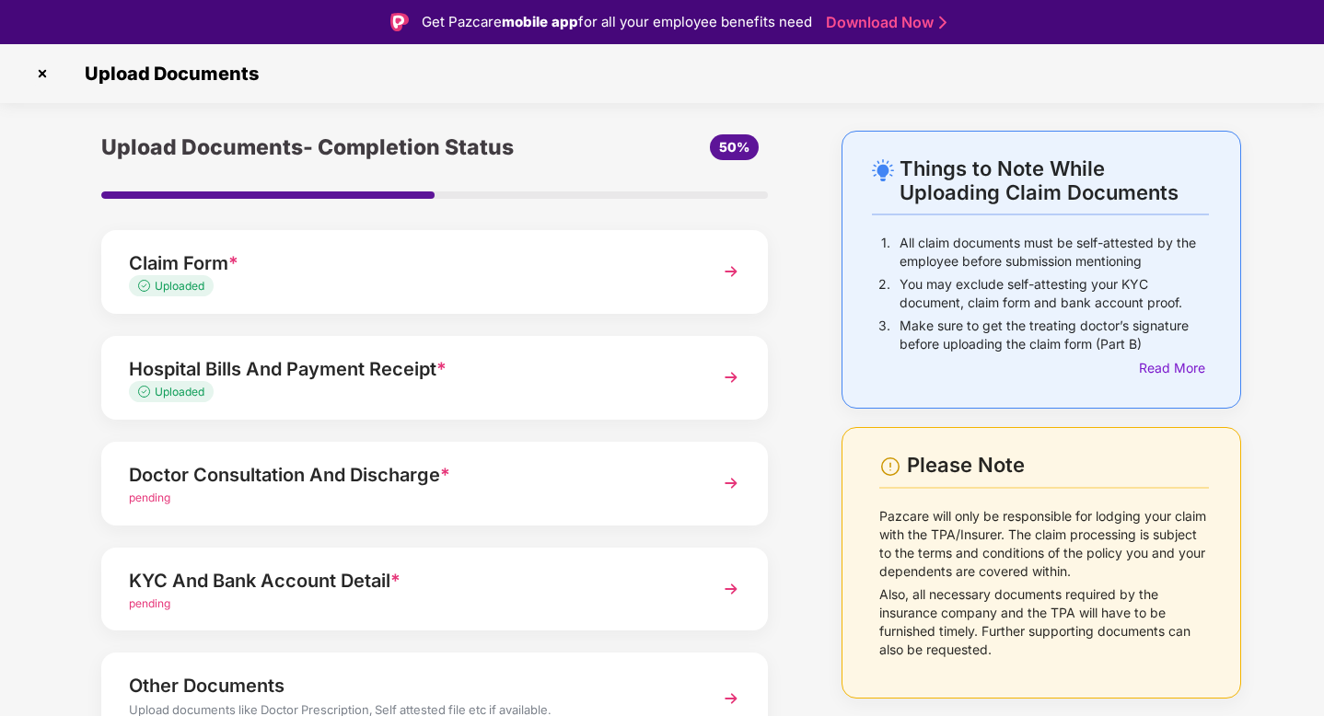
click at [379, 481] on div "Doctor Consultation And Discharge *" at bounding box center [409, 474] width 560 height 29
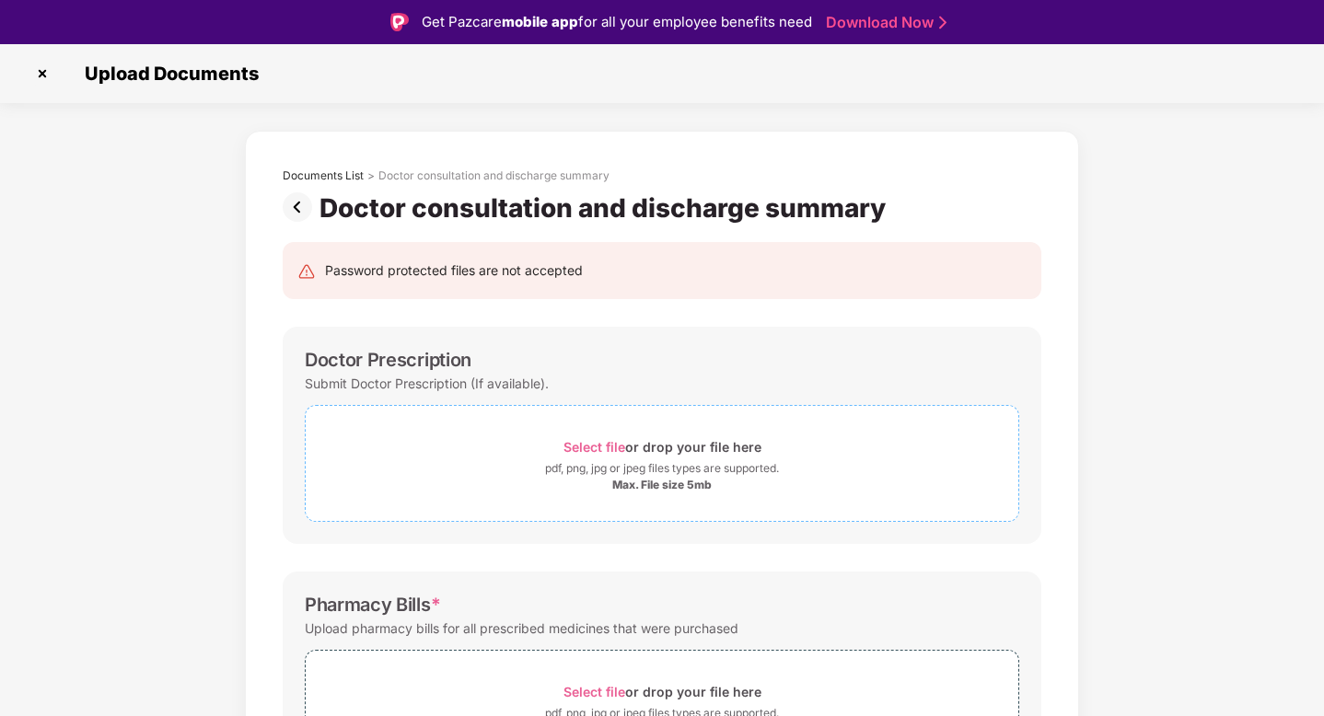
click at [568, 455] on div "Select file or drop your file here" at bounding box center [662, 447] width 198 height 25
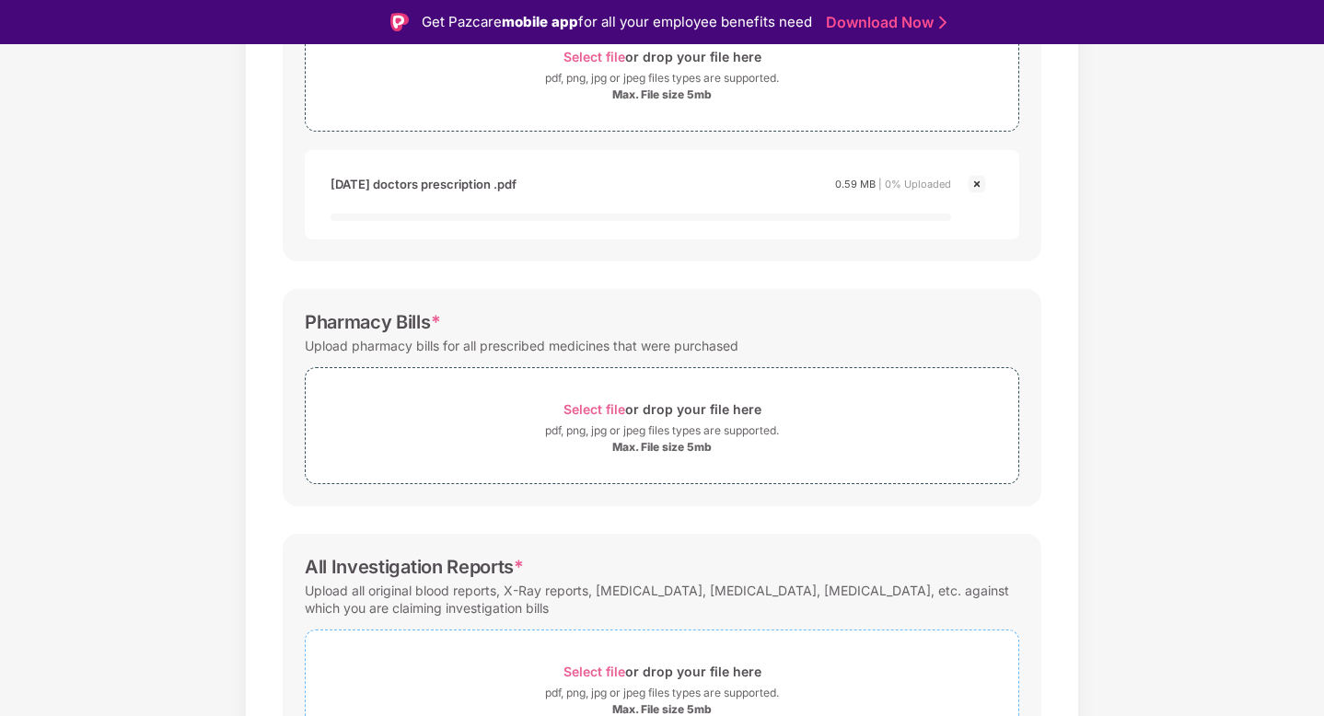
scroll to position [510, 0]
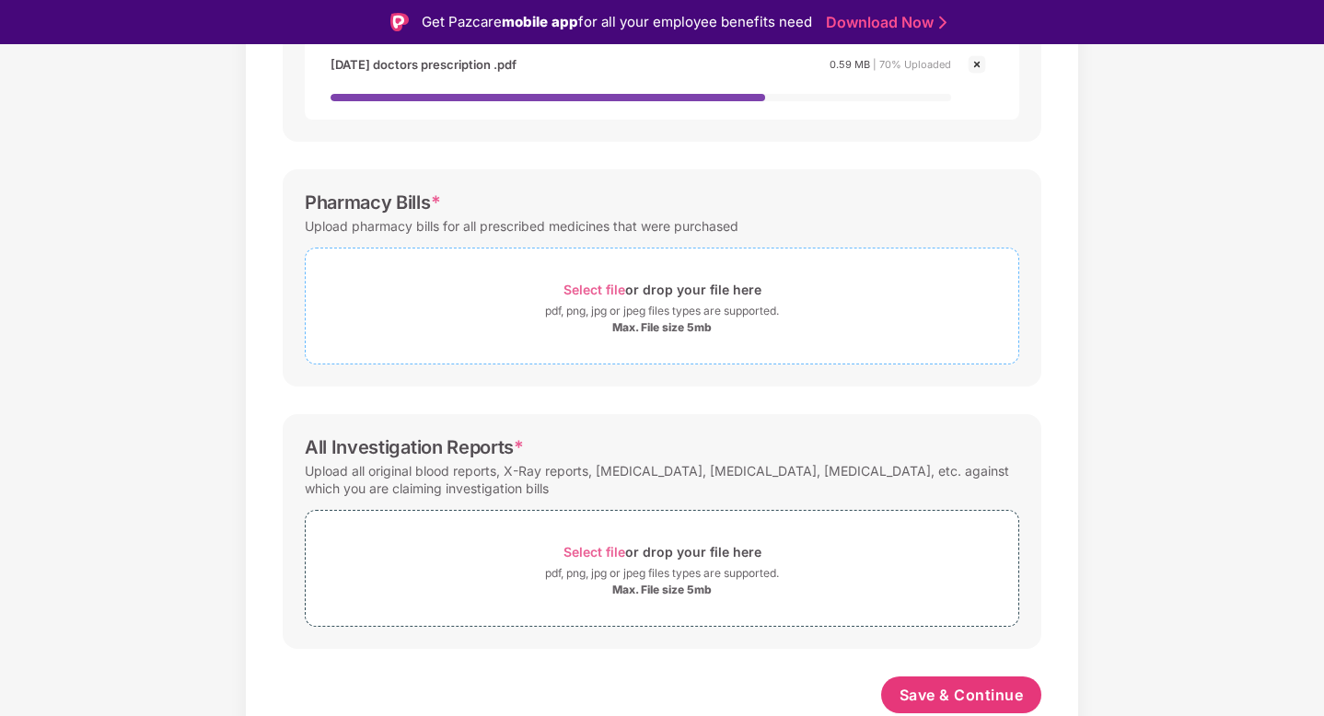
click at [580, 289] on span "Select file" at bounding box center [594, 290] width 62 height 16
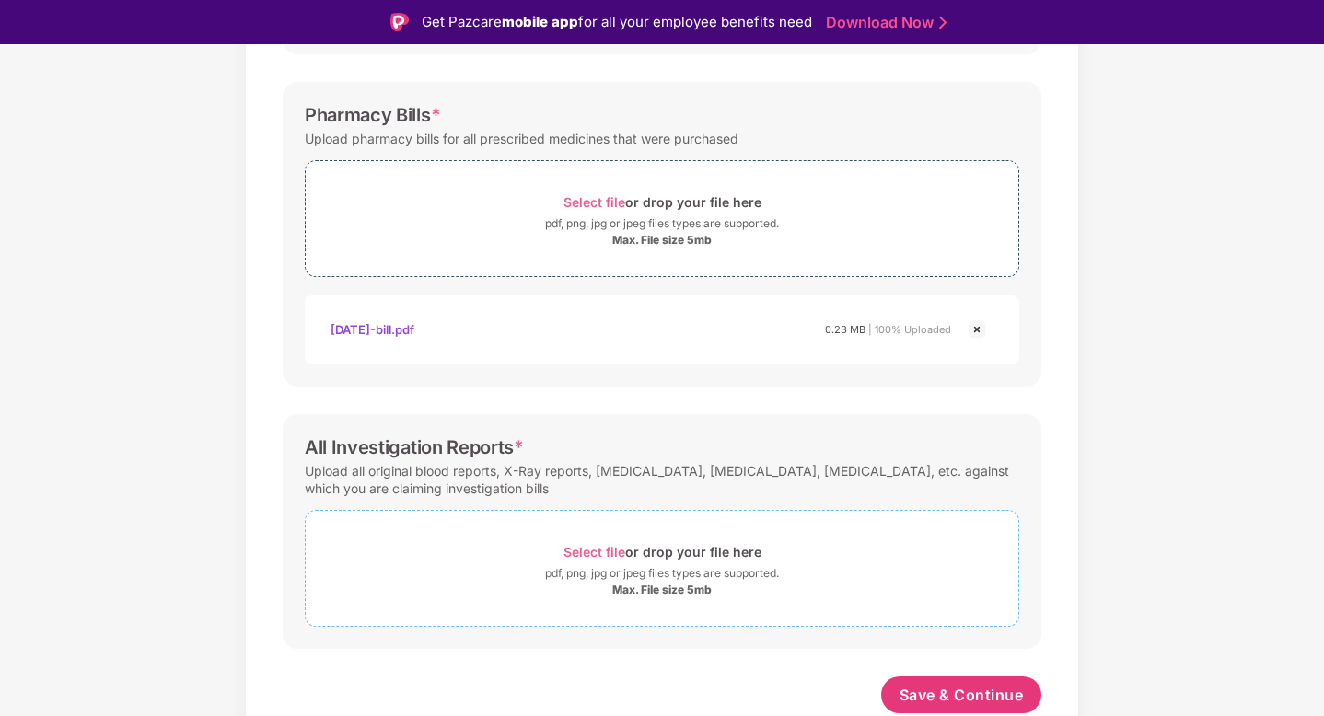
click at [610, 548] on span "Select file" at bounding box center [594, 552] width 62 height 16
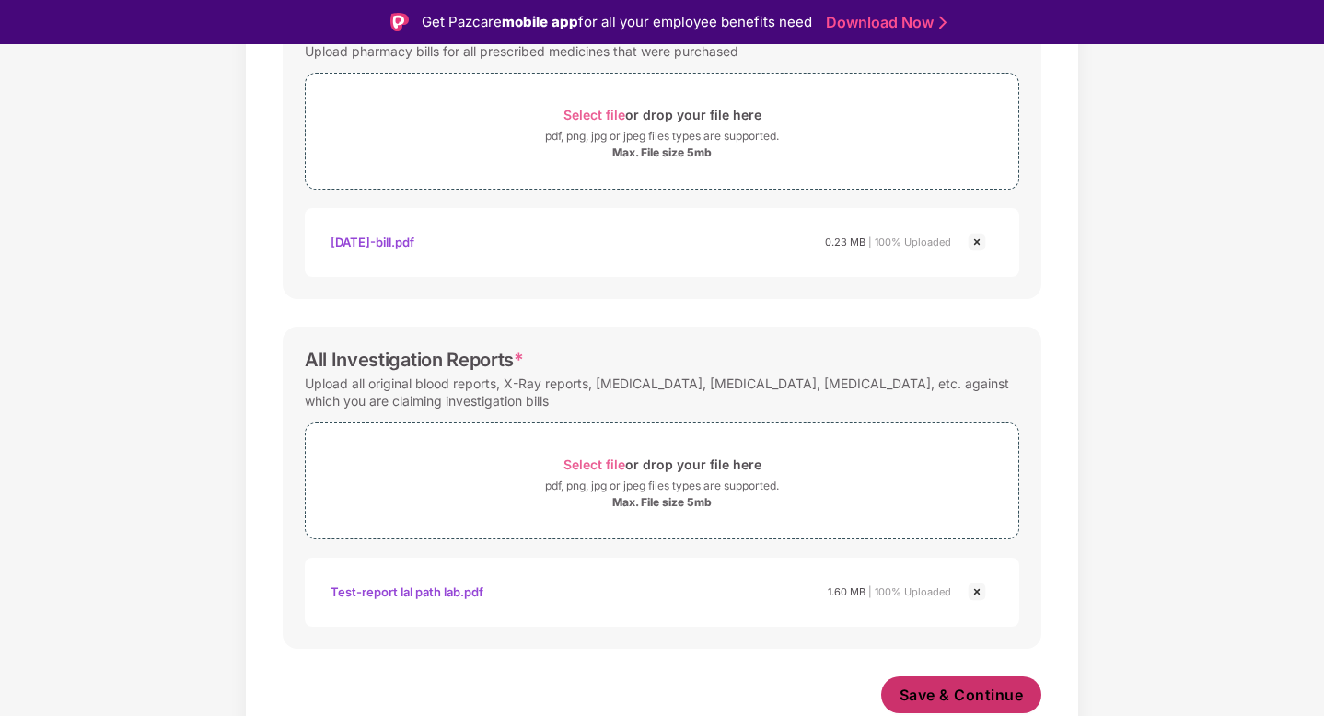
scroll to position [665, 0]
click at [961, 690] on span "Save & Continue" at bounding box center [961, 695] width 124 height 20
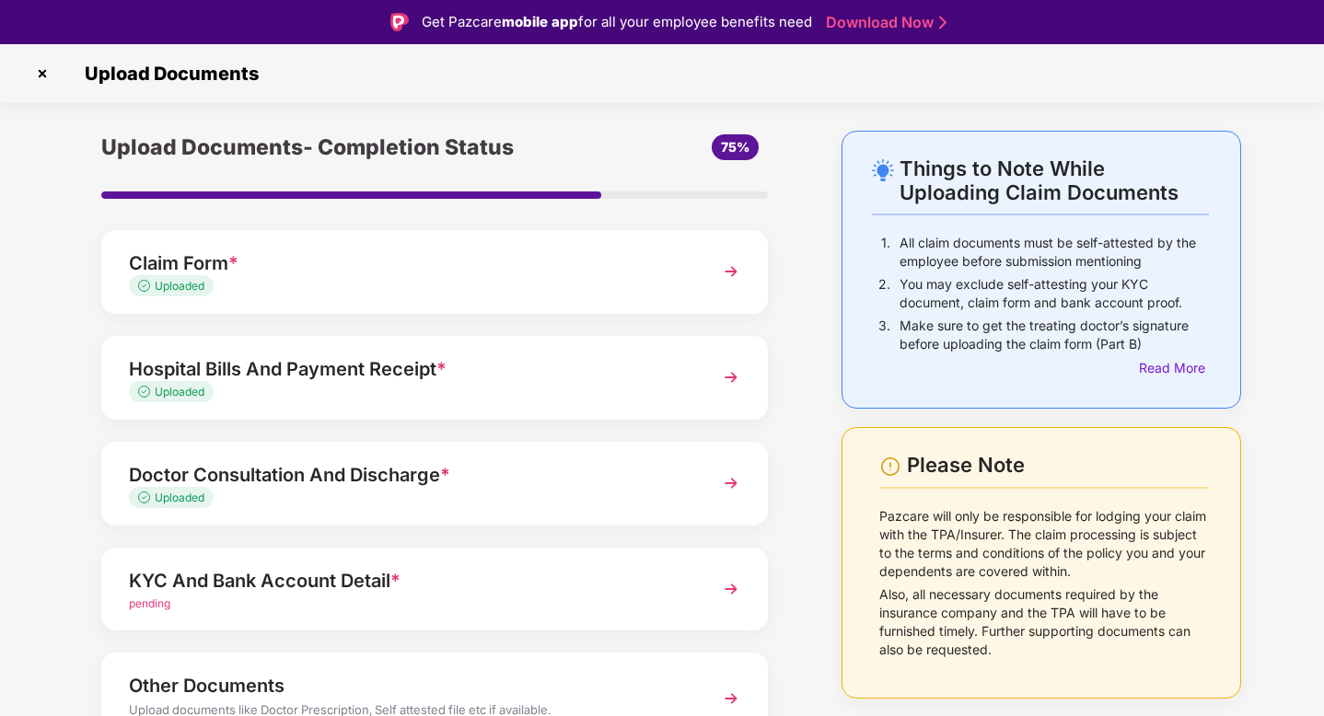
click at [421, 581] on div "KYC And Bank Account Detail *" at bounding box center [409, 580] width 560 height 29
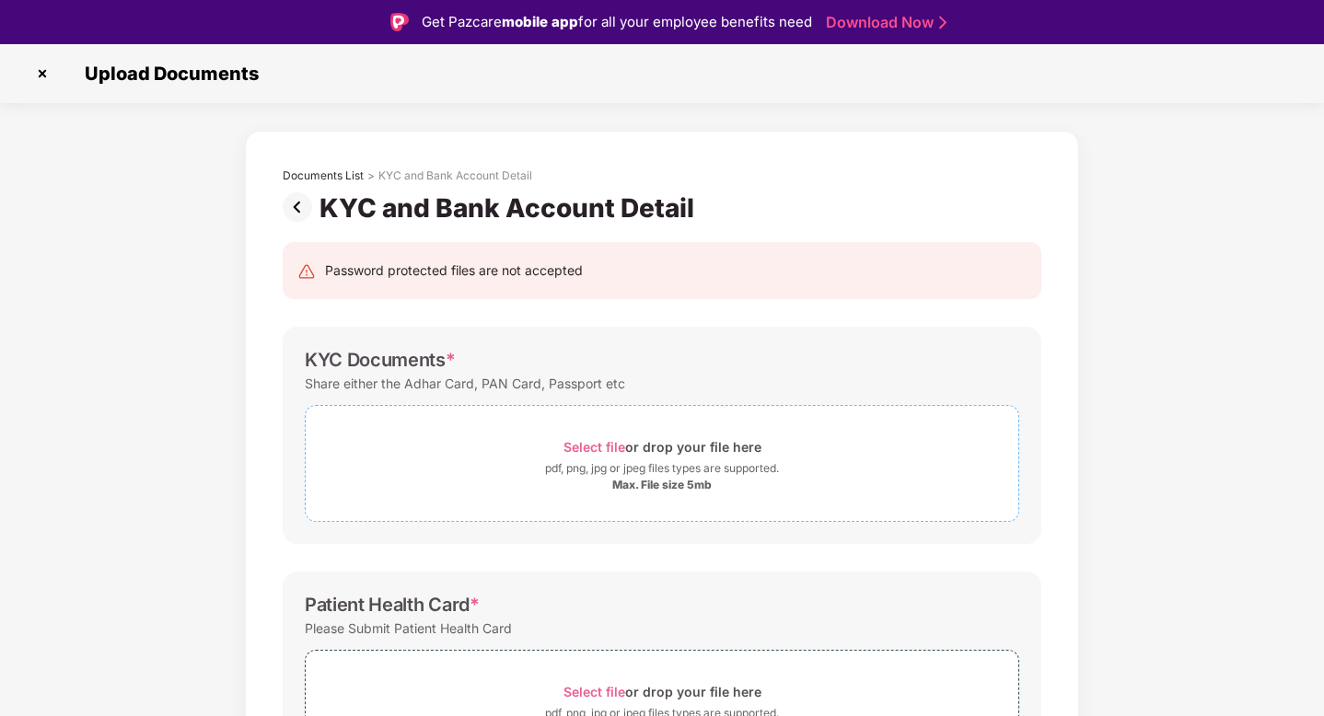
click at [556, 447] on div "Select file or drop your file here" at bounding box center [662, 447] width 713 height 25
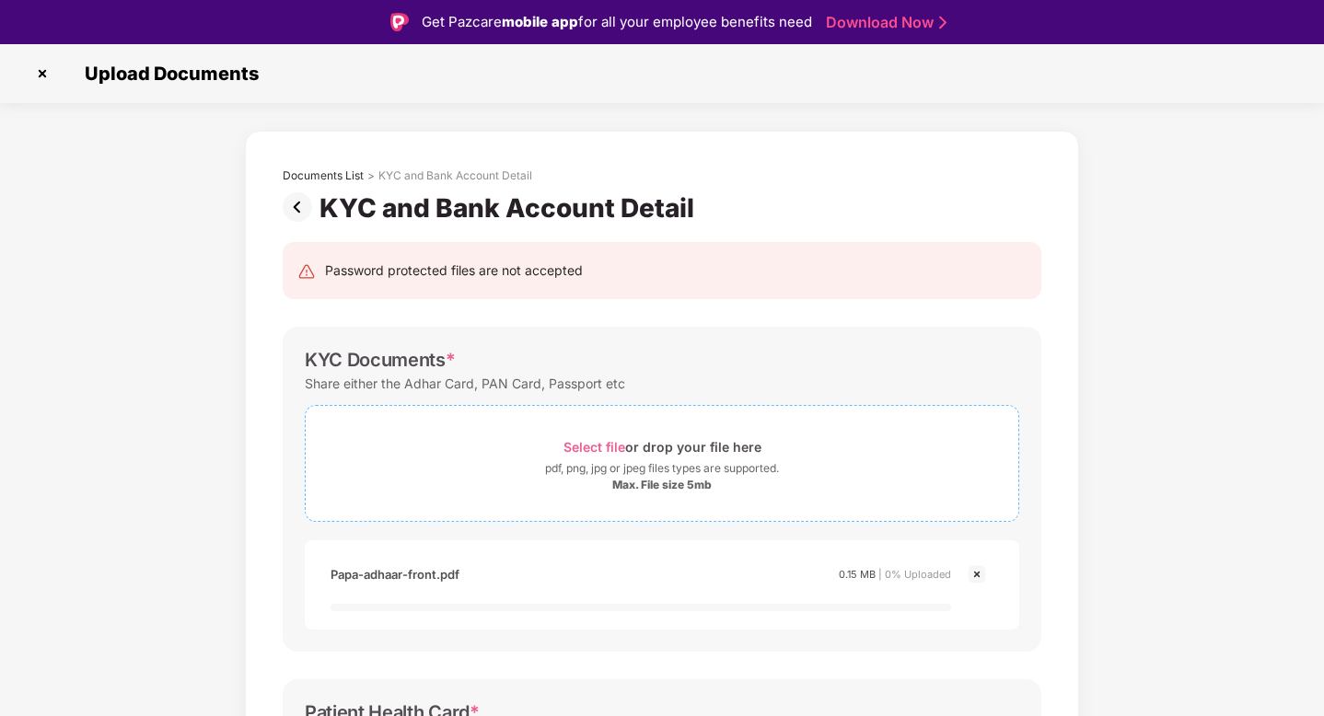
click at [540, 443] on div "Select file or drop your file here" at bounding box center [662, 447] width 713 height 25
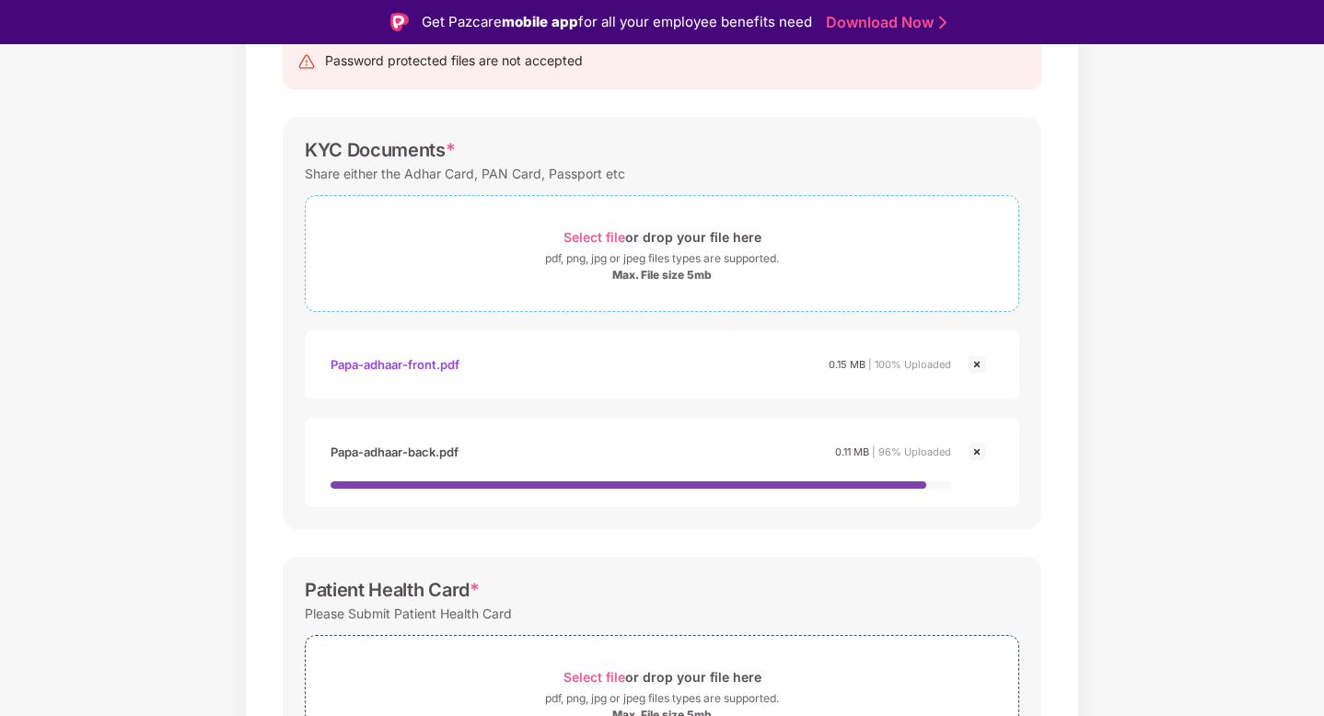
scroll to position [326, 0]
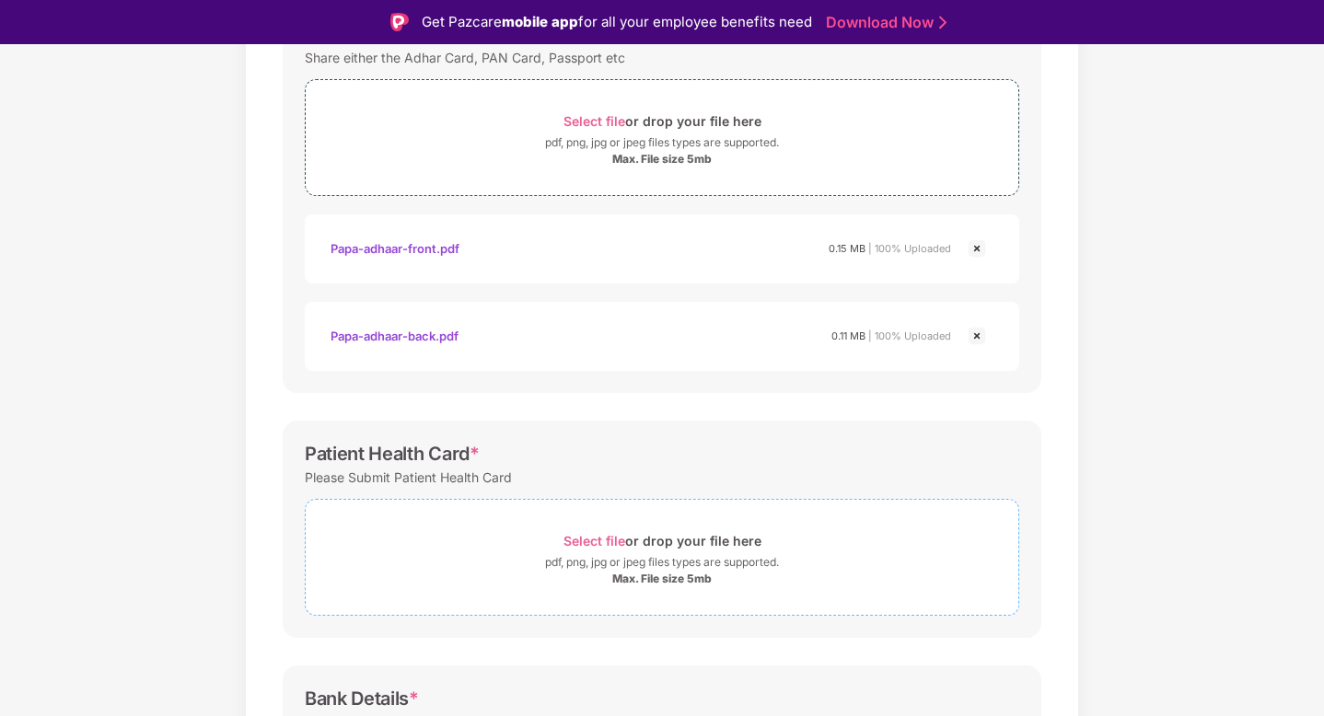
click at [525, 539] on div "Select file or drop your file here" at bounding box center [662, 540] width 713 height 25
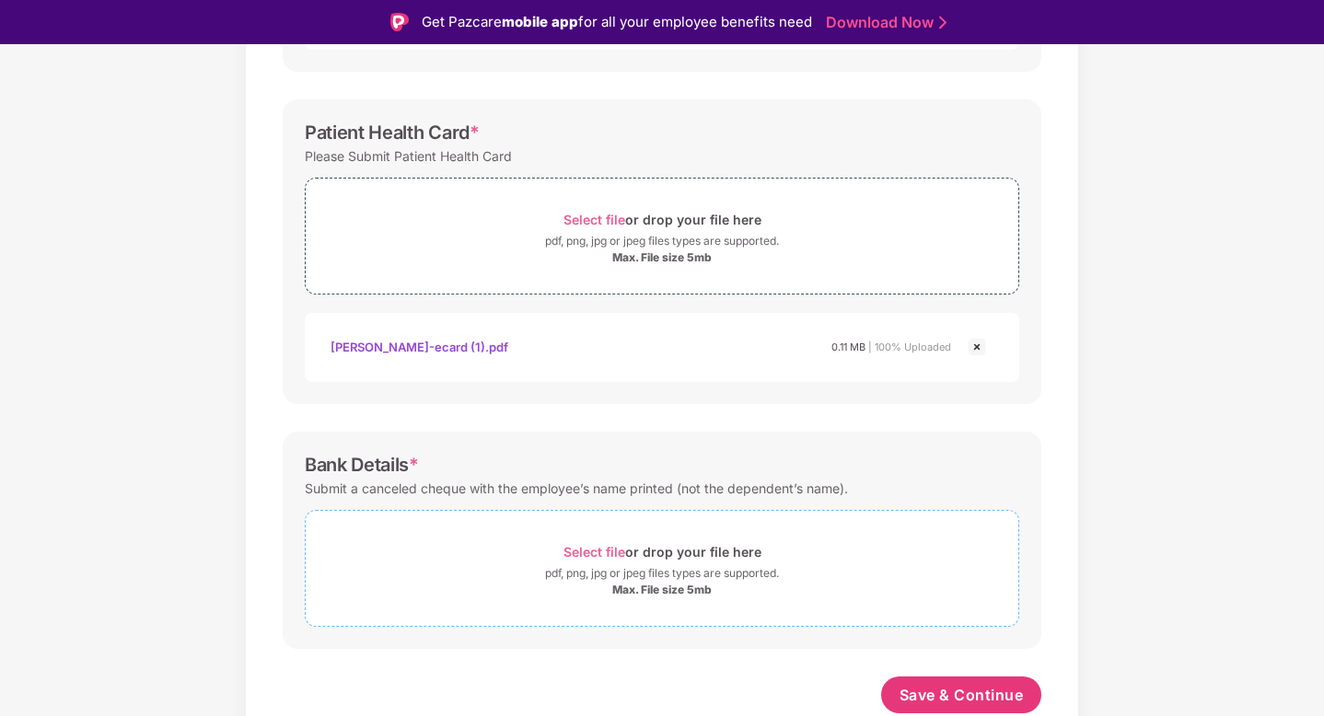
click at [552, 547] on div "Select file or drop your file here" at bounding box center [662, 551] width 713 height 25
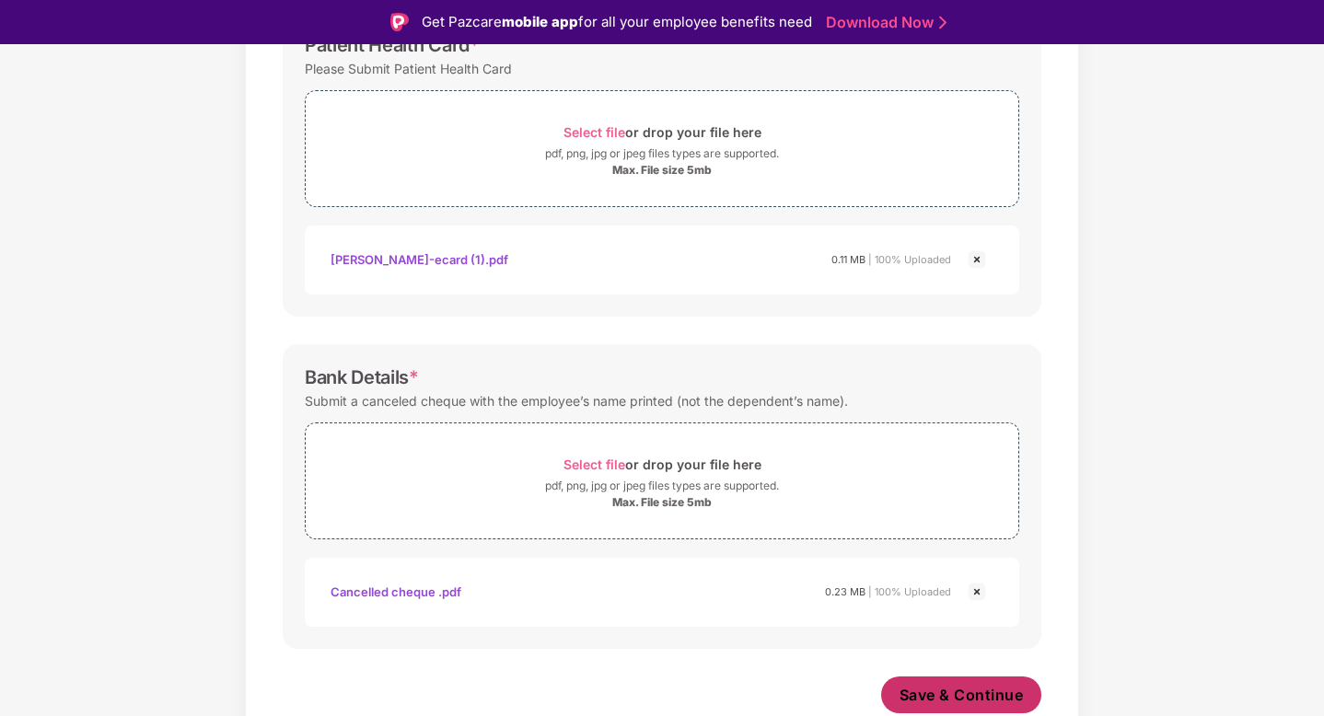
scroll to position [735, 0]
click at [956, 695] on span "Save & Continue" at bounding box center [961, 695] width 124 height 20
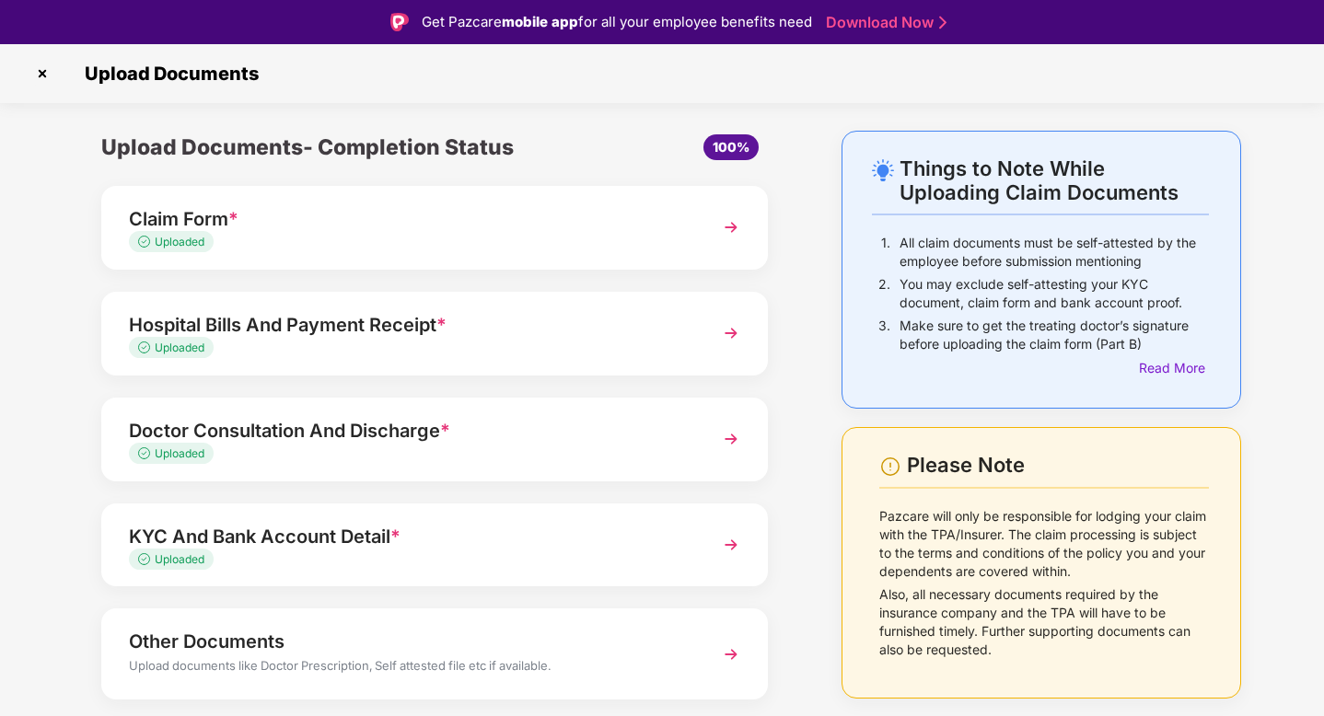
scroll to position [53, 0]
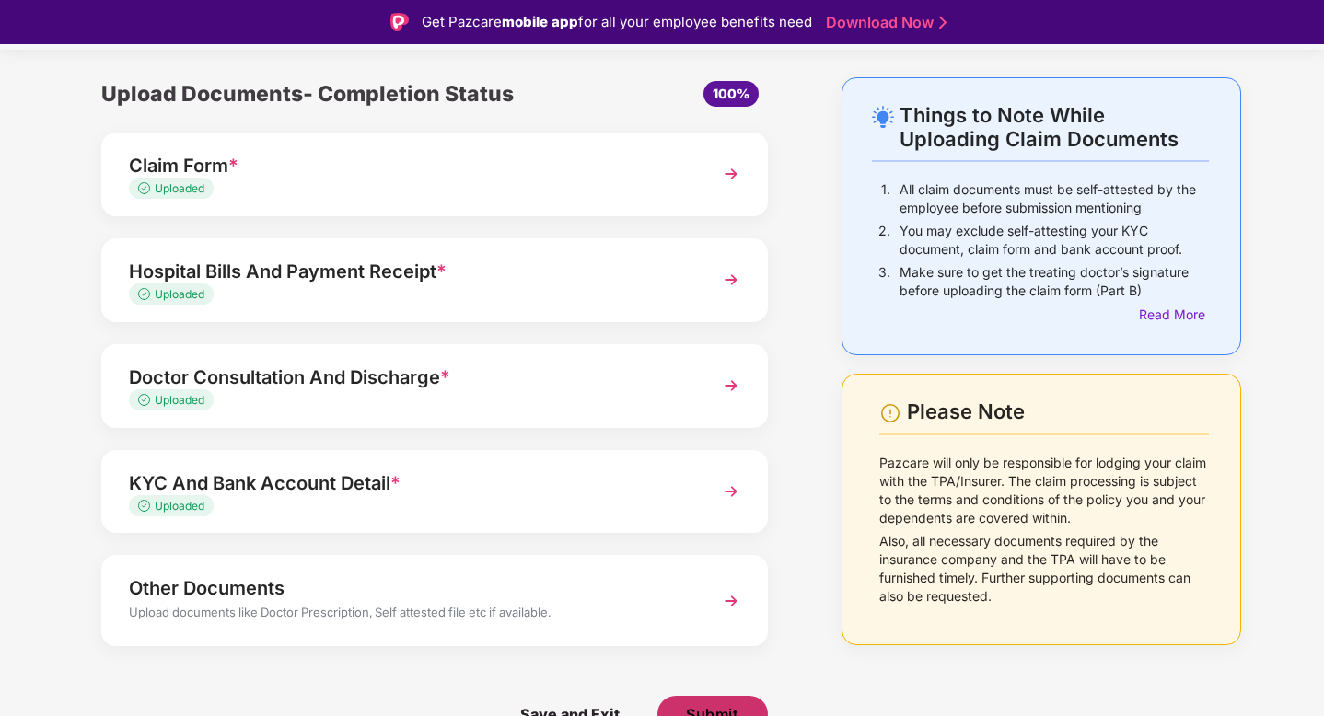
click at [707, 704] on span "Submit" at bounding box center [712, 714] width 52 height 20
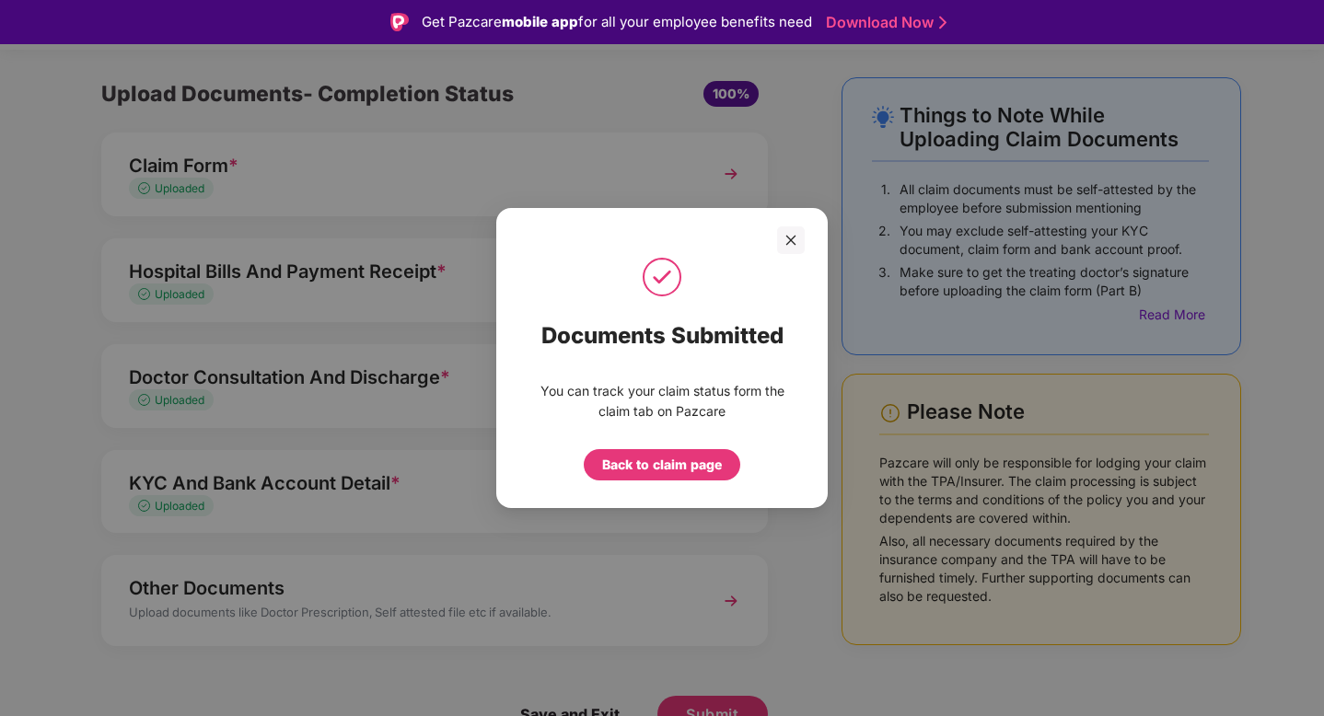
scroll to position [44, 0]
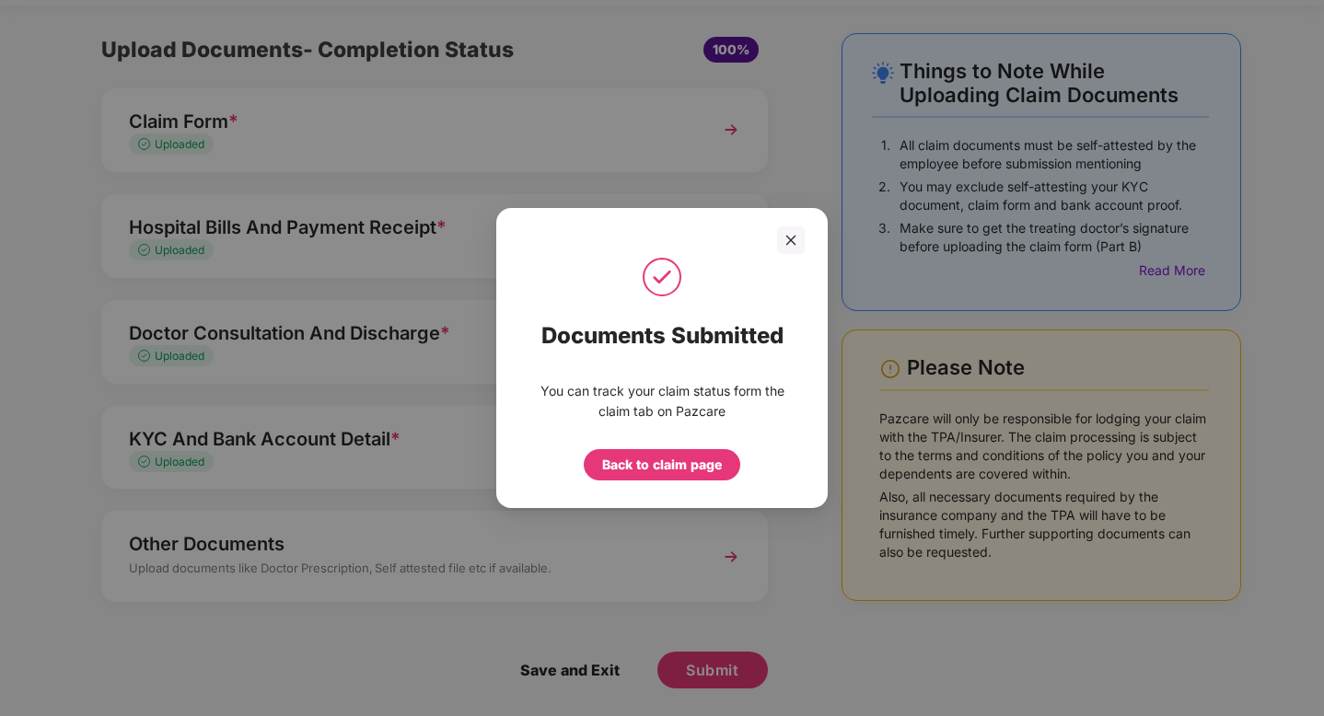
click at [659, 434] on div "Back to claim page" at bounding box center [662, 453] width 258 height 54
click at [659, 464] on div "Back to claim page" at bounding box center [662, 465] width 120 height 20
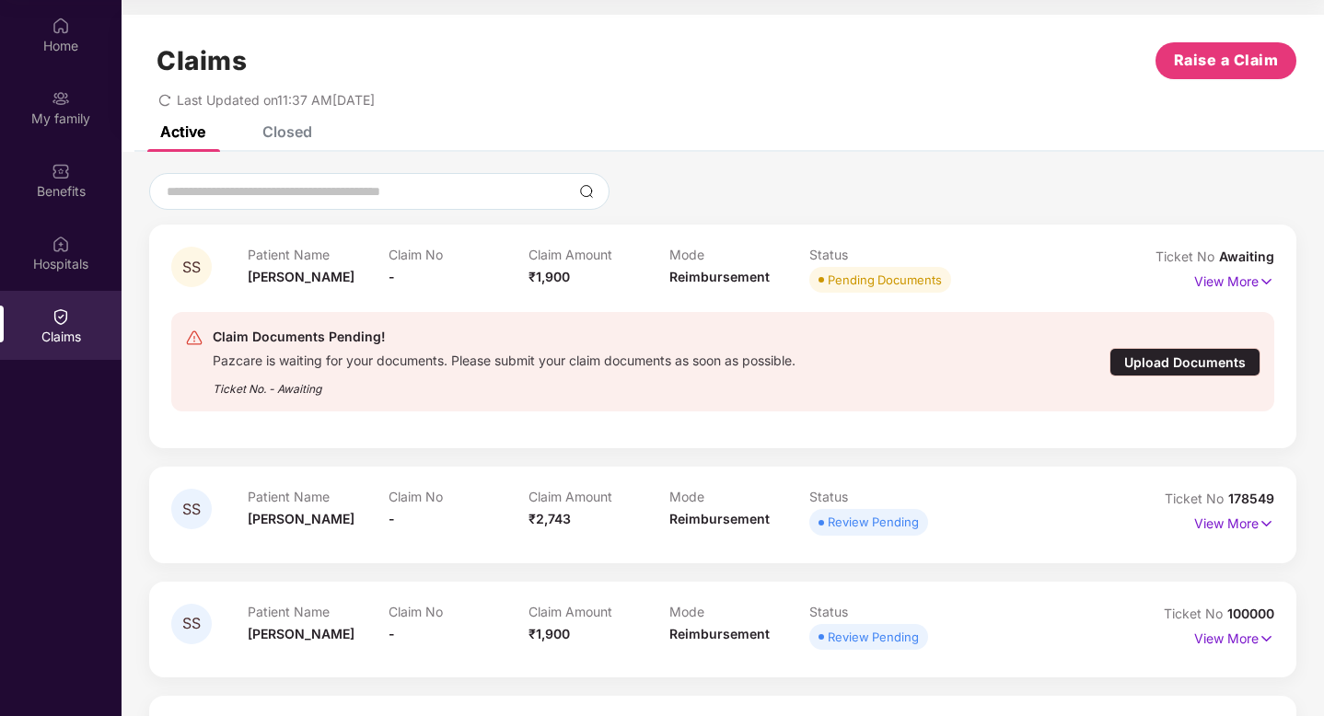
click at [1200, 357] on div "Upload Documents" at bounding box center [1184, 362] width 151 height 29
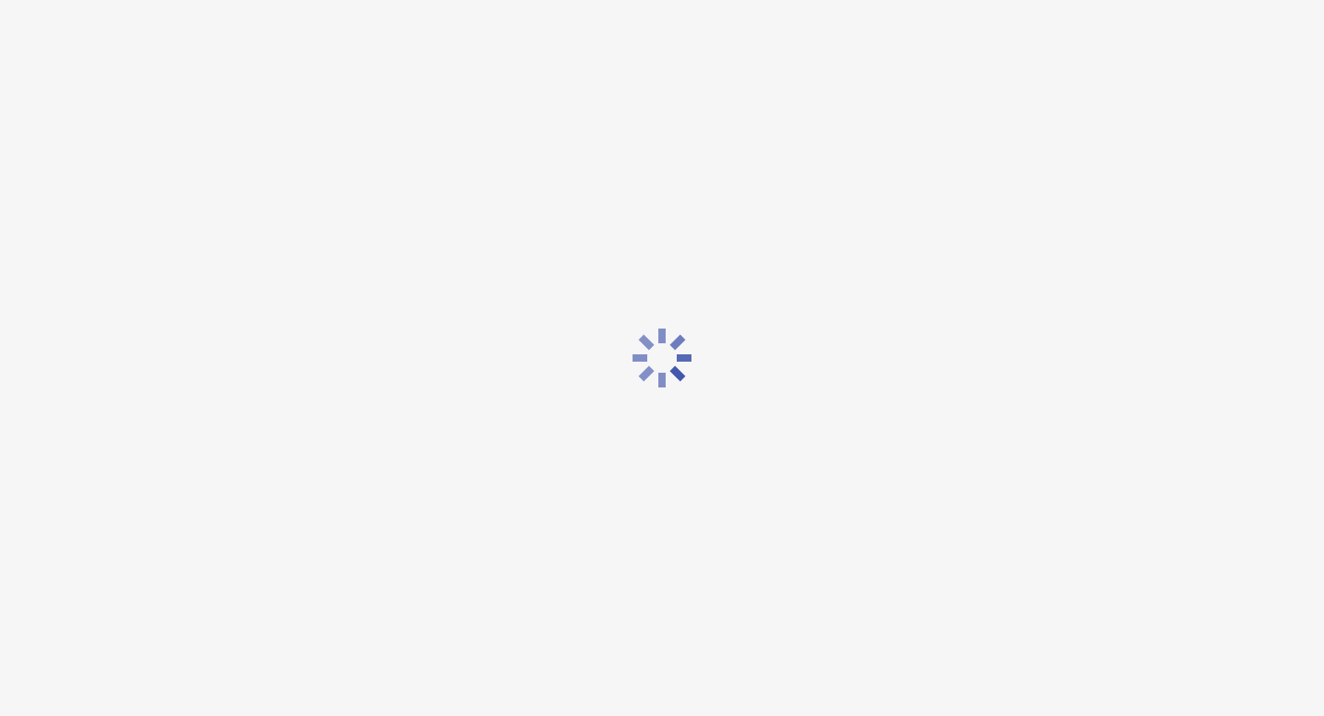
scroll to position [44, 0]
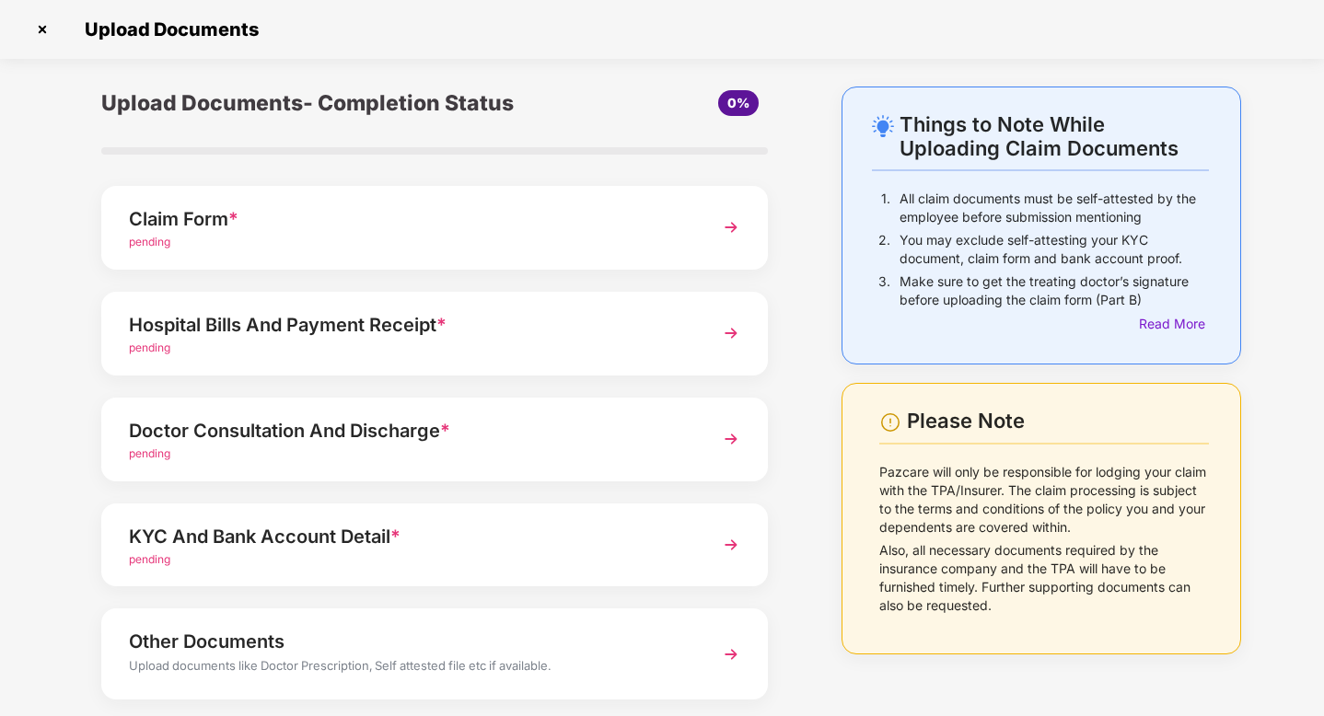
click at [550, 243] on div "pending" at bounding box center [409, 242] width 560 height 17
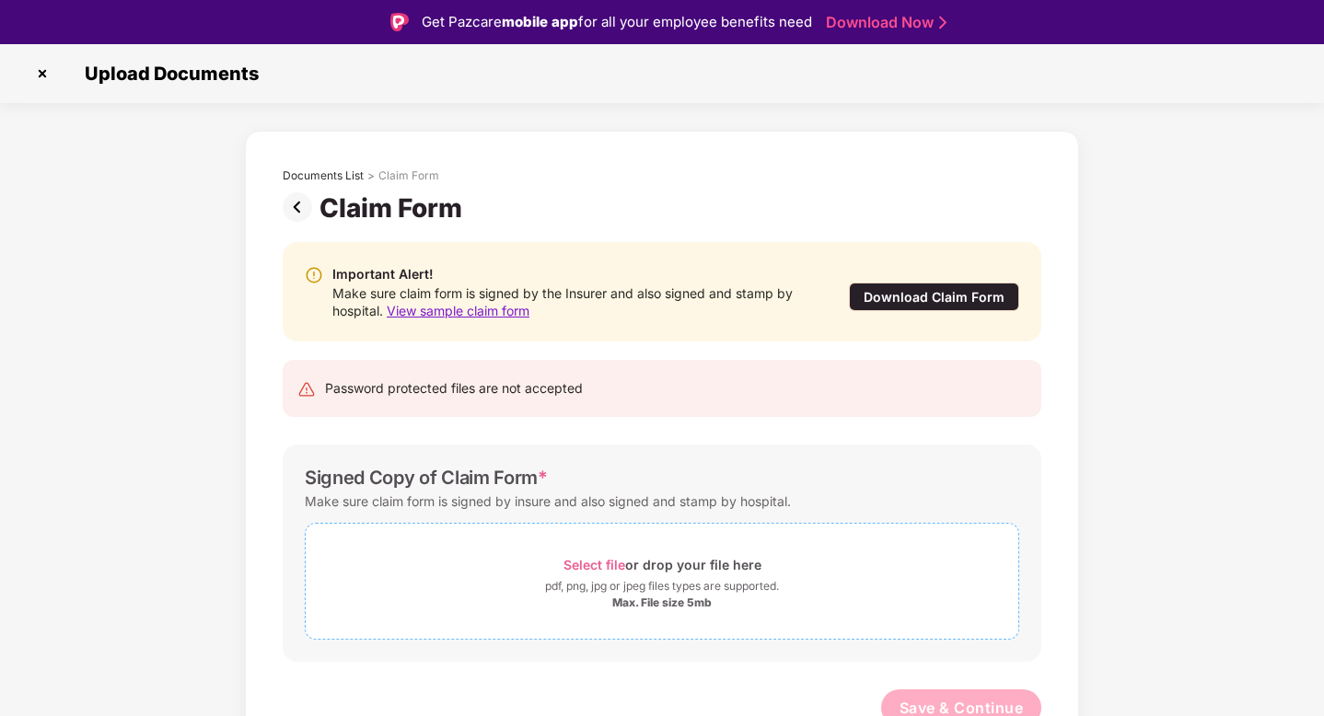
click at [459, 552] on div "Select file or drop your file here" at bounding box center [662, 564] width 713 height 25
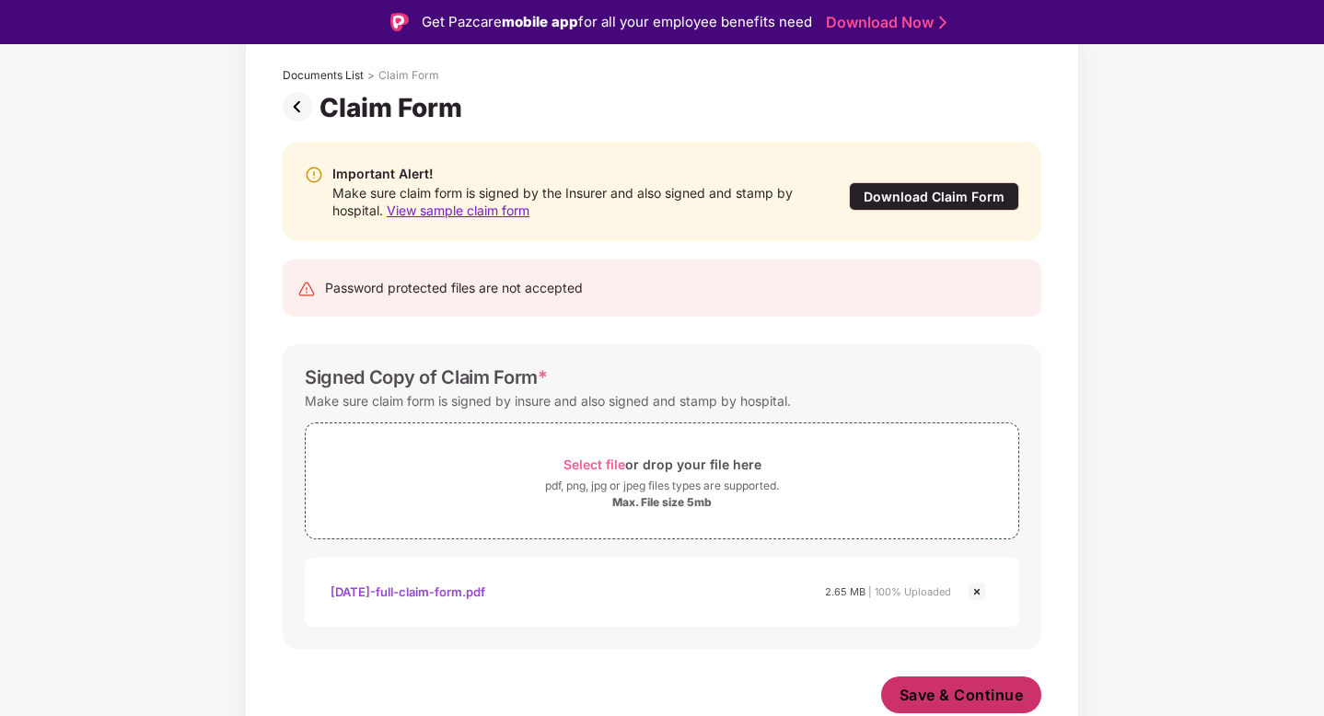
scroll to position [100, 0]
click at [952, 700] on span "Save & Continue" at bounding box center [961, 695] width 124 height 20
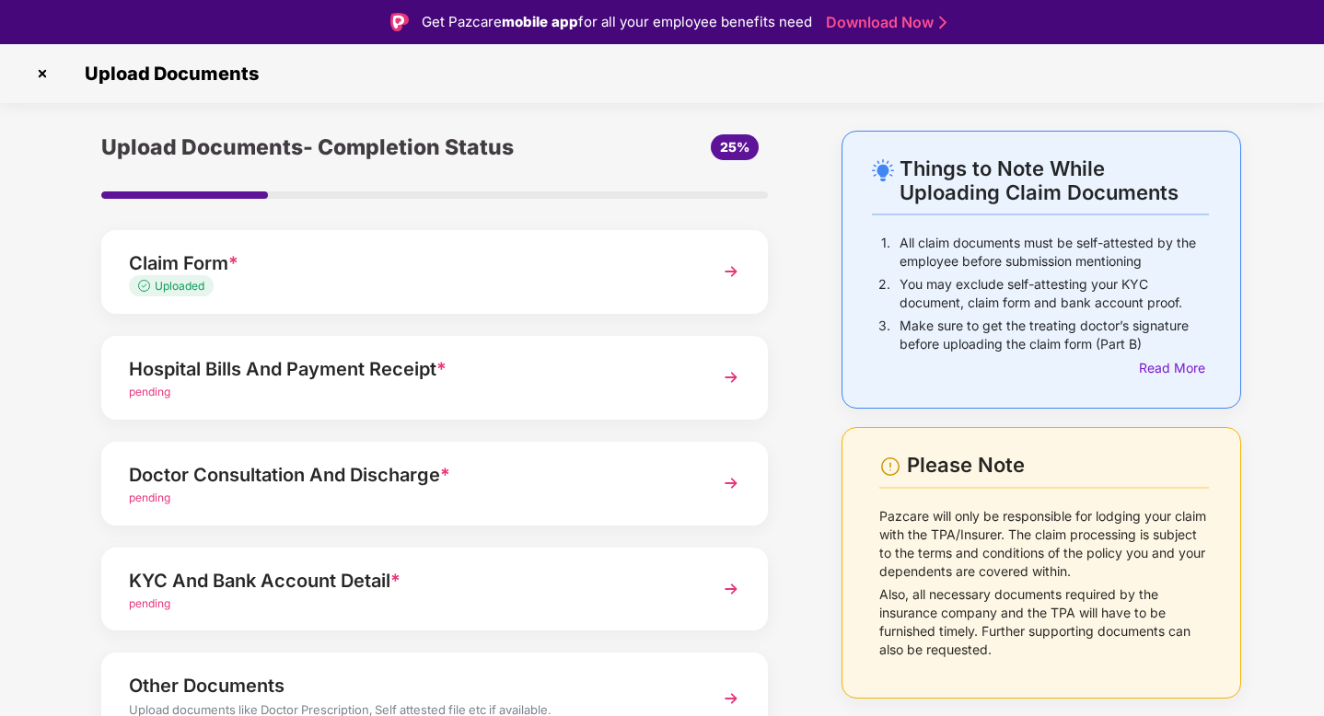
click at [423, 384] on div "pending" at bounding box center [409, 392] width 560 height 17
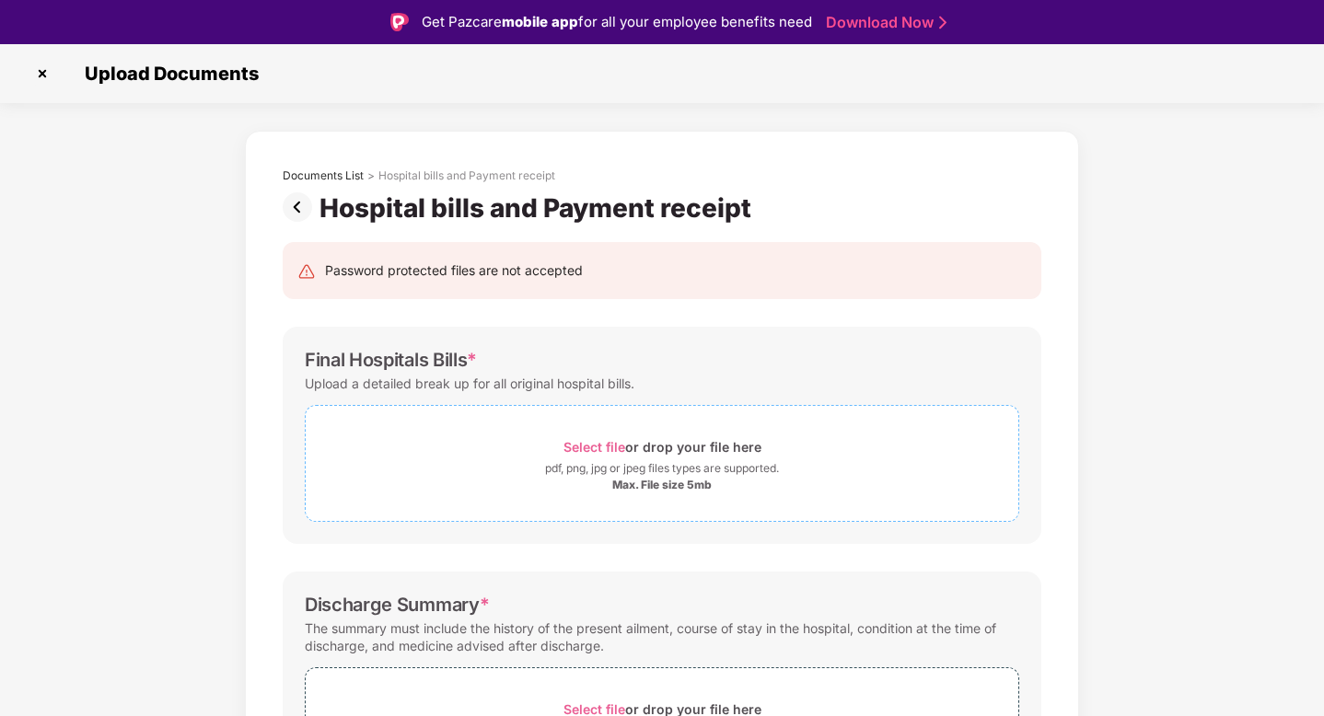
click at [600, 461] on div "pdf, png, jpg or jpeg files types are supported." at bounding box center [662, 468] width 234 height 18
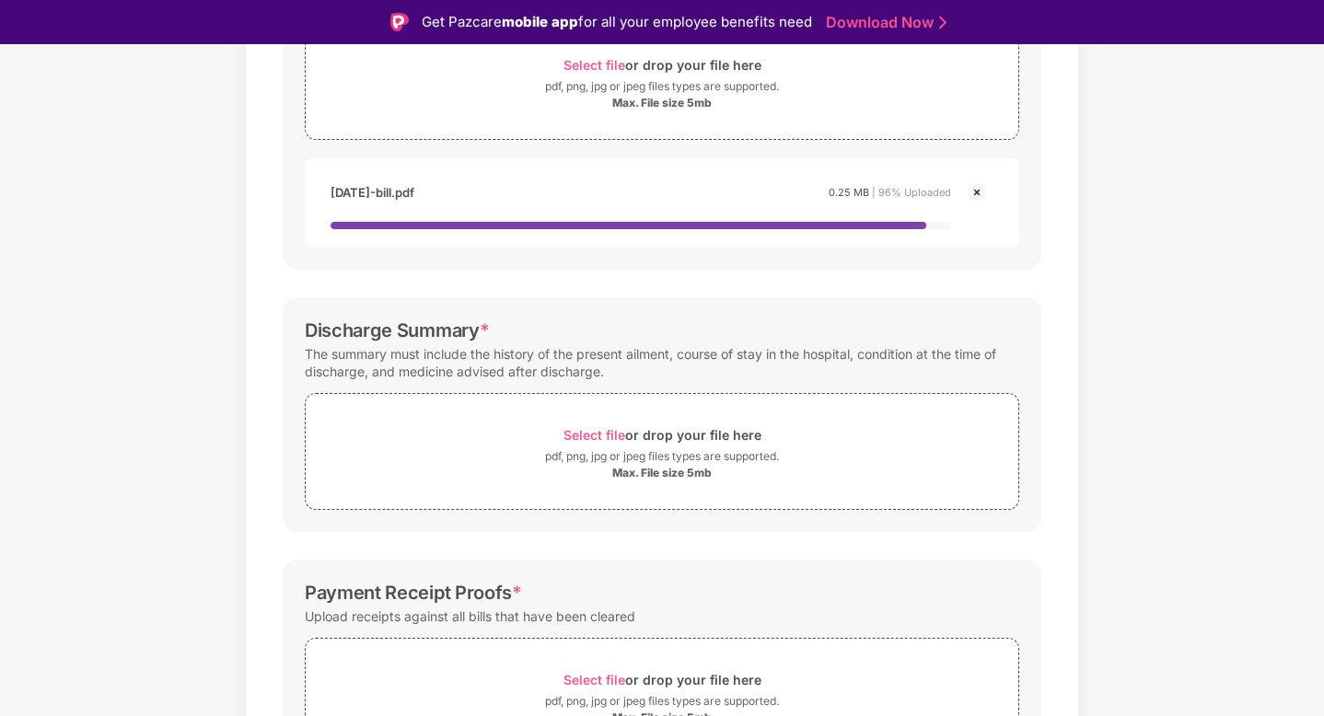
scroll to position [484, 0]
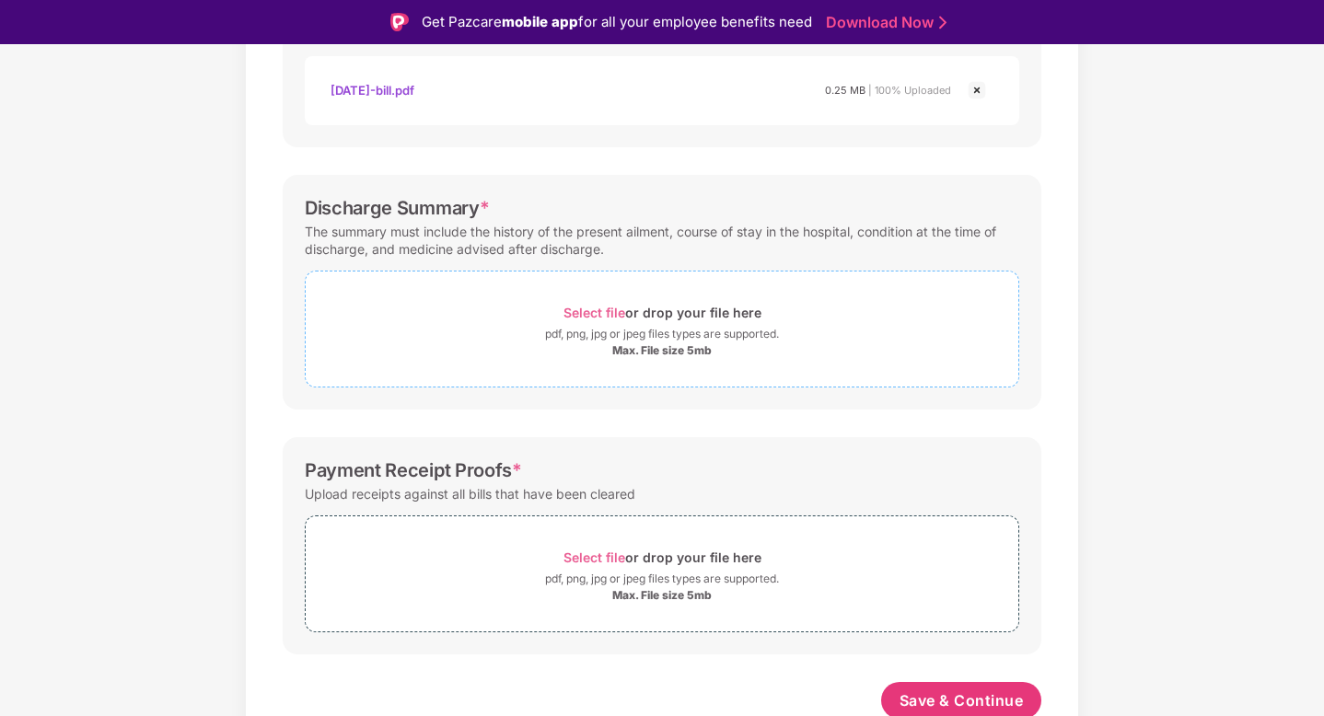
click at [593, 312] on span "Select file" at bounding box center [594, 313] width 62 height 16
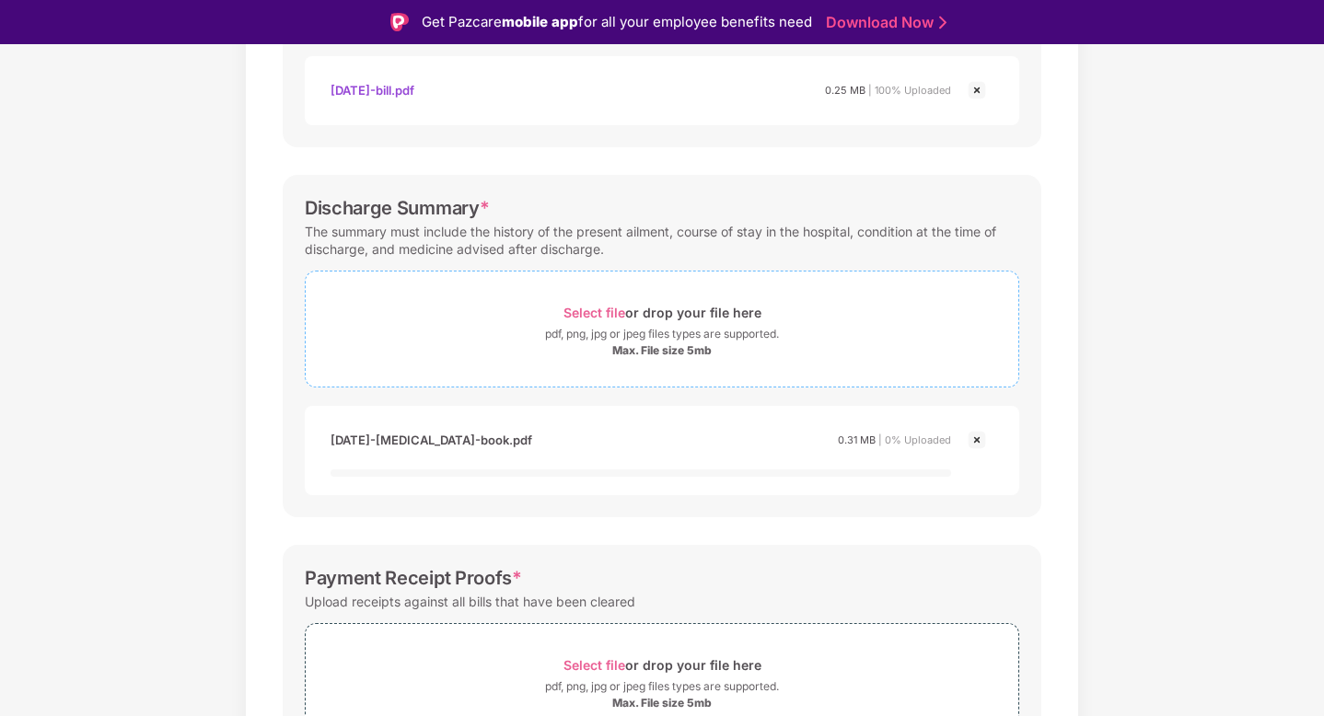
scroll to position [597, 0]
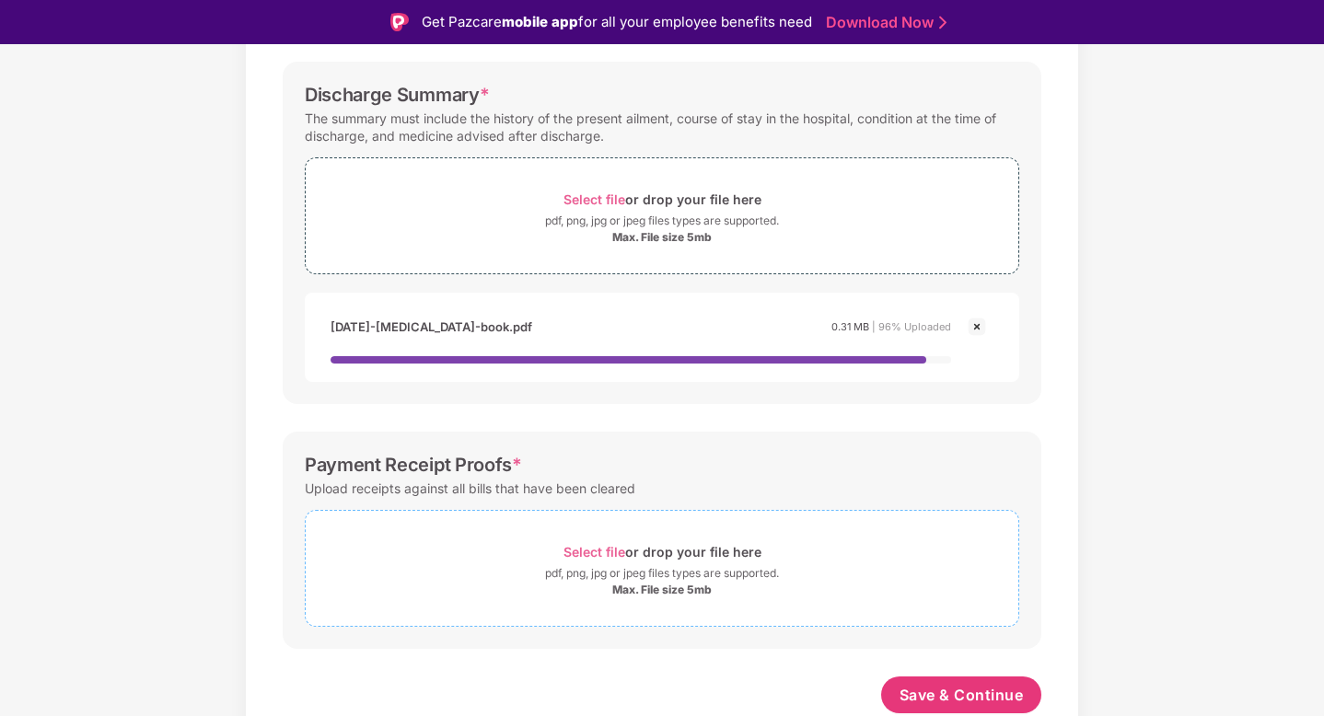
click at [585, 548] on span "Select file" at bounding box center [594, 552] width 62 height 16
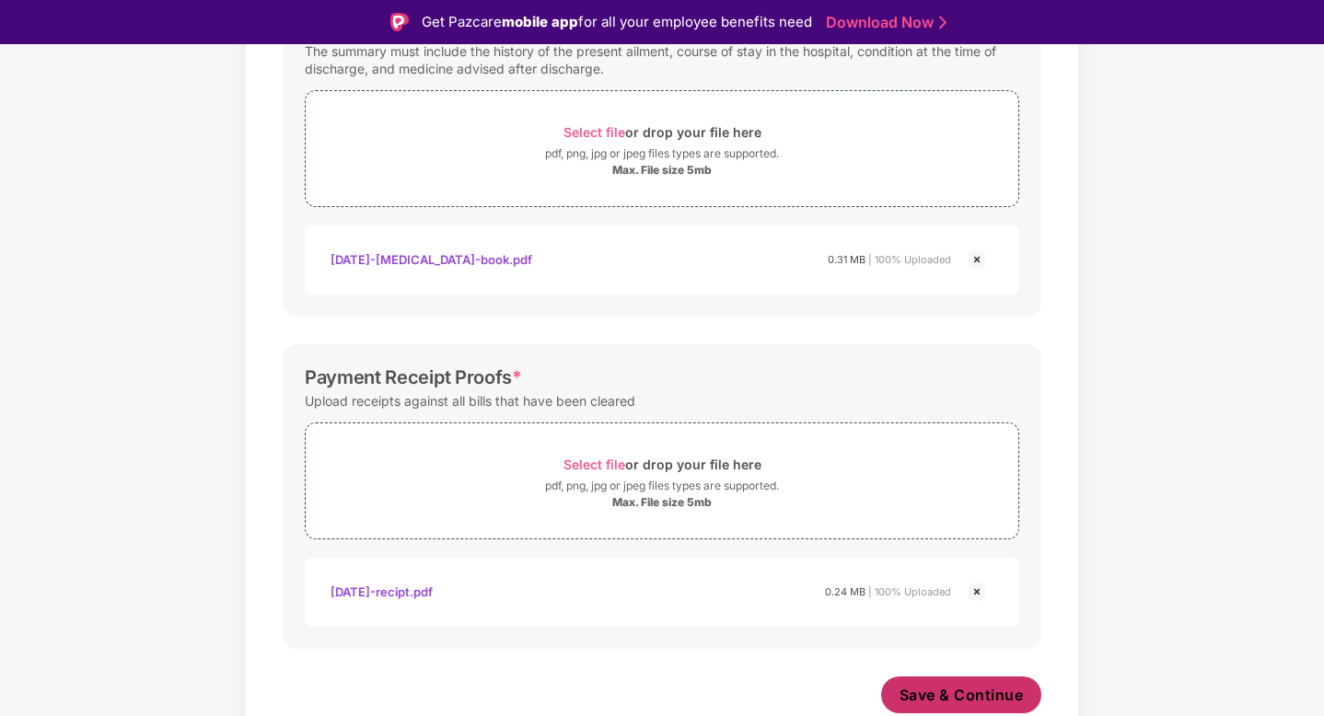
scroll to position [665, 0]
click at [991, 698] on span "Save & Continue" at bounding box center [961, 695] width 124 height 20
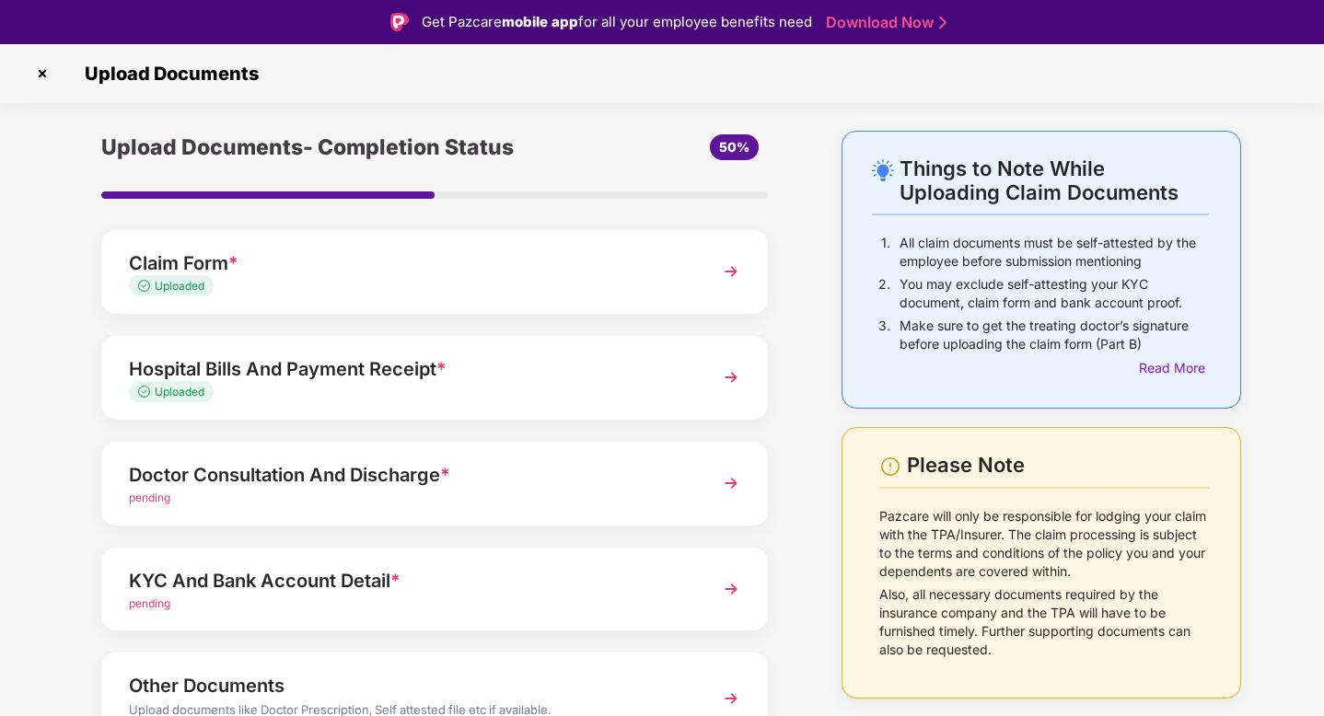
click at [443, 473] on span "*" at bounding box center [445, 475] width 10 height 22
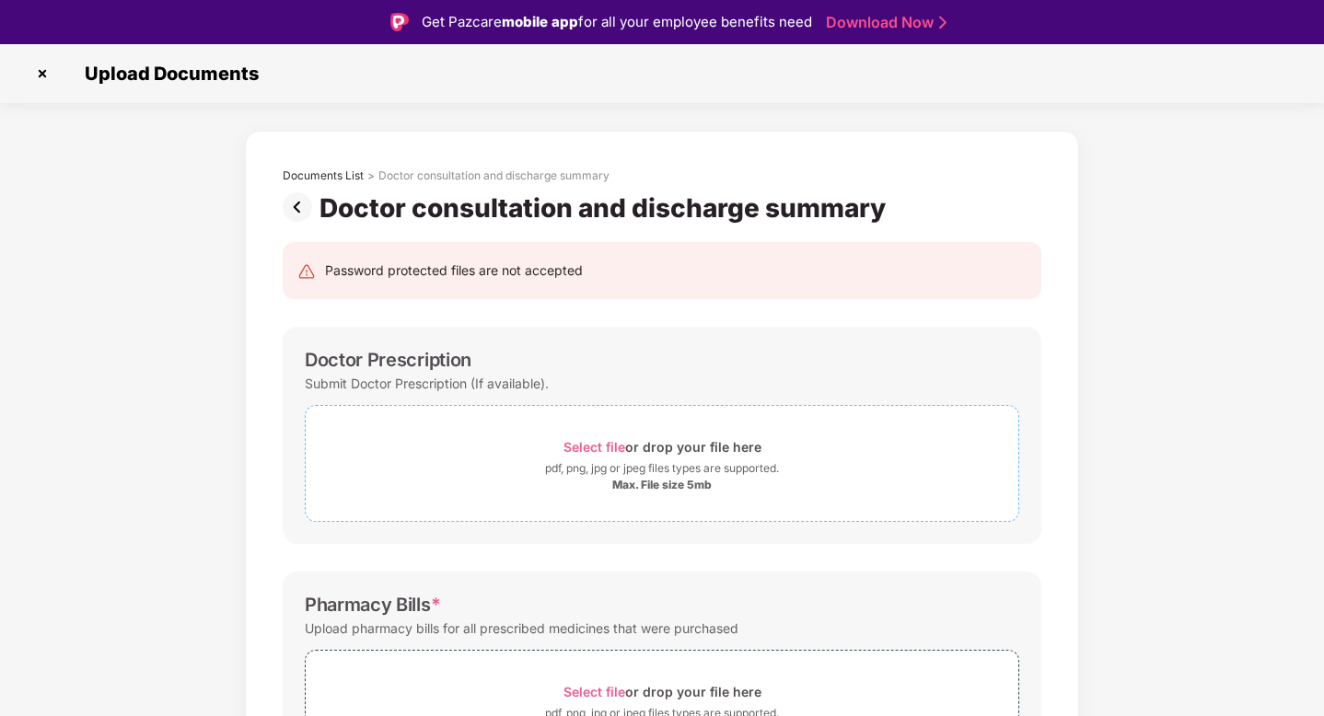
click at [527, 437] on div "Select file or drop your file here" at bounding box center [662, 447] width 713 height 25
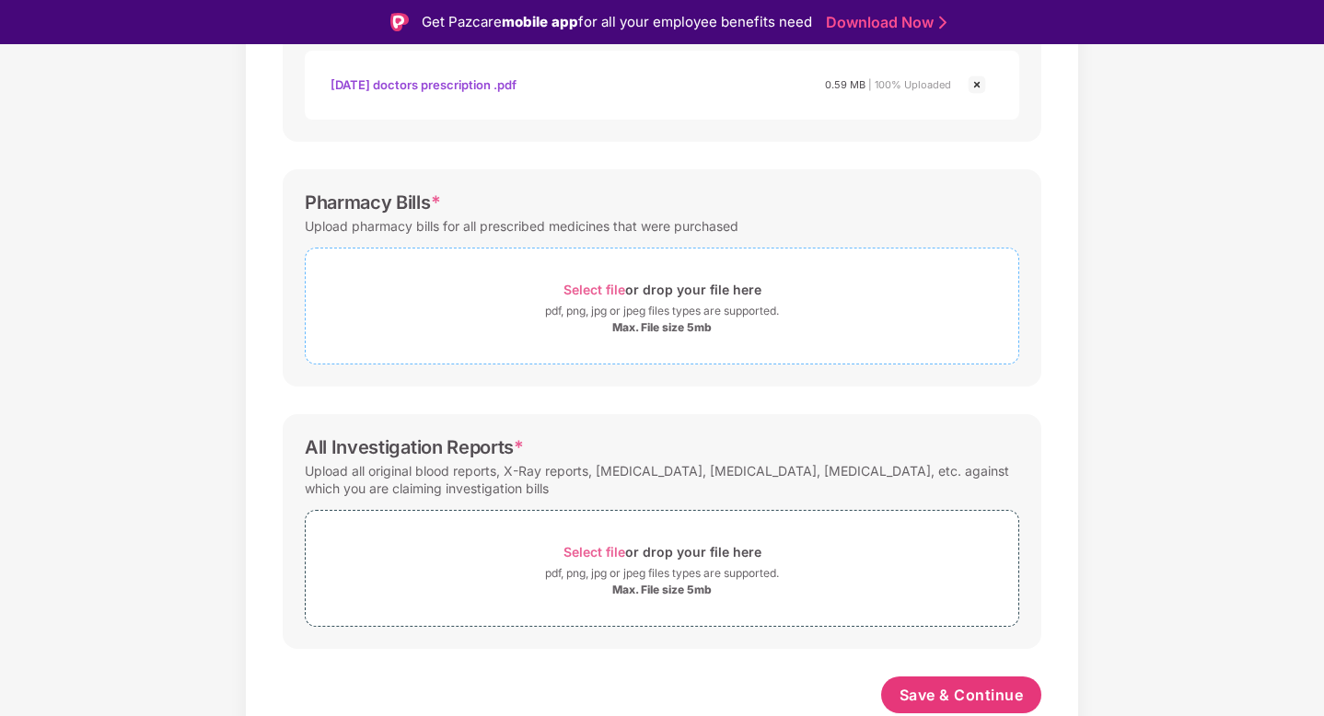
click at [580, 278] on div "Select file or drop your file here" at bounding box center [662, 289] width 198 height 25
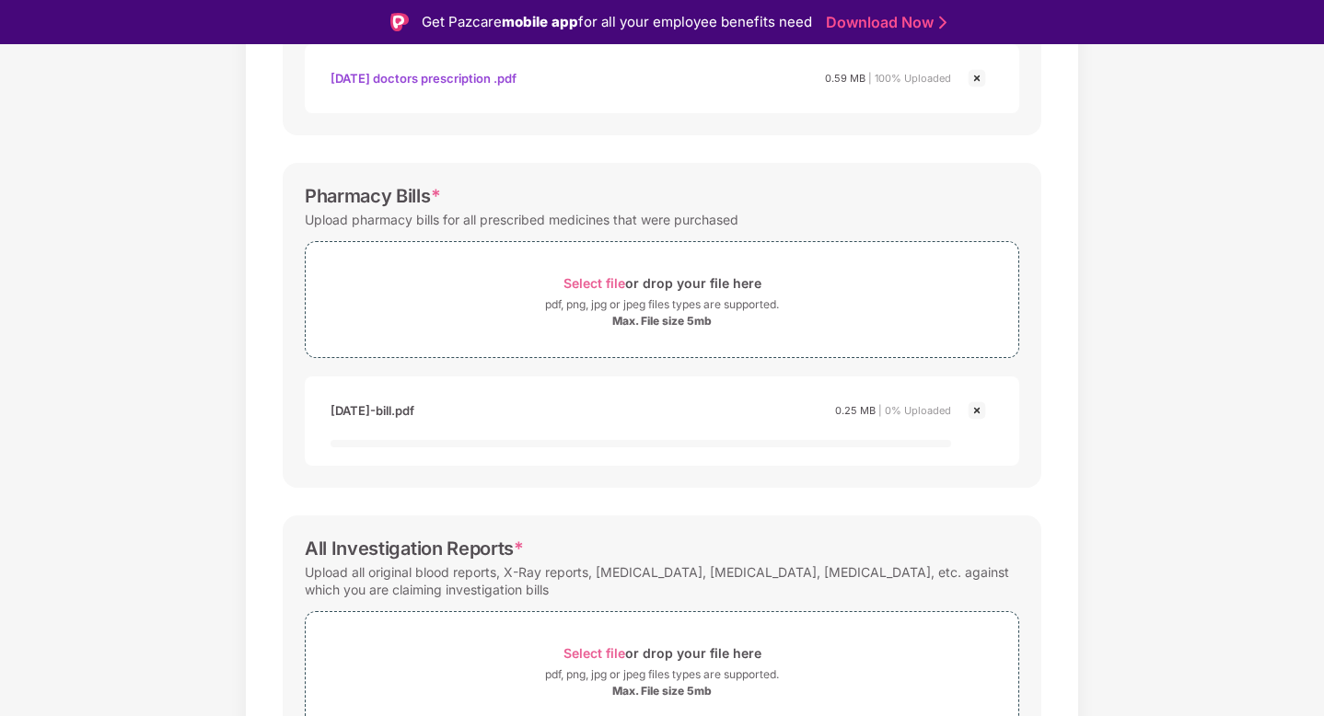
scroll to position [597, 0]
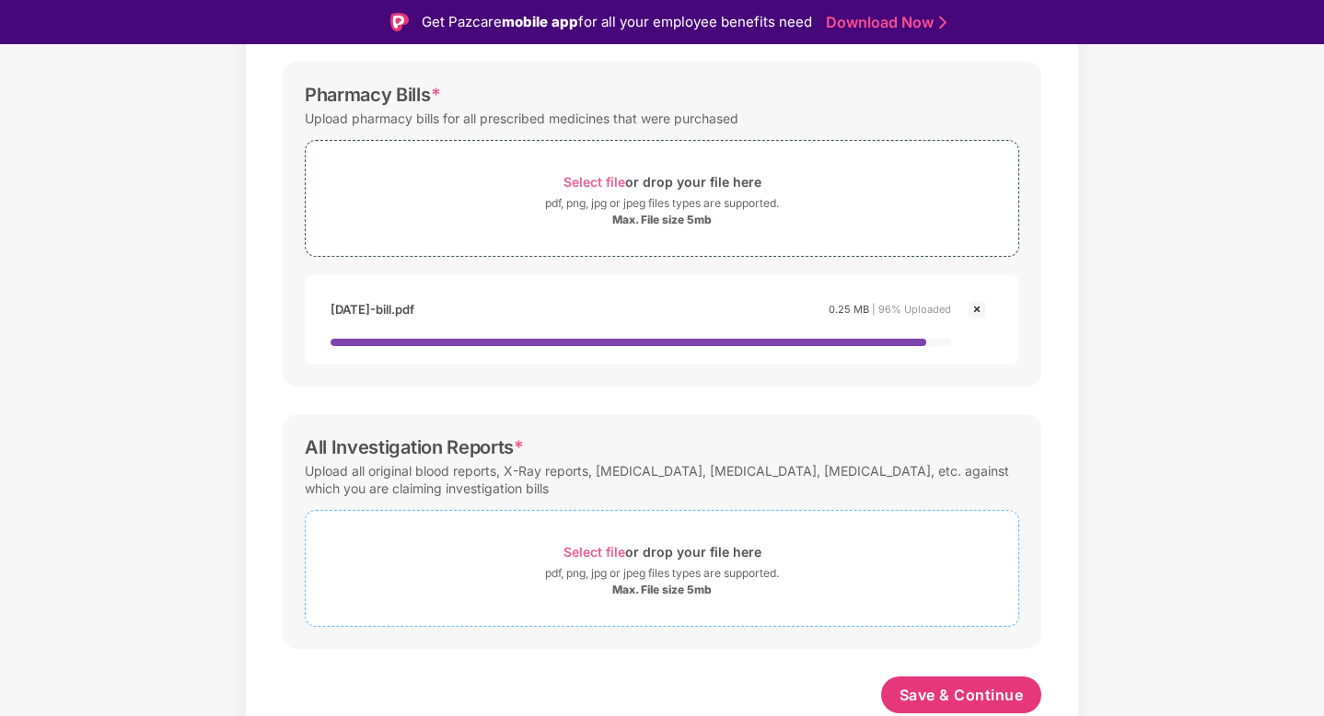
click at [610, 544] on span "Select file" at bounding box center [594, 552] width 62 height 16
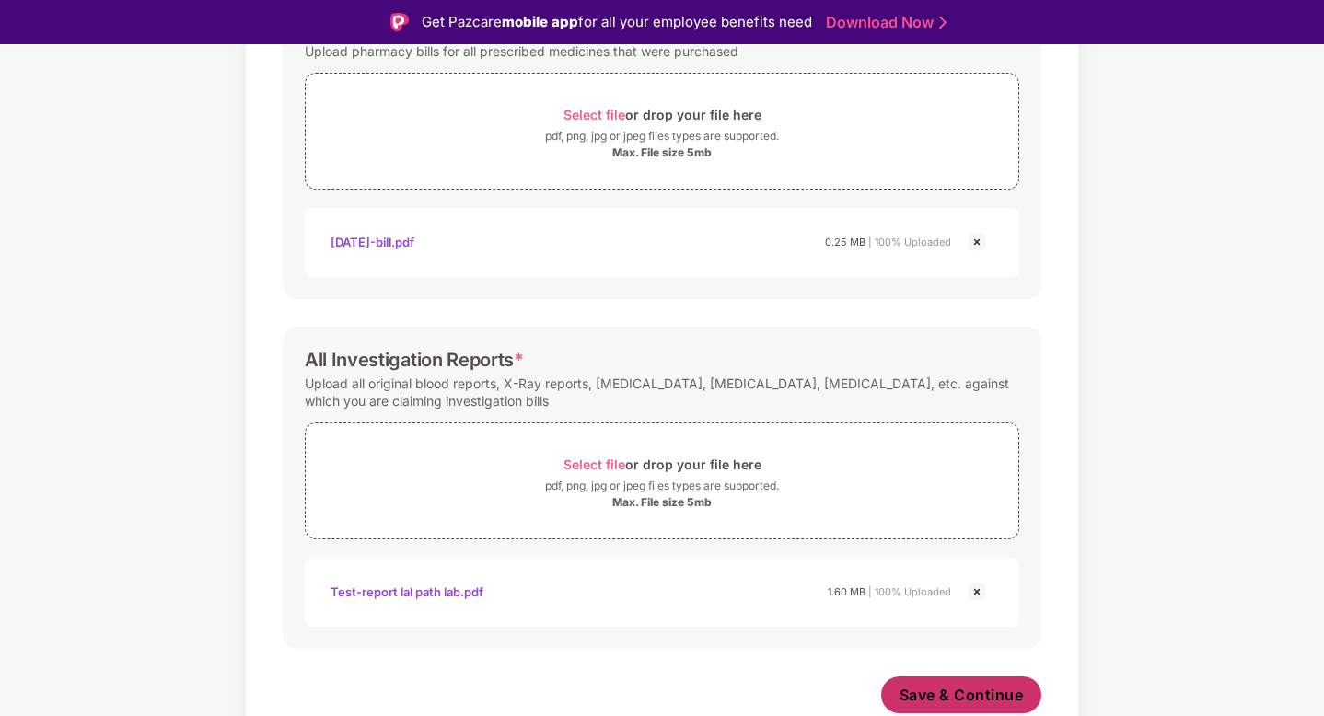
scroll to position [665, 0]
click at [964, 695] on span "Save & Continue" at bounding box center [961, 695] width 124 height 20
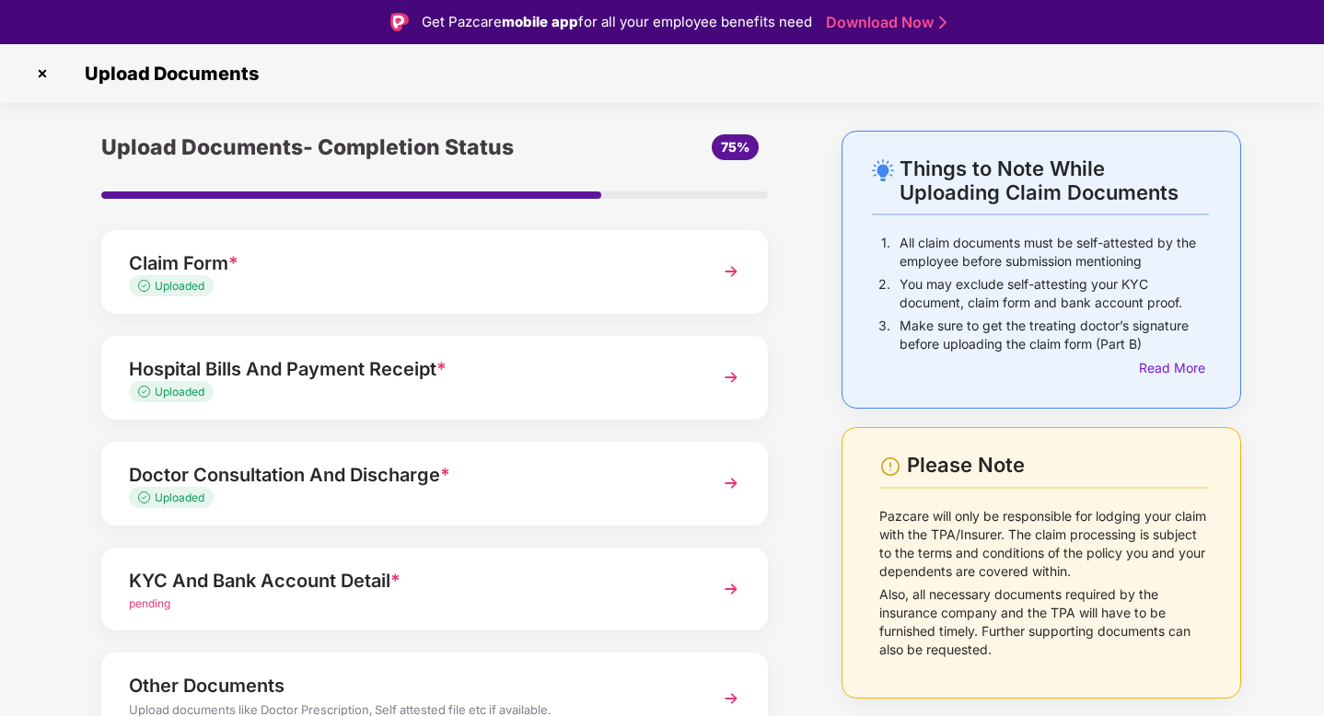
click at [416, 587] on div "KYC And Bank Account Detail *" at bounding box center [409, 580] width 560 height 29
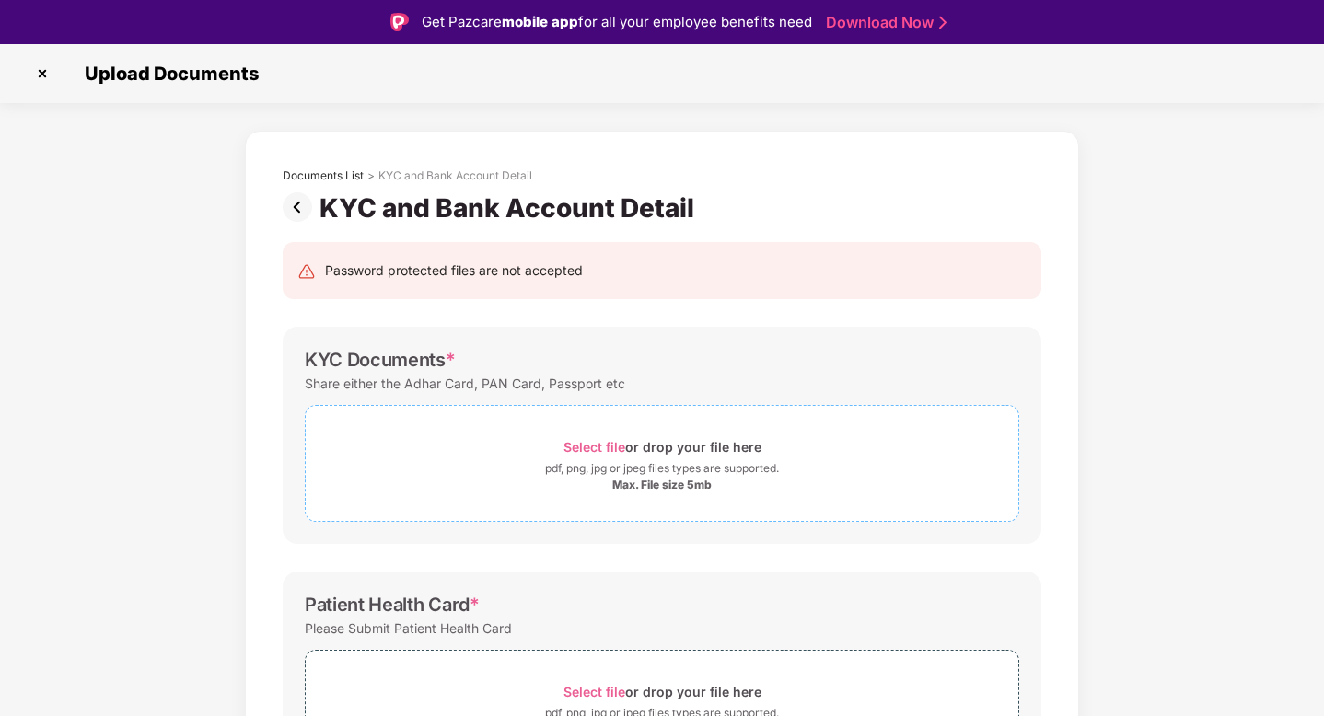
click at [470, 455] on div "Select file or drop your file here" at bounding box center [662, 447] width 713 height 25
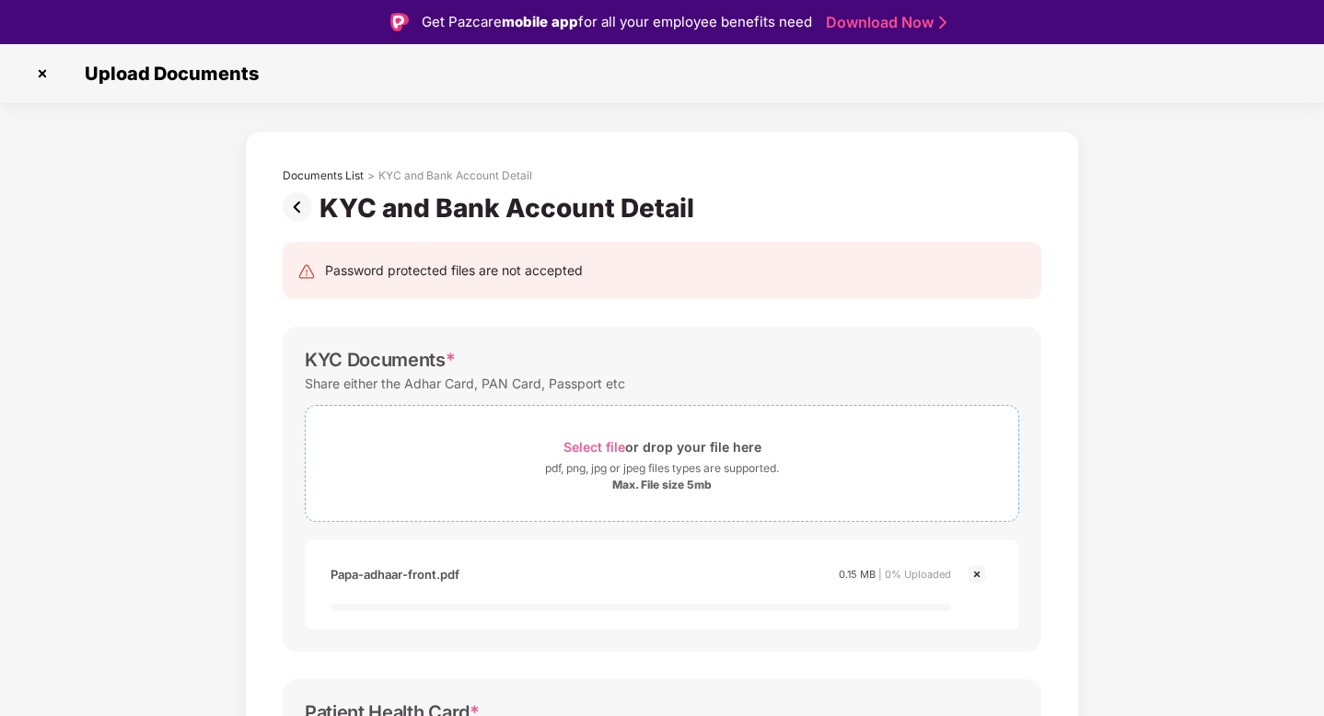
click at [584, 423] on span "Select file or drop your file here pdf, png, jpg or jpeg files types are suppor…" at bounding box center [662, 463] width 713 height 87
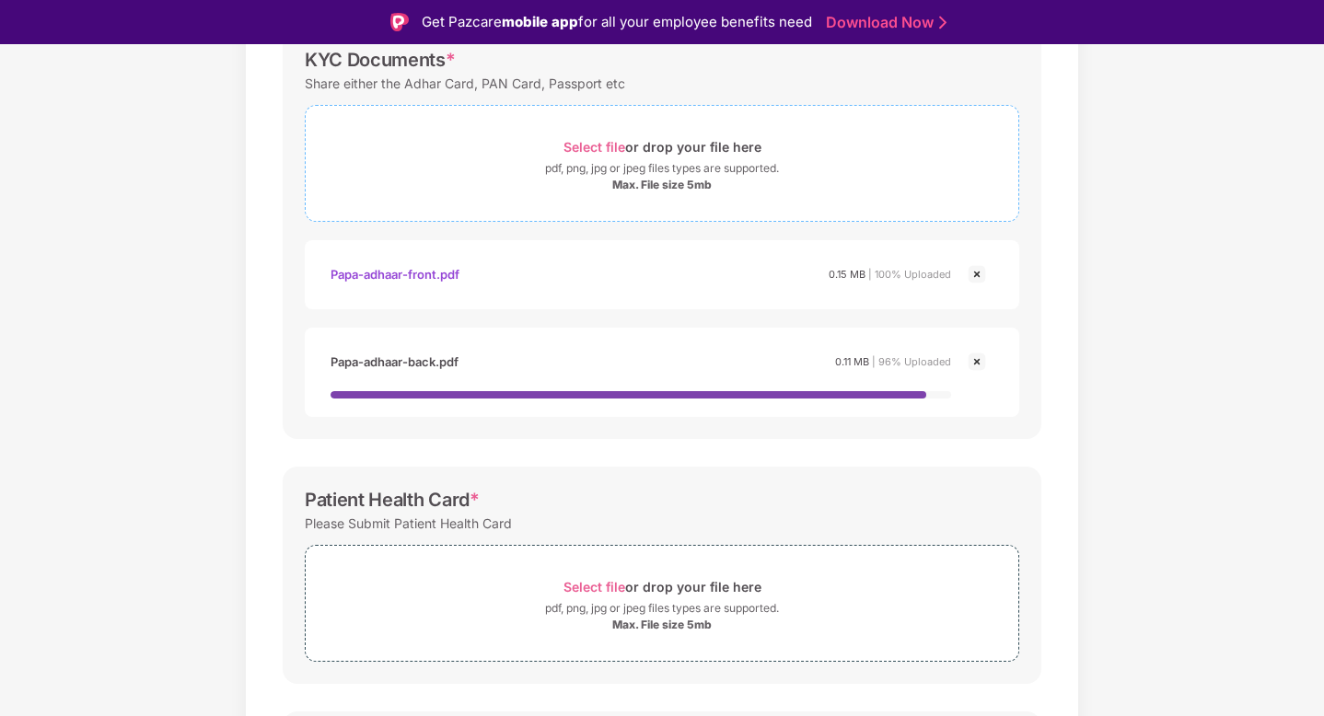
scroll to position [415, 0]
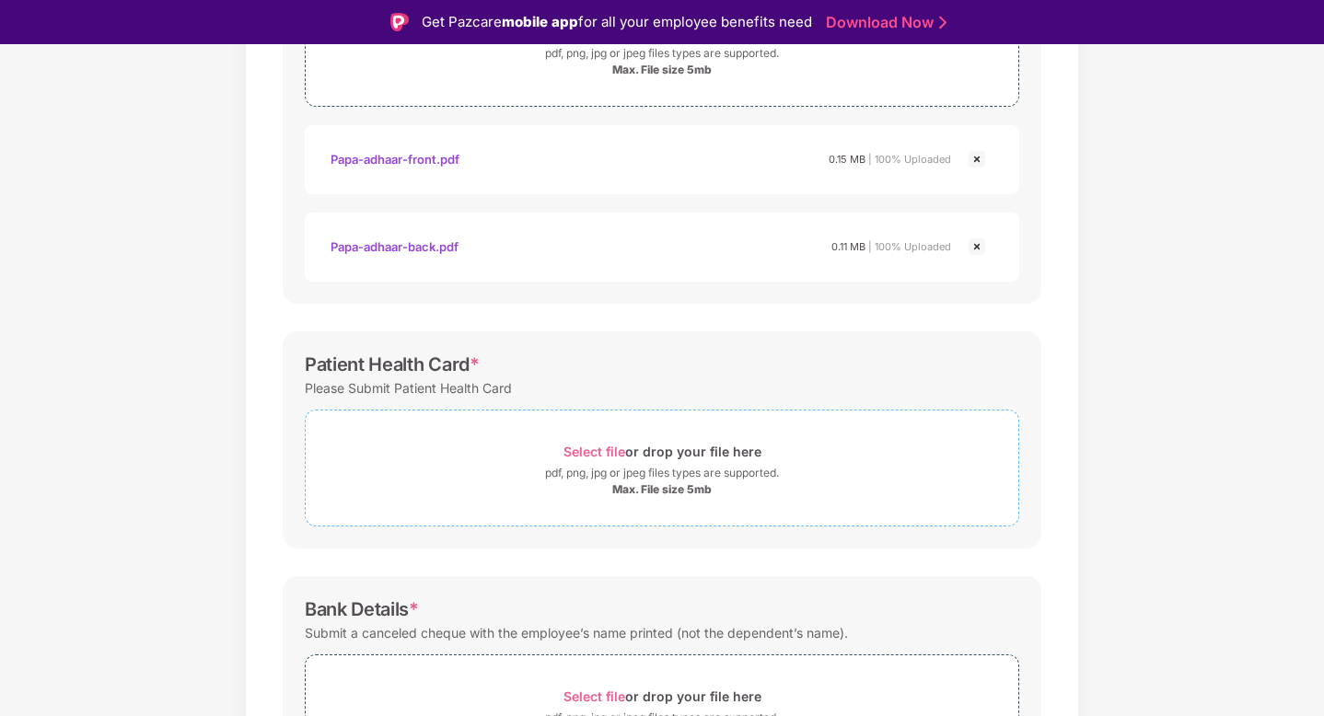
click at [575, 491] on div "Max. File size 5mb" at bounding box center [662, 489] width 713 height 15
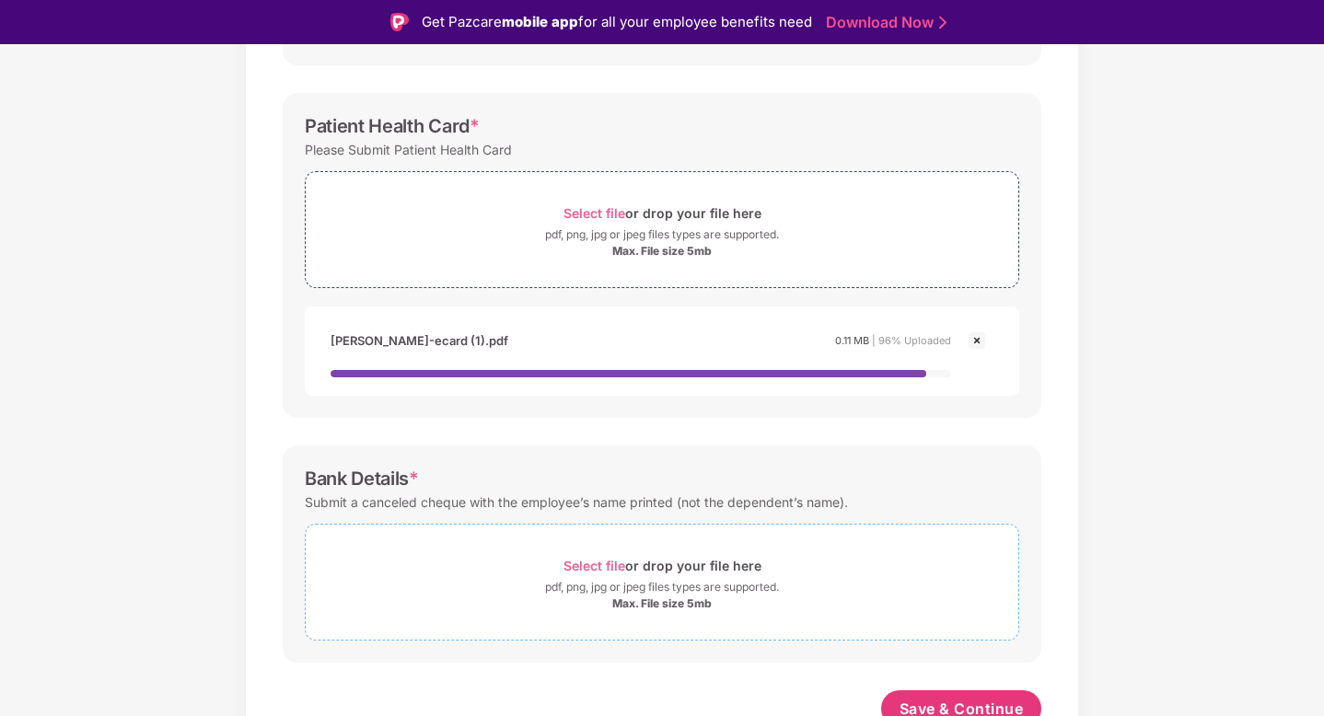
click at [560, 539] on span "Select file or drop your file here pdf, png, jpg or jpeg files types are suppor…" at bounding box center [662, 582] width 713 height 87
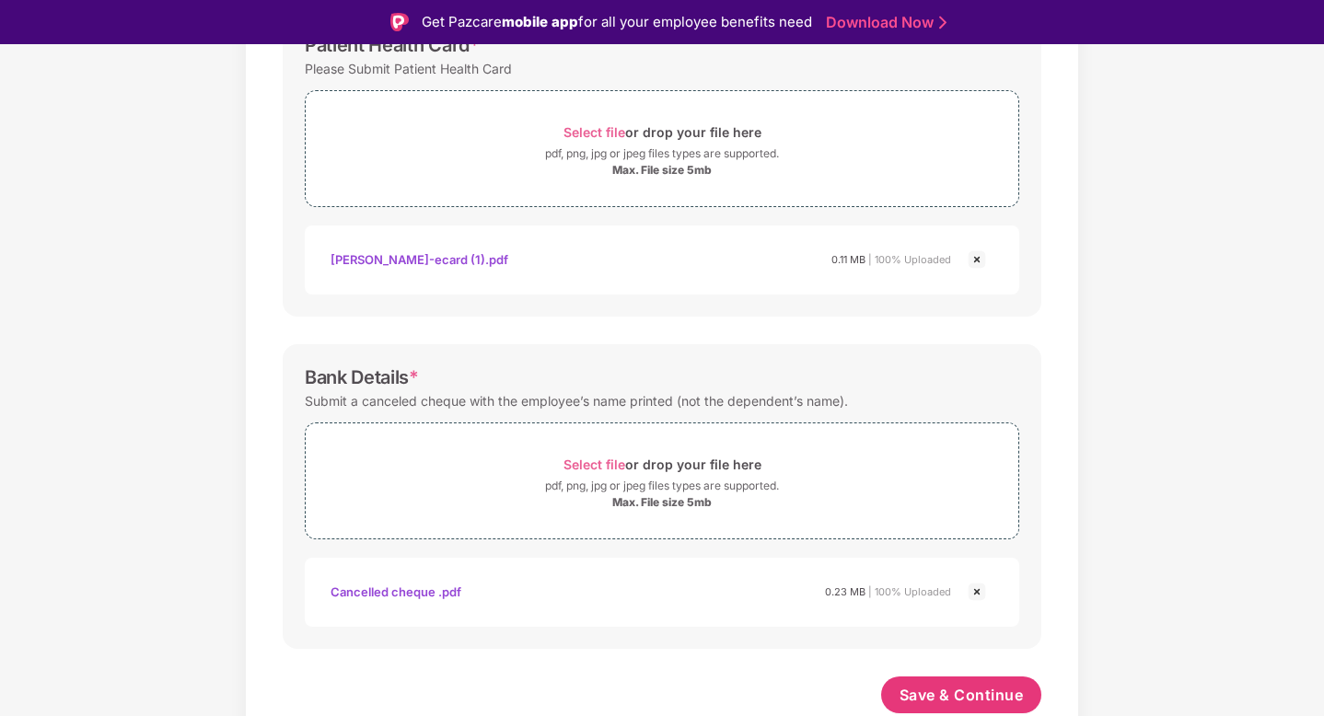
scroll to position [735, 0]
click at [965, 686] on span "Save & Continue" at bounding box center [961, 695] width 124 height 20
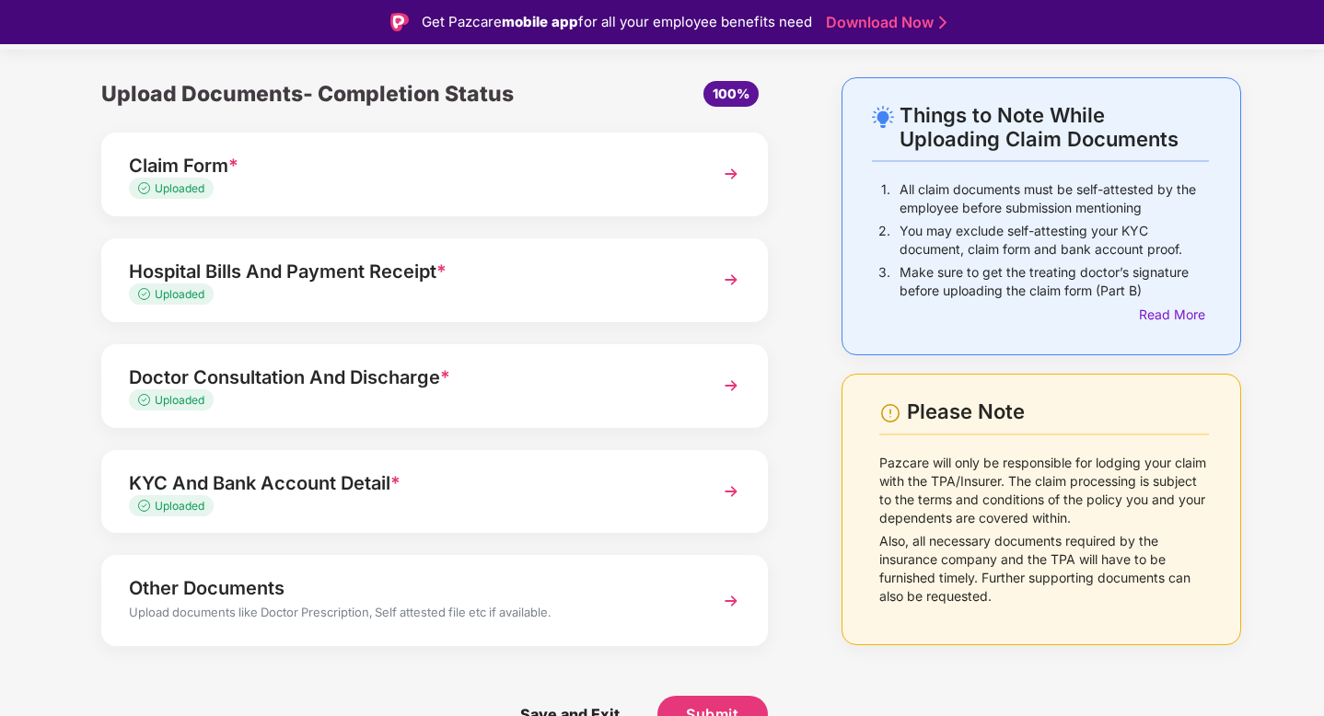
scroll to position [44, 0]
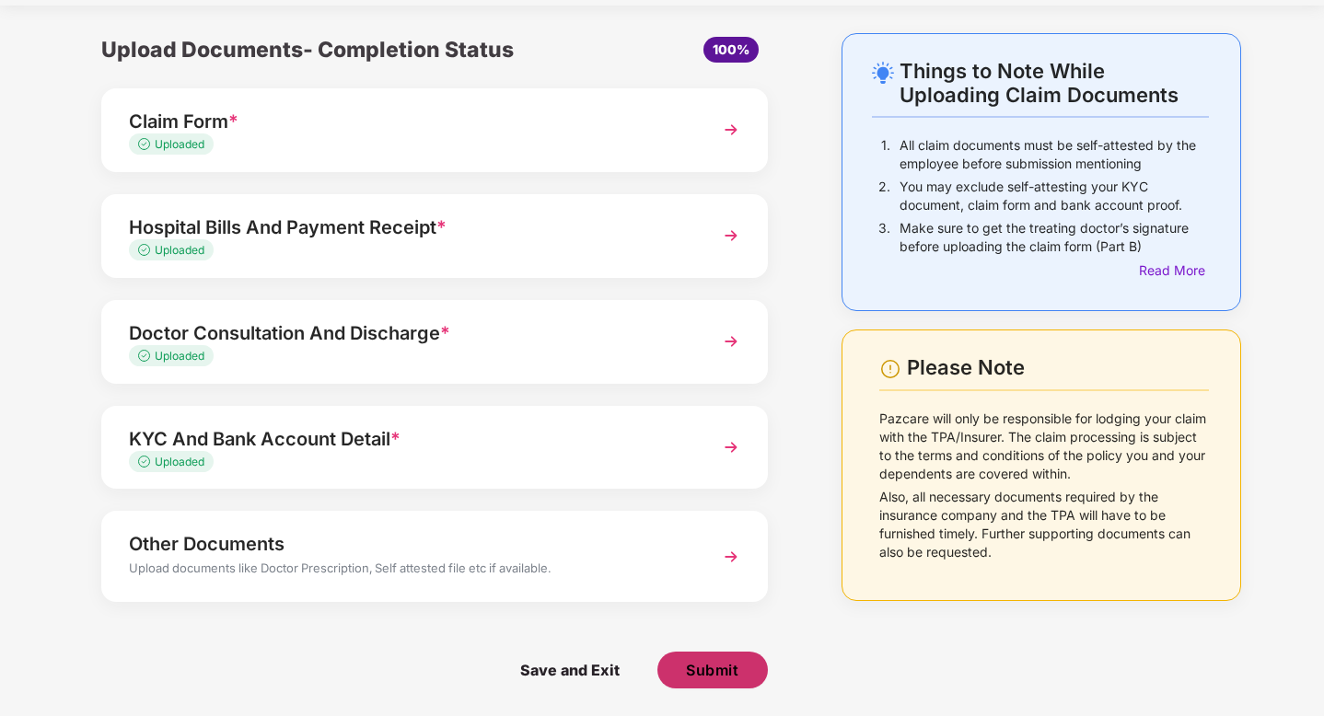
click at [707, 671] on span "Submit" at bounding box center [712, 670] width 52 height 20
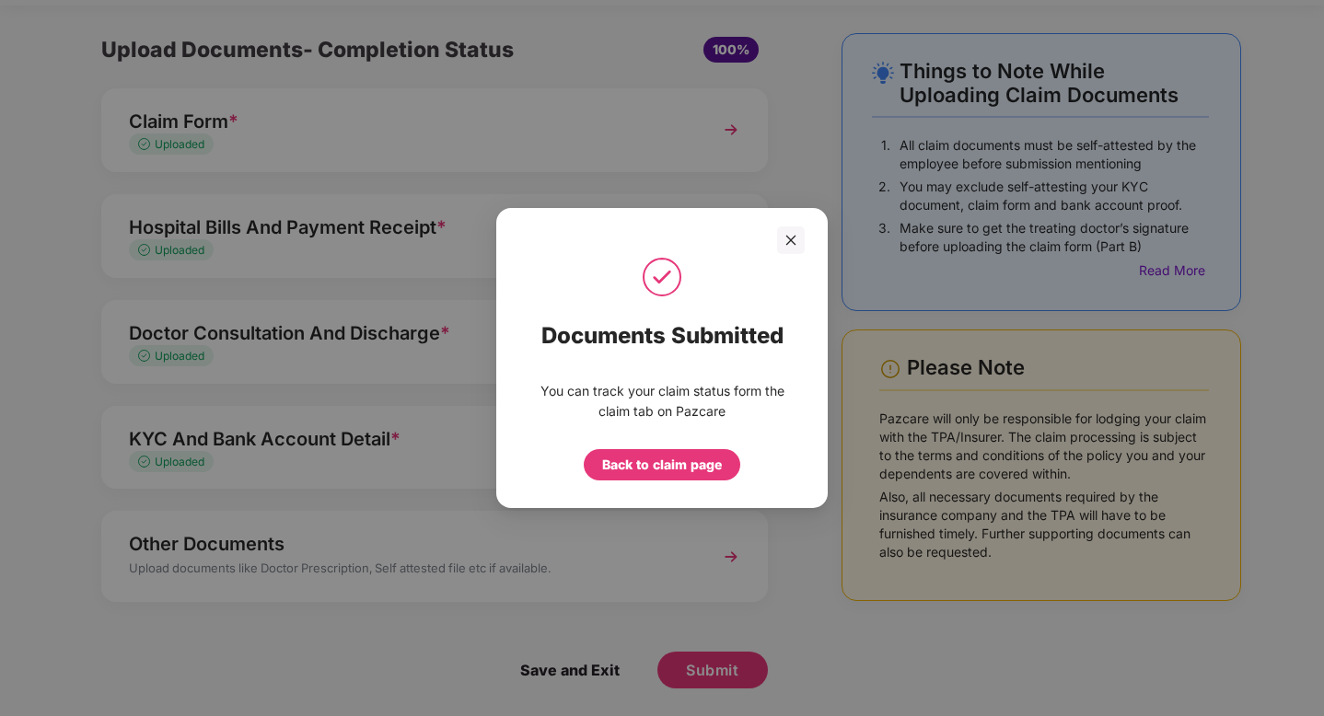
click at [715, 458] on div "Back to claim page" at bounding box center [662, 465] width 120 height 20
